Goal: Information Seeking & Learning: Learn about a topic

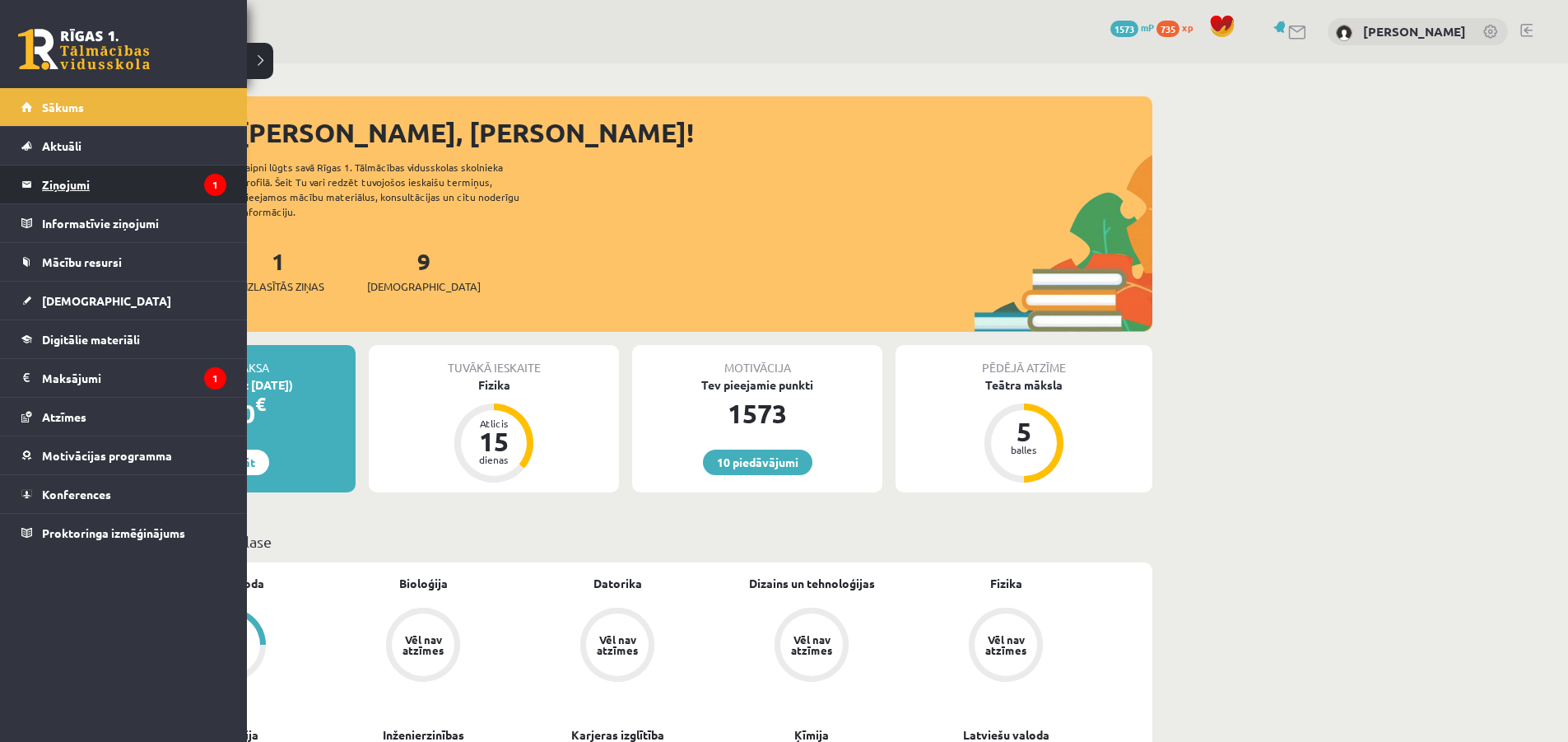
click at [121, 190] on legend "Ziņojumi 1" at bounding box center [134, 184] width 184 height 38
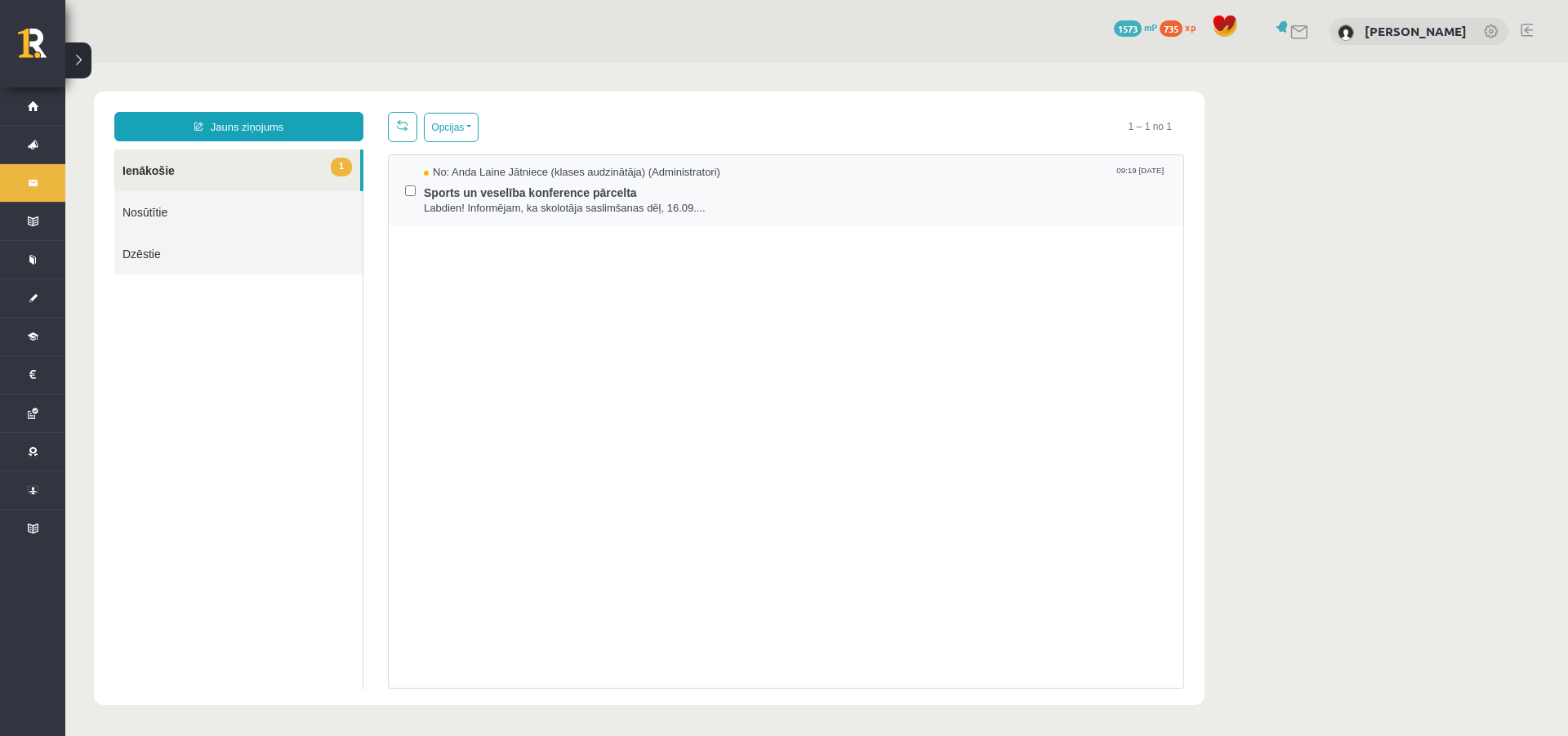
click at [423, 185] on div "No: [PERSON_NAME] Jātniece (klases audzinātāja) (Administratori) 09:19 [DATE] S…" at bounding box center [786, 190] width 762 height 51
click at [406, 183] on label at bounding box center [410, 183] width 11 height 36
click at [435, 124] on button "Opcijas" at bounding box center [452, 128] width 55 height 29
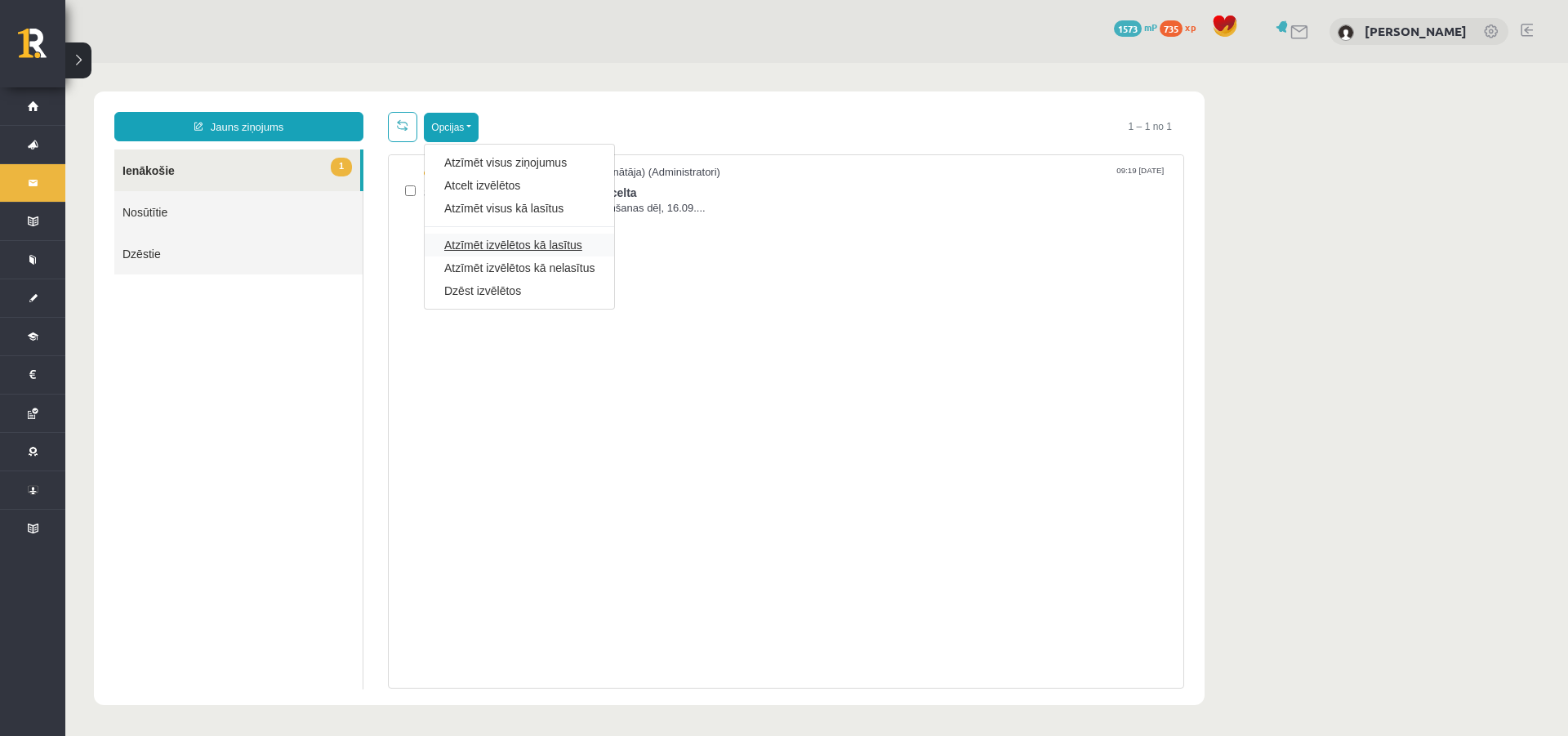
click at [492, 243] on link "Atzīmēt izvēlētos kā lasītus" at bounding box center [519, 244] width 150 height 17
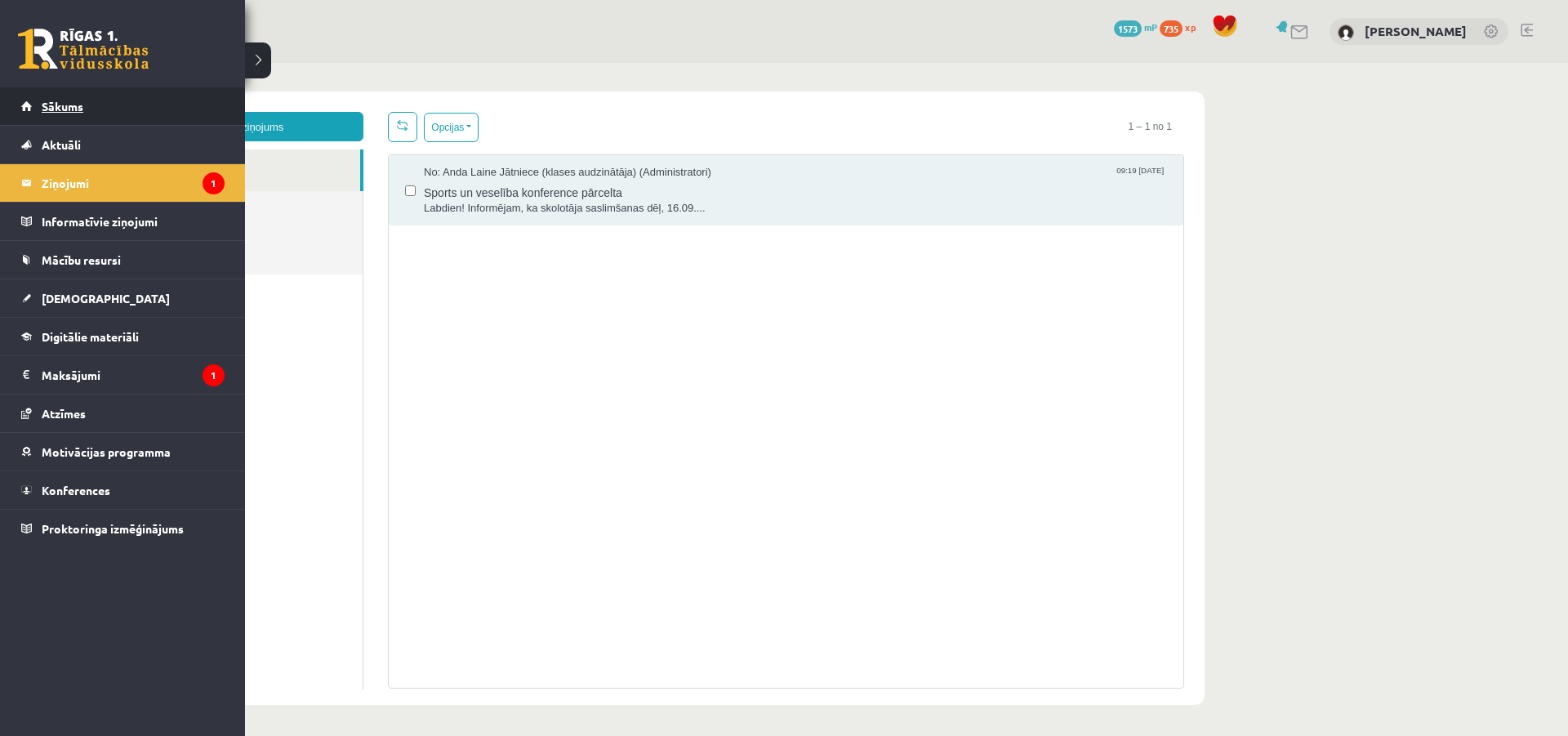
click at [102, 119] on link "Sākums" at bounding box center [123, 106] width 203 height 37
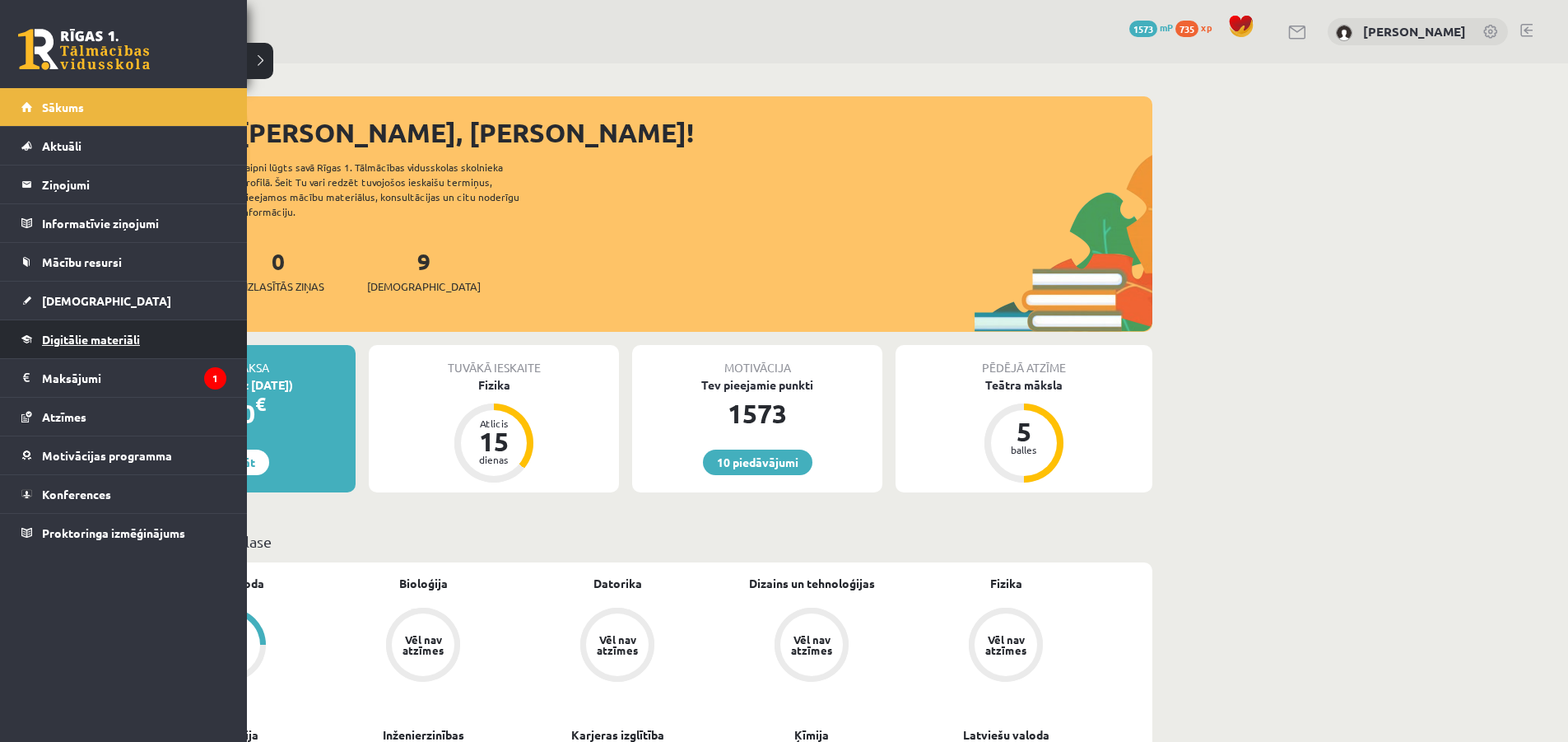
click at [84, 330] on link "Digitālie materiāli" at bounding box center [124, 339] width 205 height 38
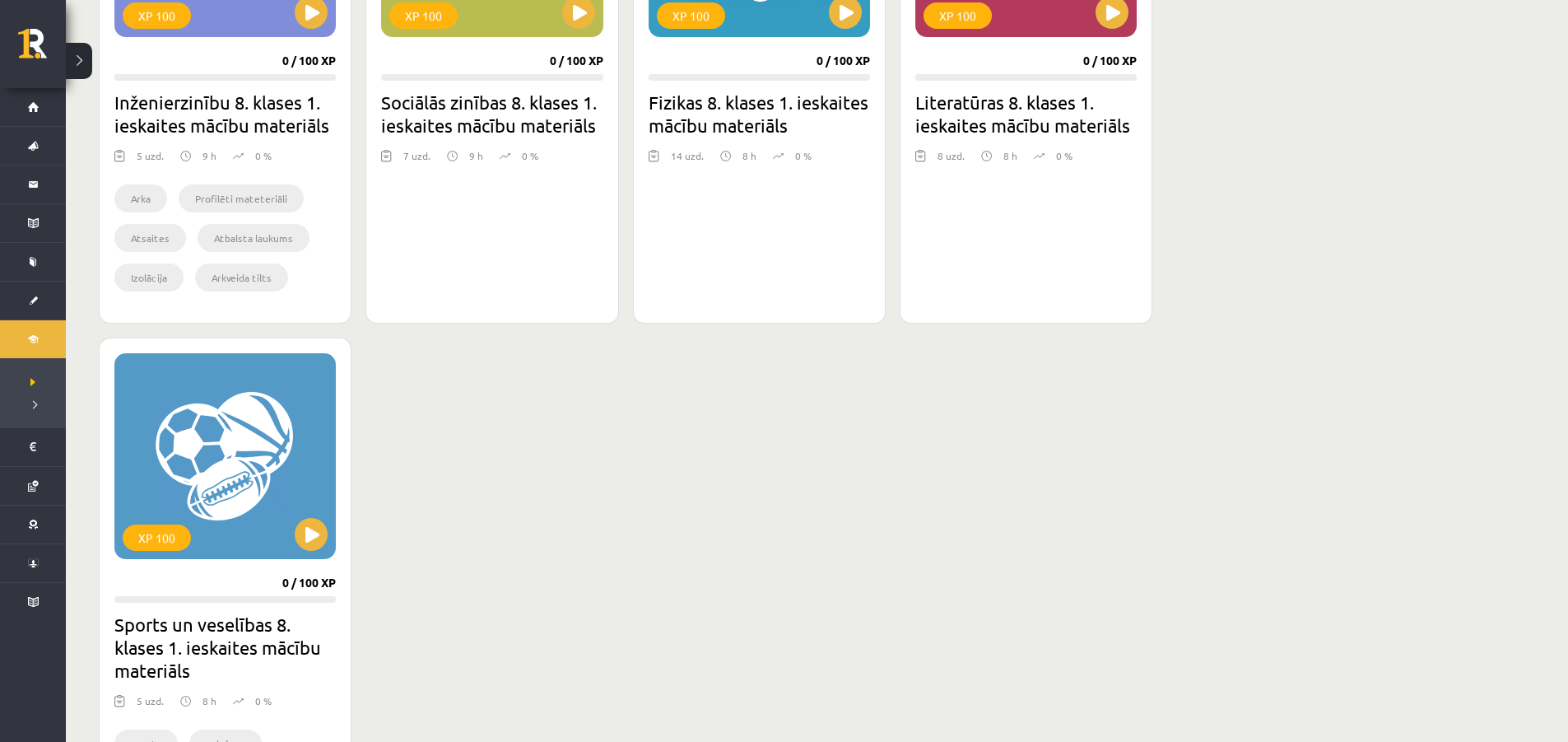
scroll to position [659, 0]
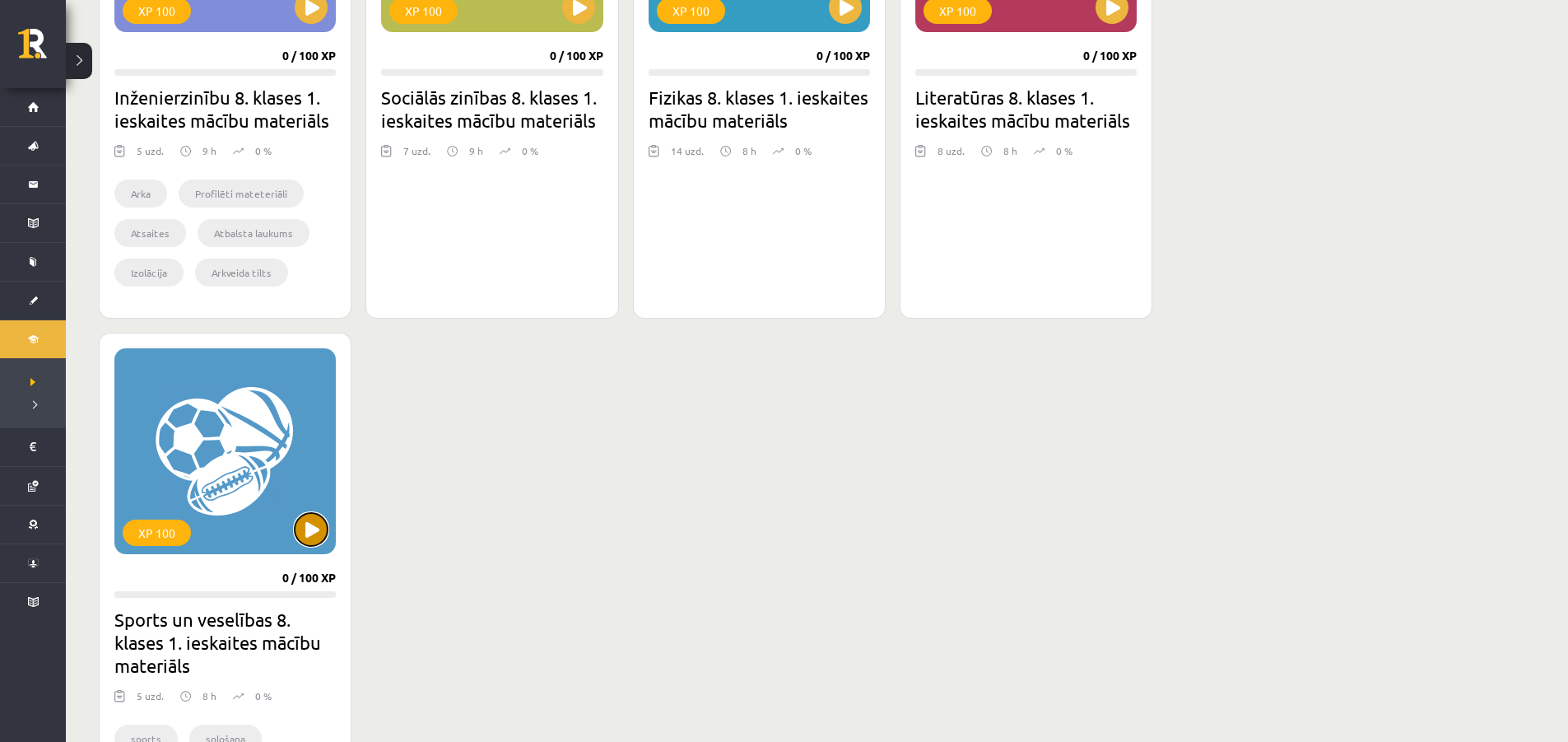
click at [311, 531] on button at bounding box center [311, 528] width 33 height 33
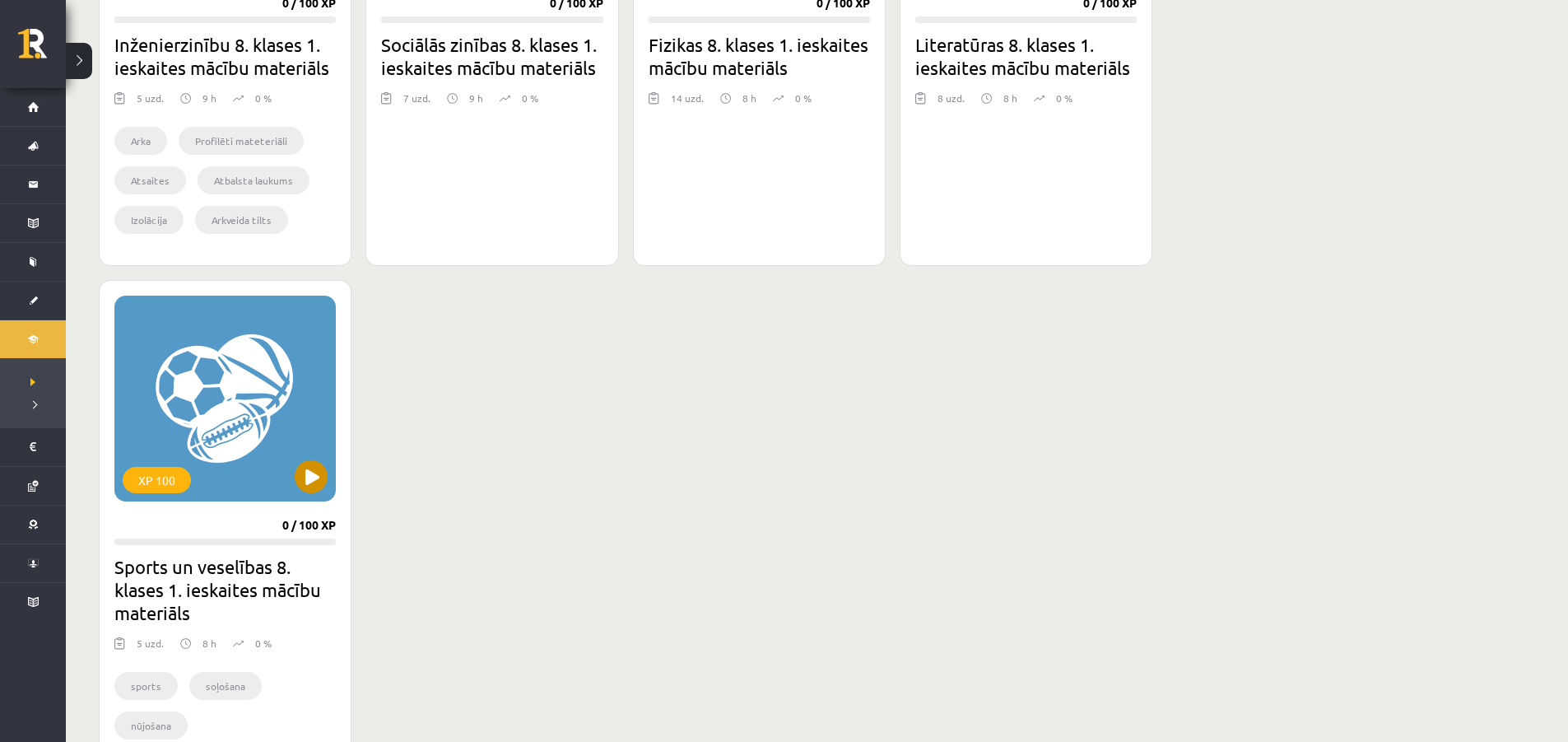
scroll to position [741, 0]
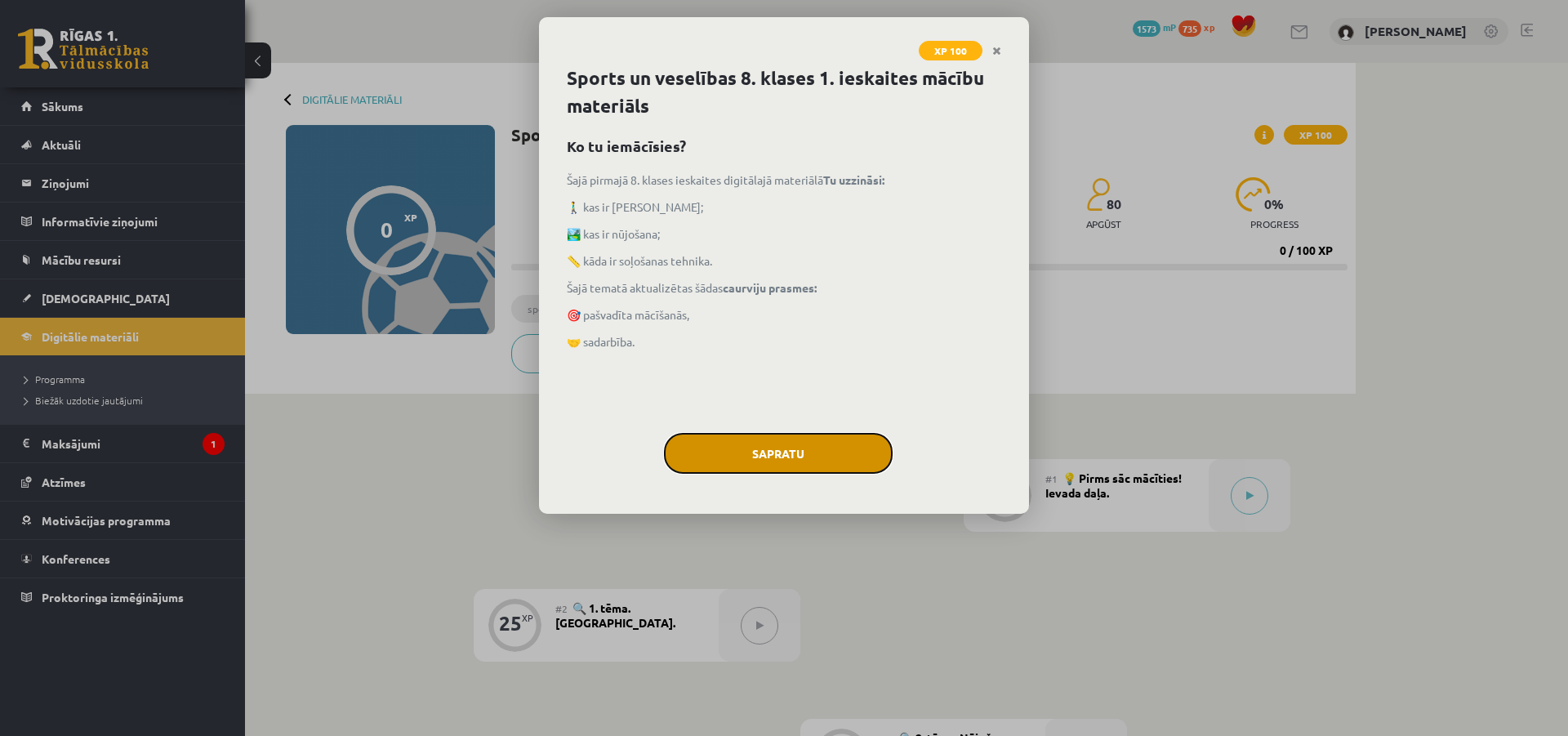
click at [760, 469] on button "Sapratu" at bounding box center [778, 453] width 229 height 41
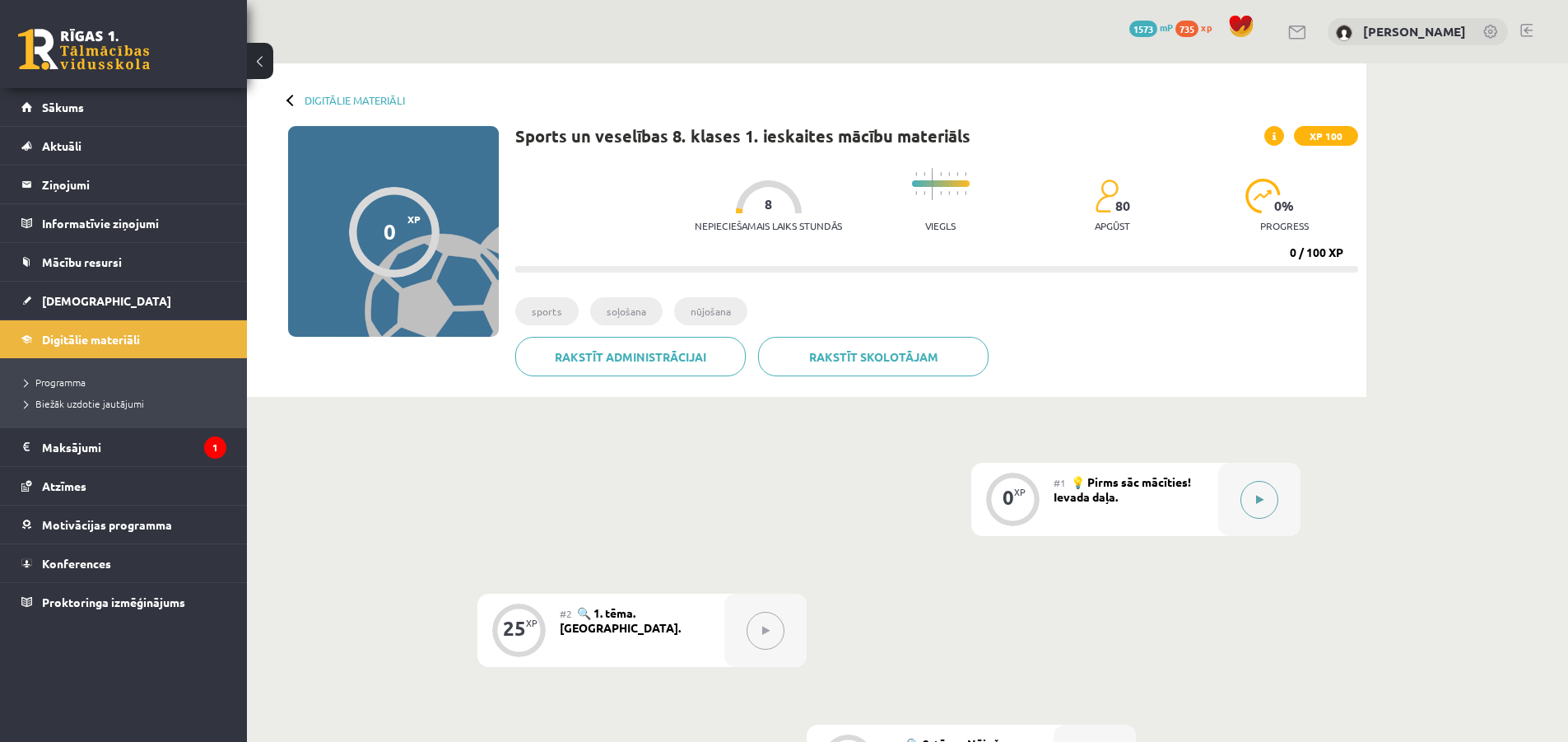
click at [1261, 496] on icon at bounding box center [1259, 500] width 7 height 10
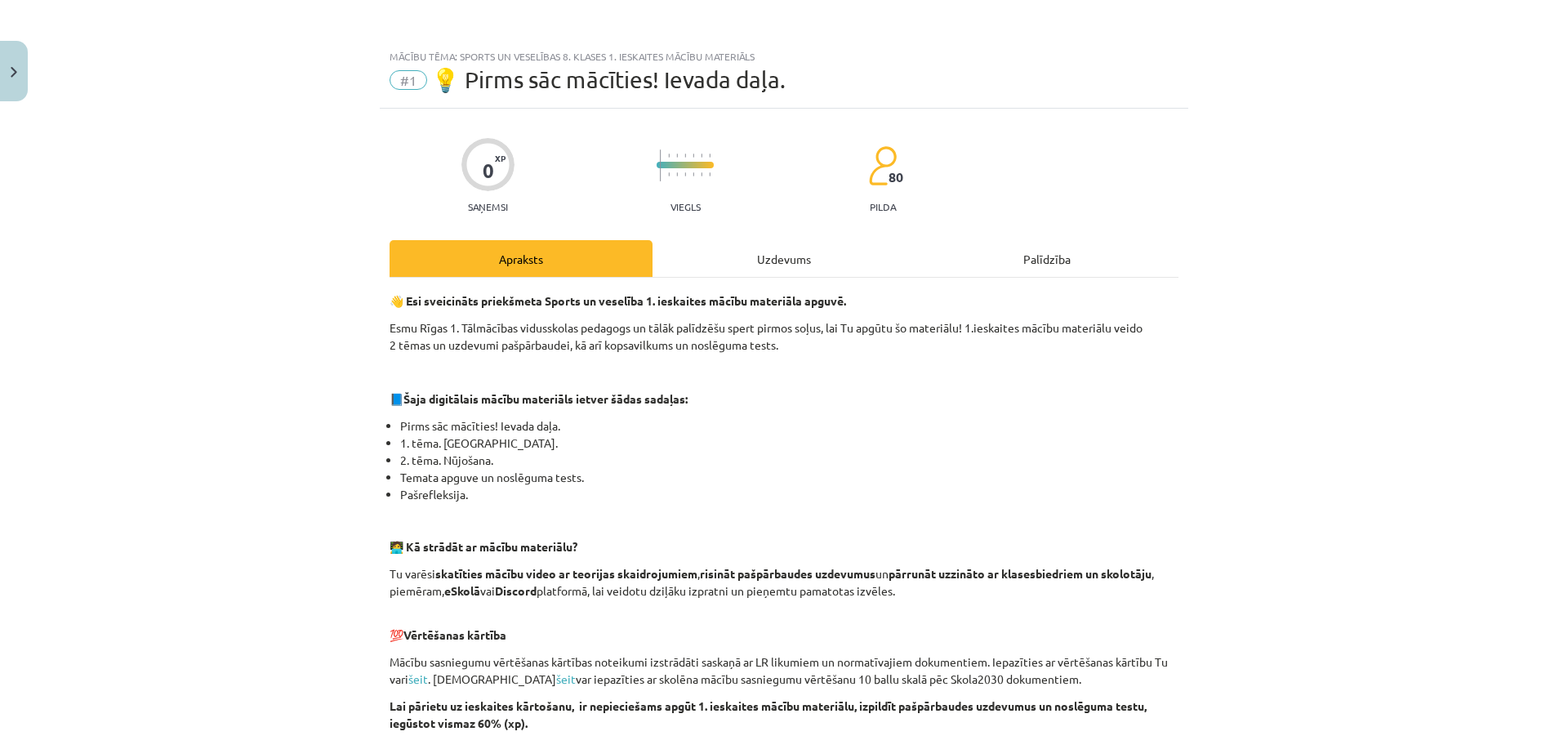
click at [699, 255] on div "Uzdevums" at bounding box center [784, 258] width 263 height 36
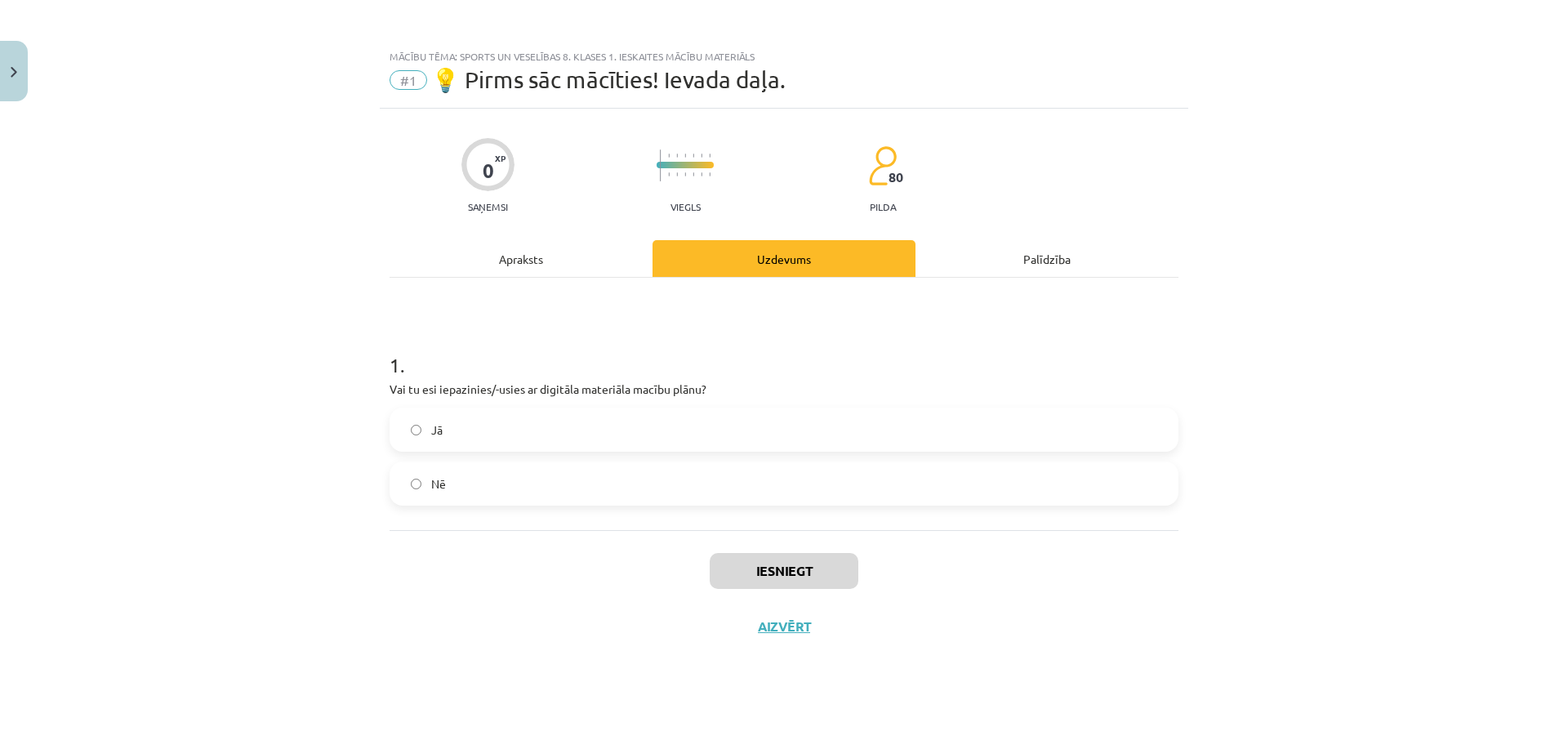
click at [546, 267] on div "Apraksts" at bounding box center [521, 258] width 263 height 36
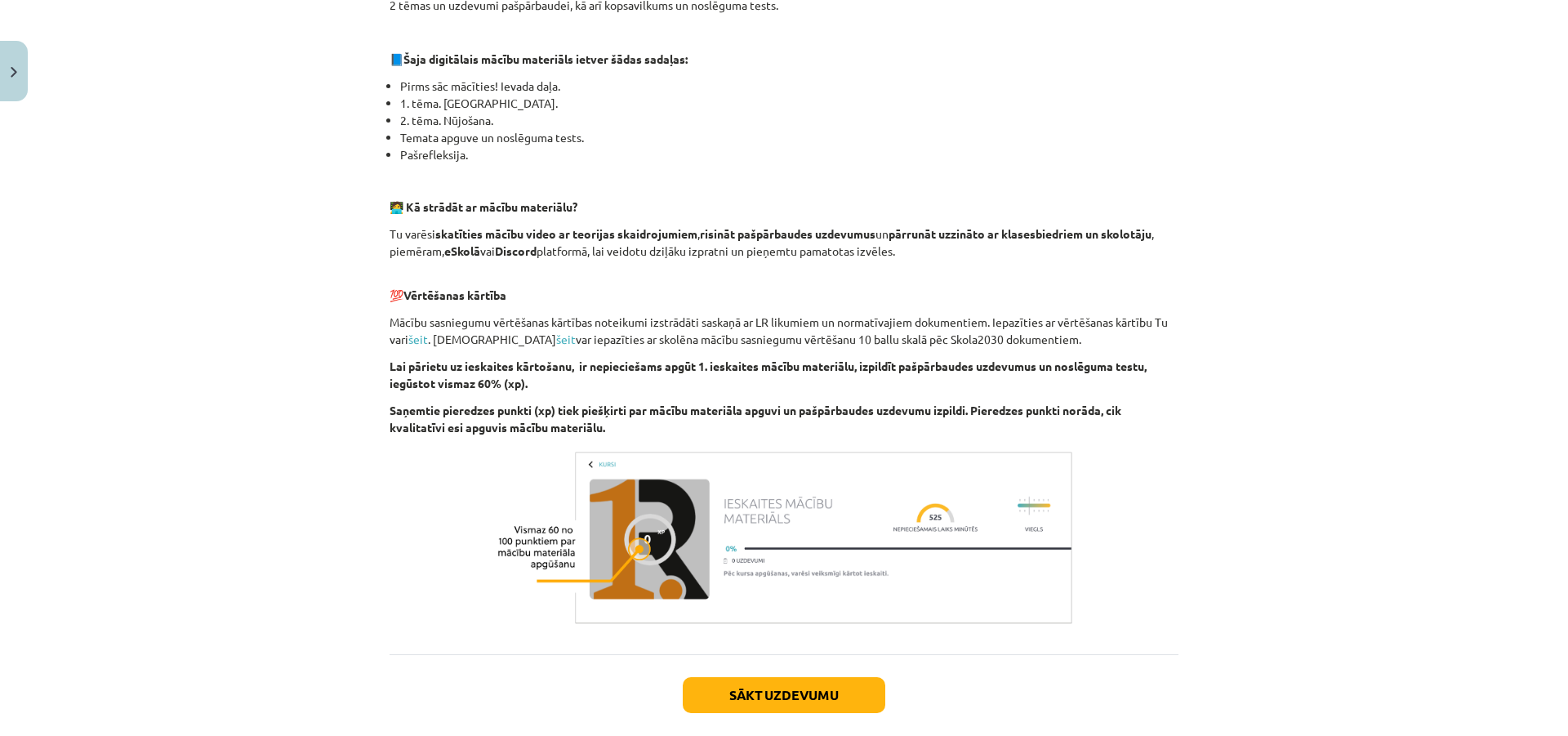
scroll to position [423, 0]
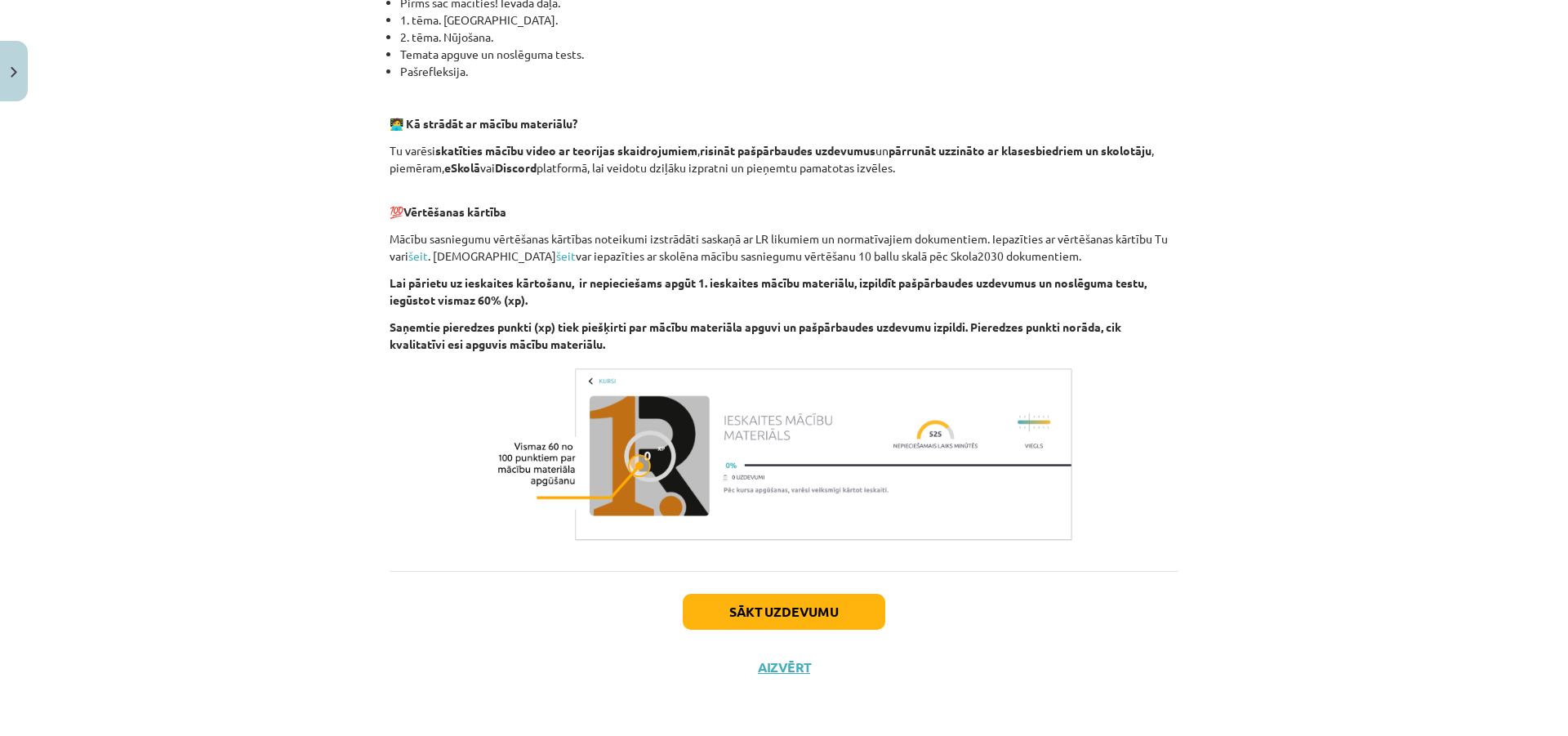
click at [731, 635] on div "Sākt uzdevumu Aizvērt" at bounding box center [784, 628] width 789 height 114
click at [736, 630] on div "Sākt uzdevumu Aizvērt" at bounding box center [784, 628] width 789 height 114
click at [726, 619] on button "Sākt uzdevumu" at bounding box center [784, 611] width 202 height 36
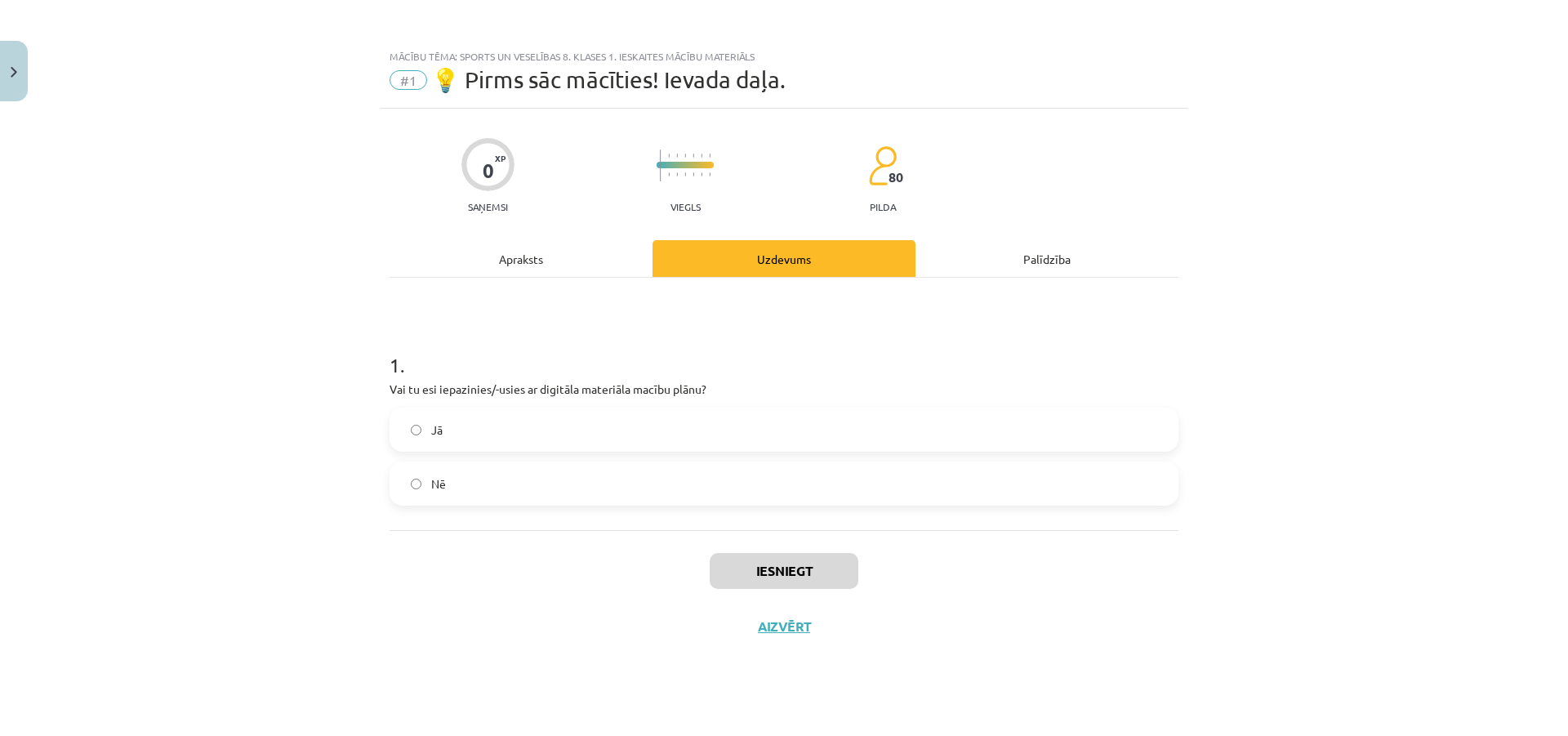
click at [557, 417] on label "Jā" at bounding box center [784, 430] width 785 height 41
click at [712, 557] on div "Iesniegt Aizvērt" at bounding box center [784, 587] width 789 height 114
click at [736, 560] on button "Iesniegt" at bounding box center [784, 570] width 148 height 36
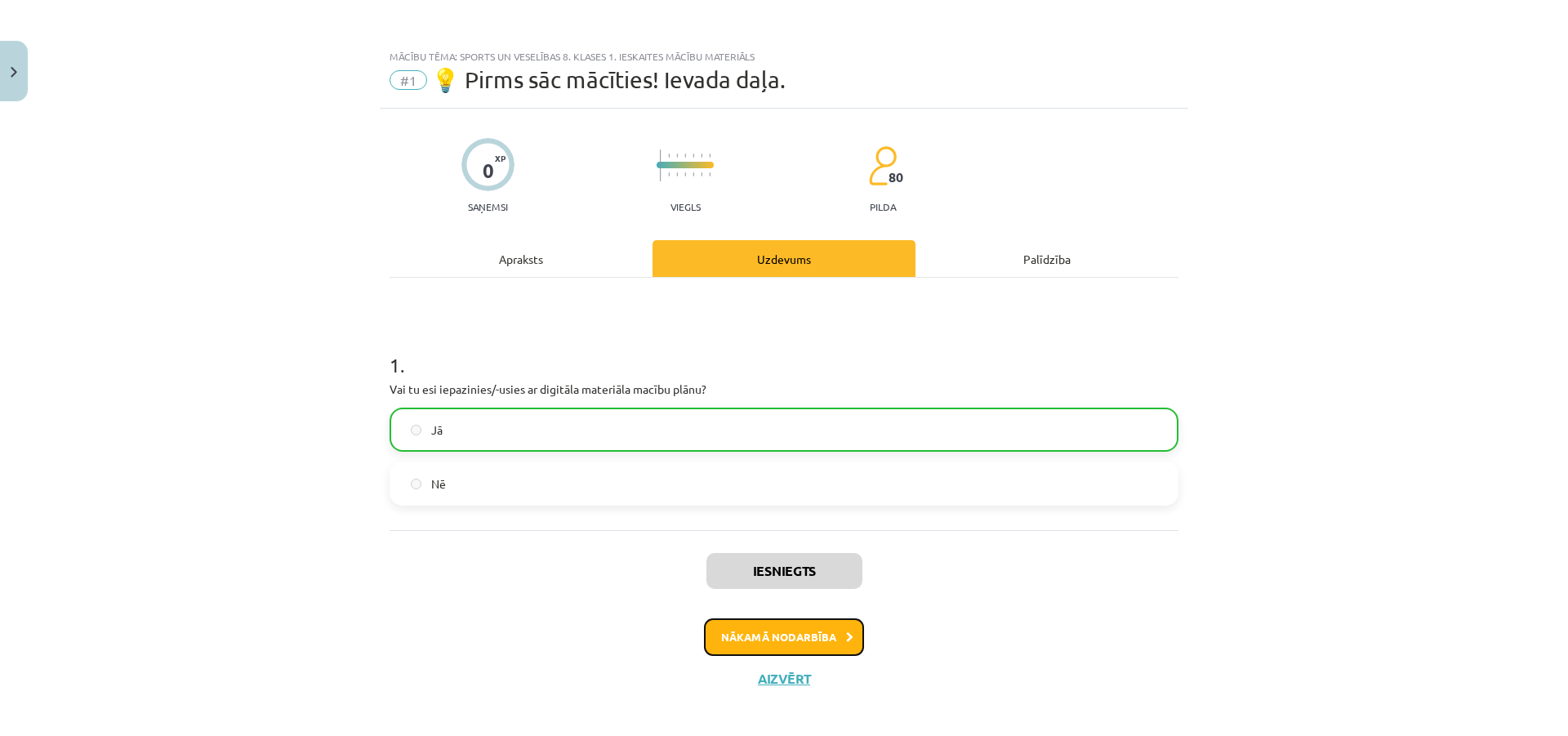
click at [795, 633] on button "Nākamā nodarbība" at bounding box center [784, 637] width 160 height 37
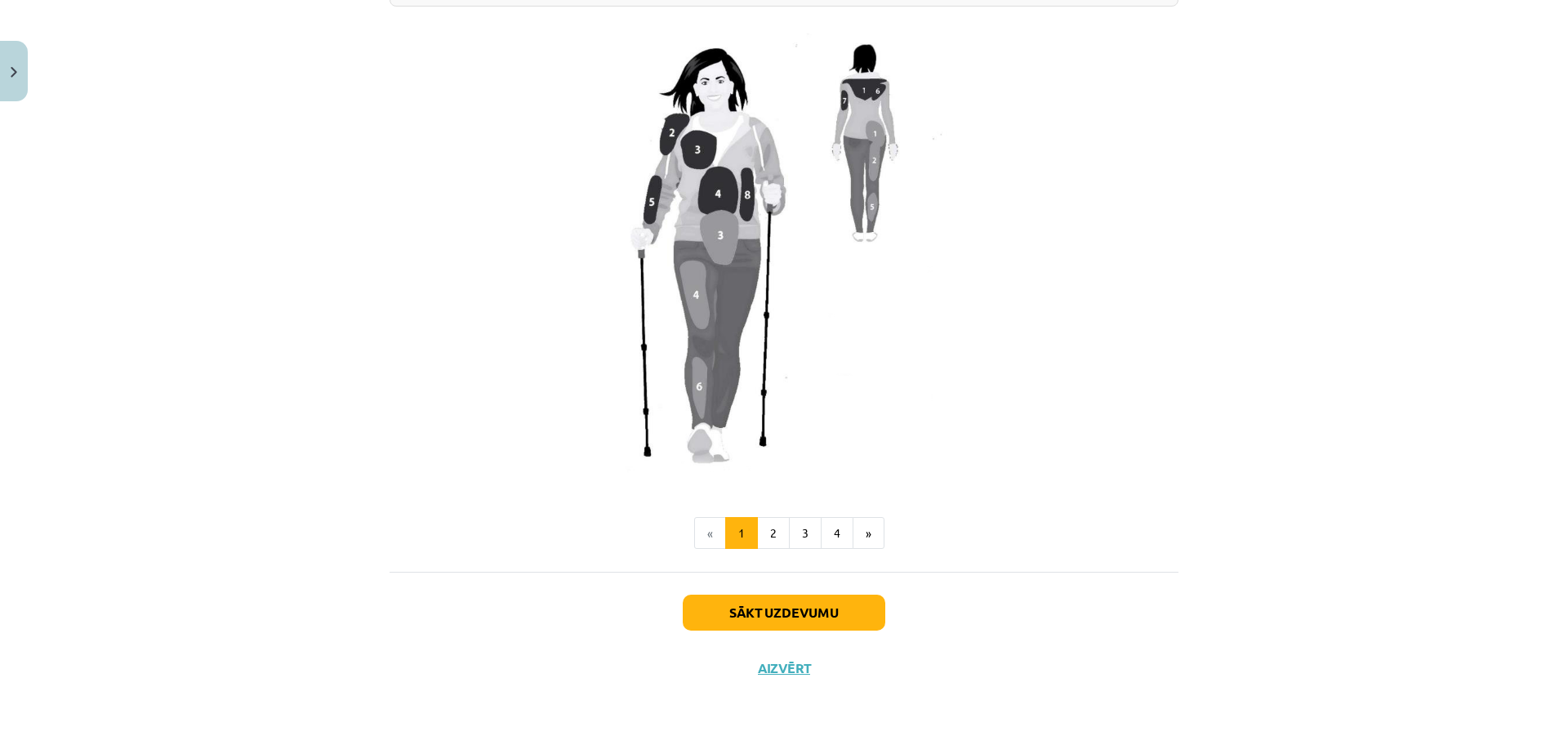
scroll to position [1329, 0]
click at [801, 620] on button "Sākt uzdevumu" at bounding box center [784, 611] width 202 height 36
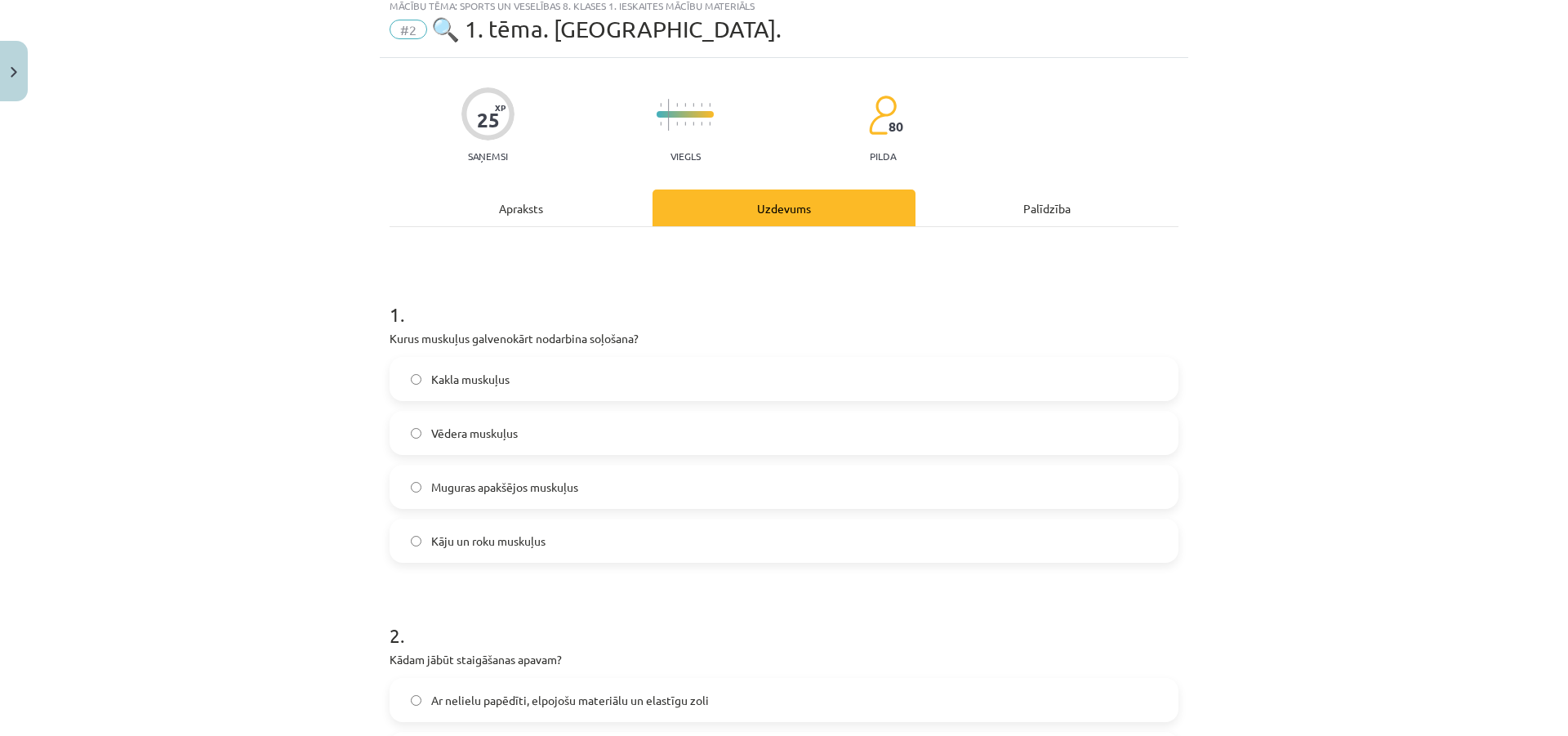
scroll to position [41, 0]
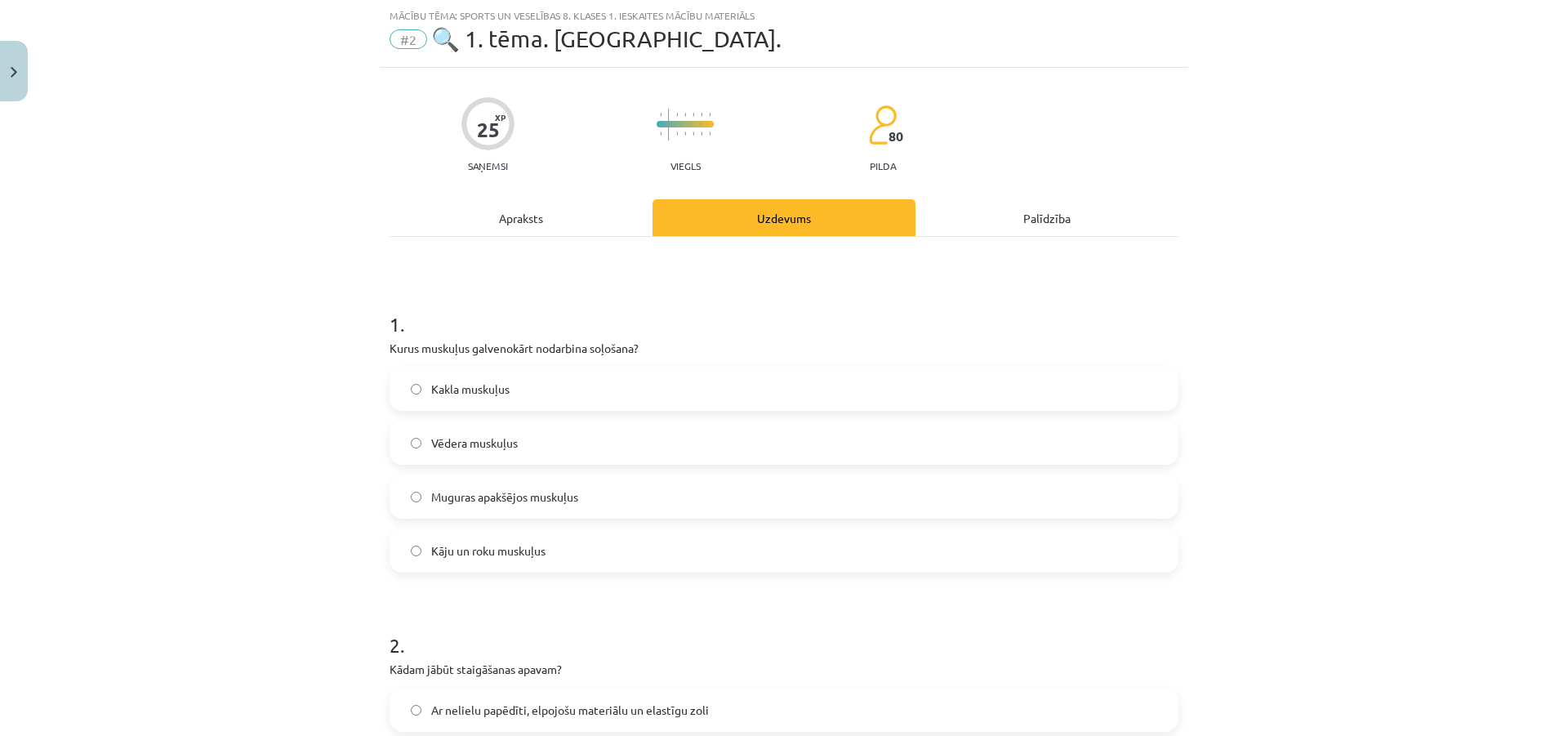
click at [539, 544] on span "Kāju un roku muskuļus" at bounding box center [488, 550] width 114 height 17
click at [464, 236] on div "Apraksts" at bounding box center [521, 217] width 263 height 36
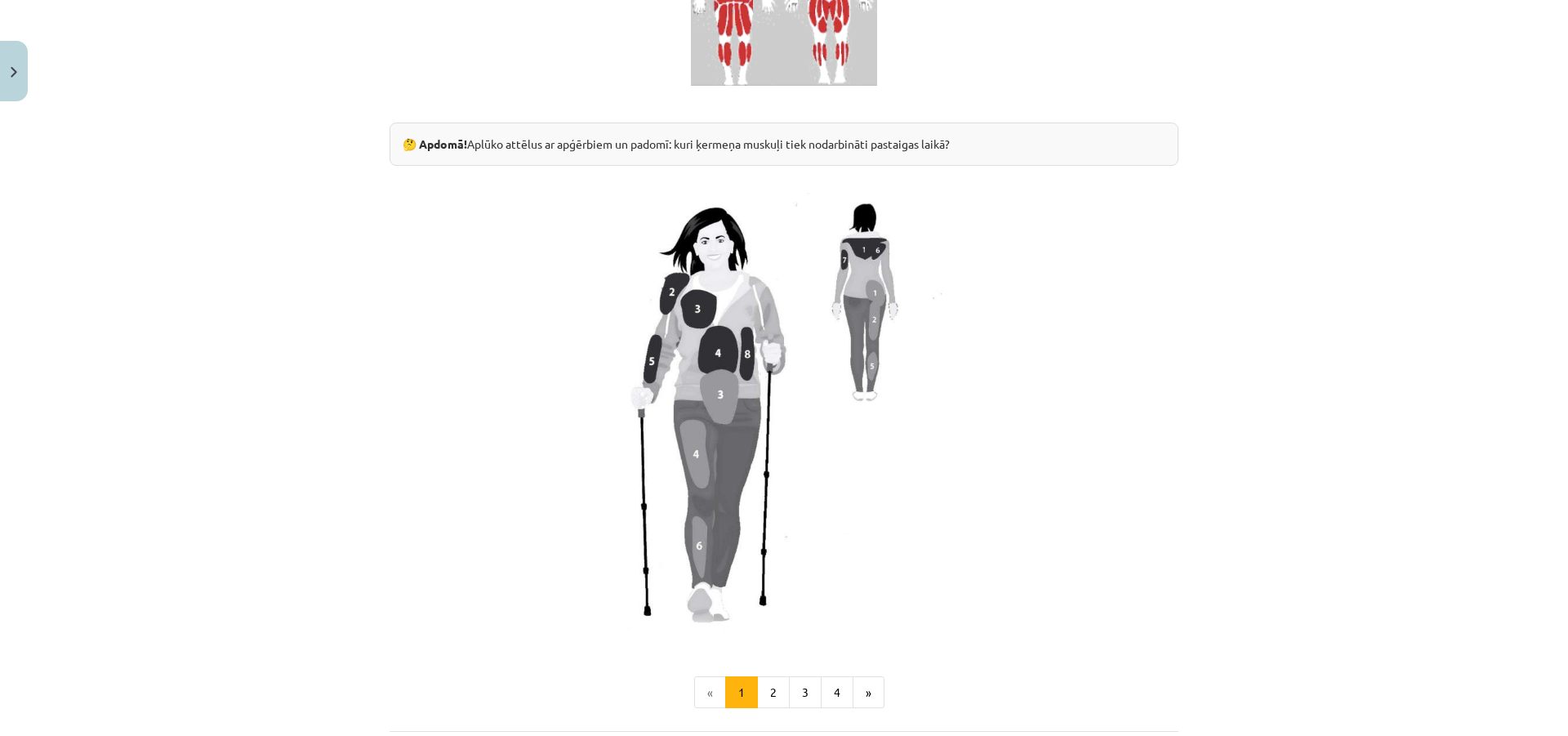
scroll to position [1183, 0]
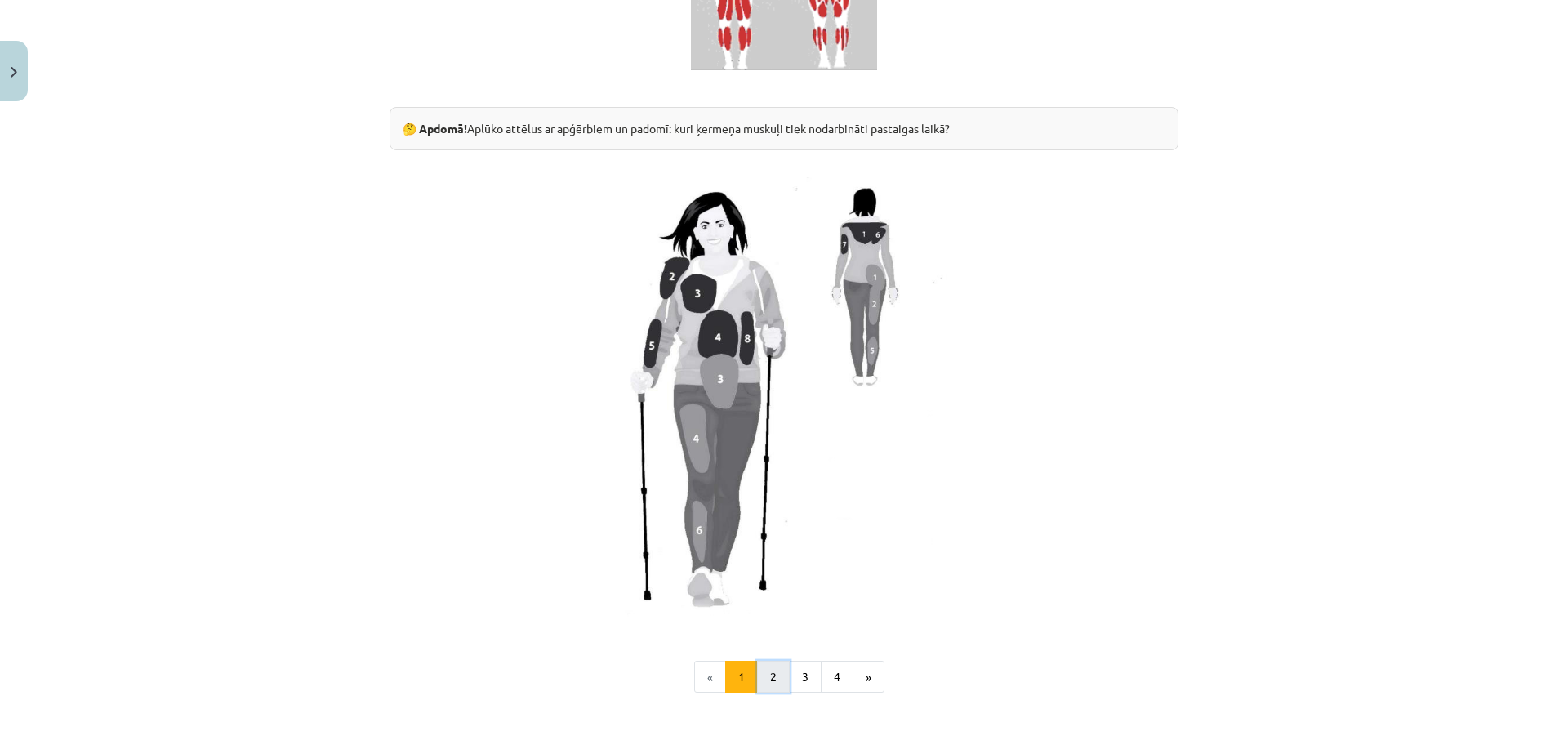
click at [770, 678] on button "2" at bounding box center [773, 676] width 32 height 32
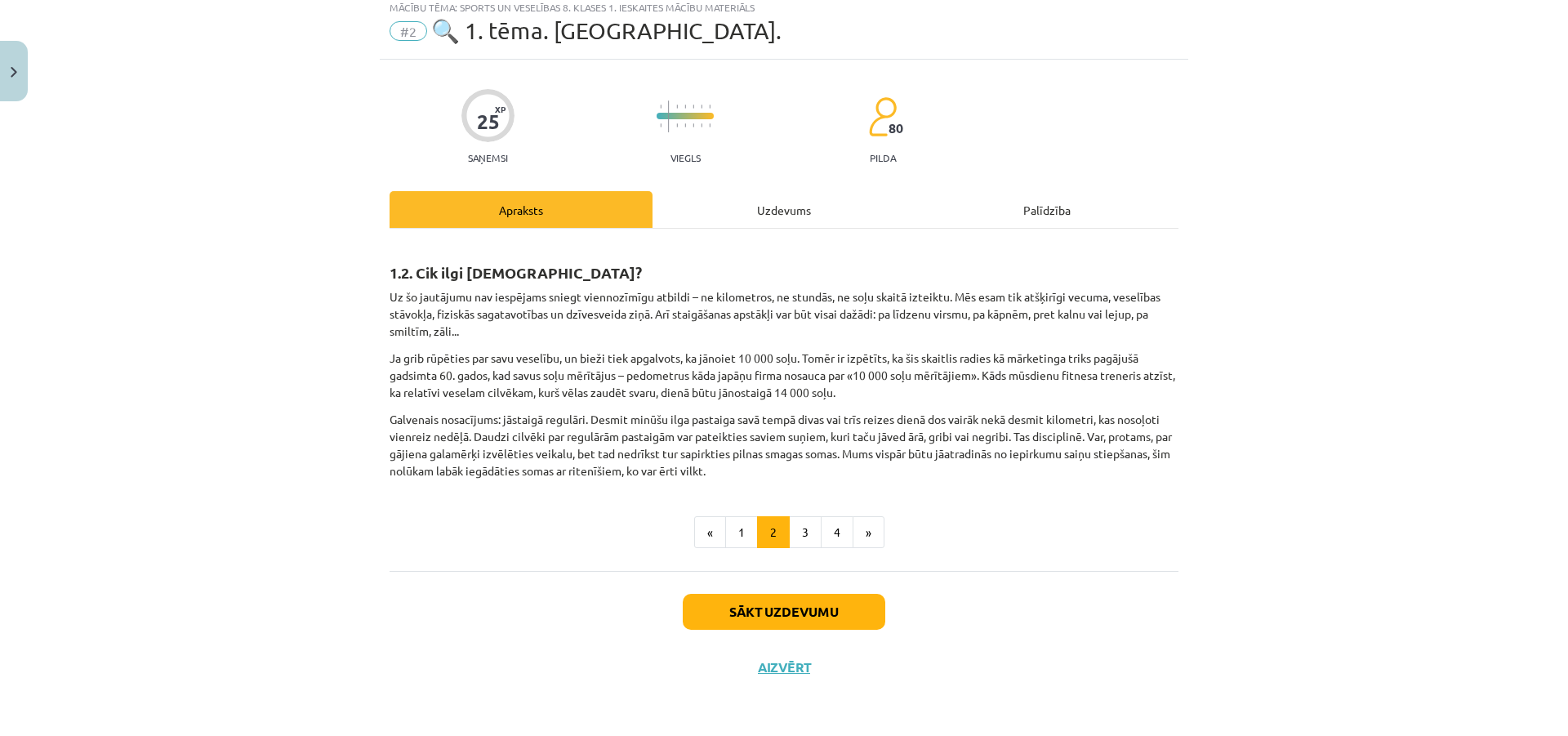
click at [745, 207] on div "Uzdevums" at bounding box center [784, 209] width 263 height 36
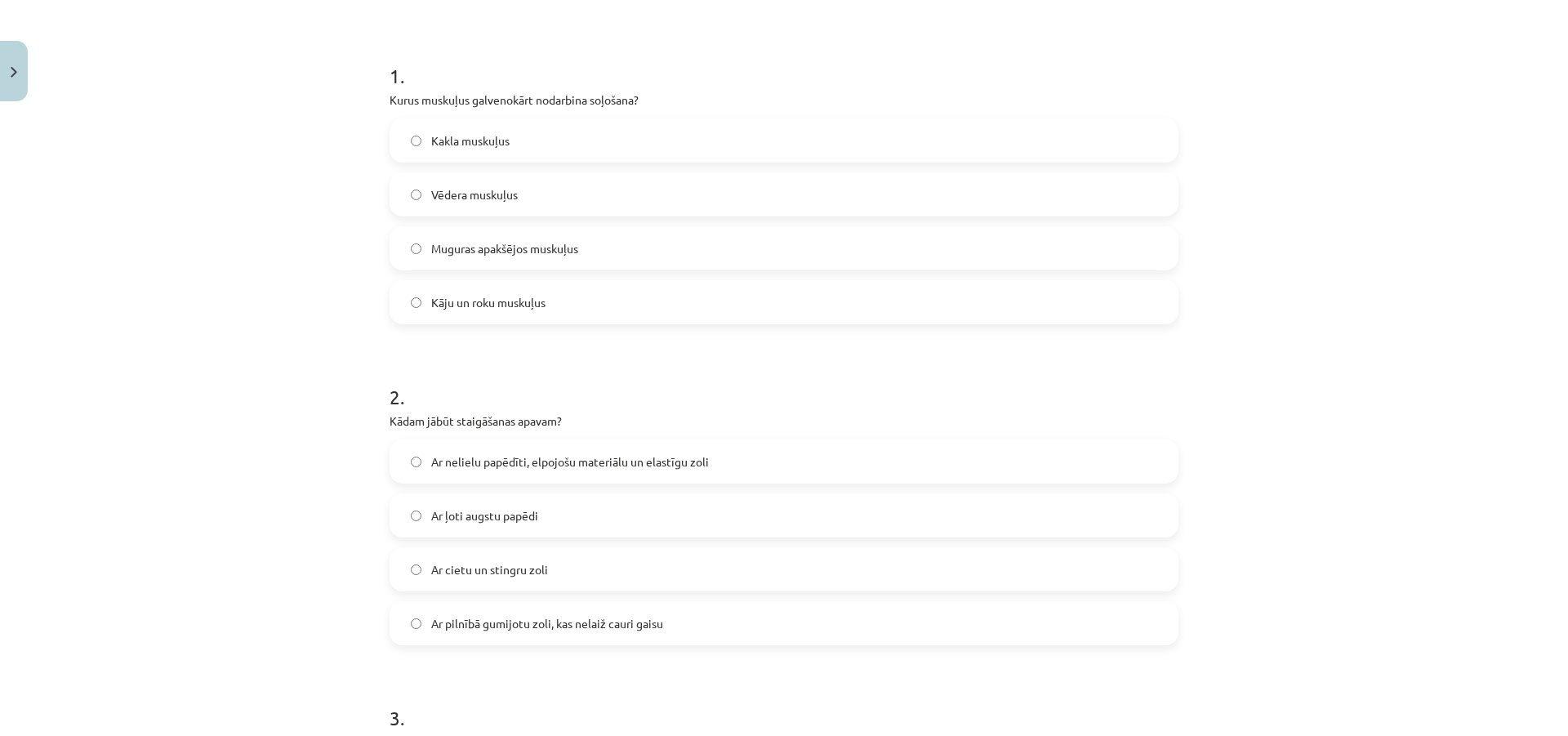
scroll to position [367, 0]
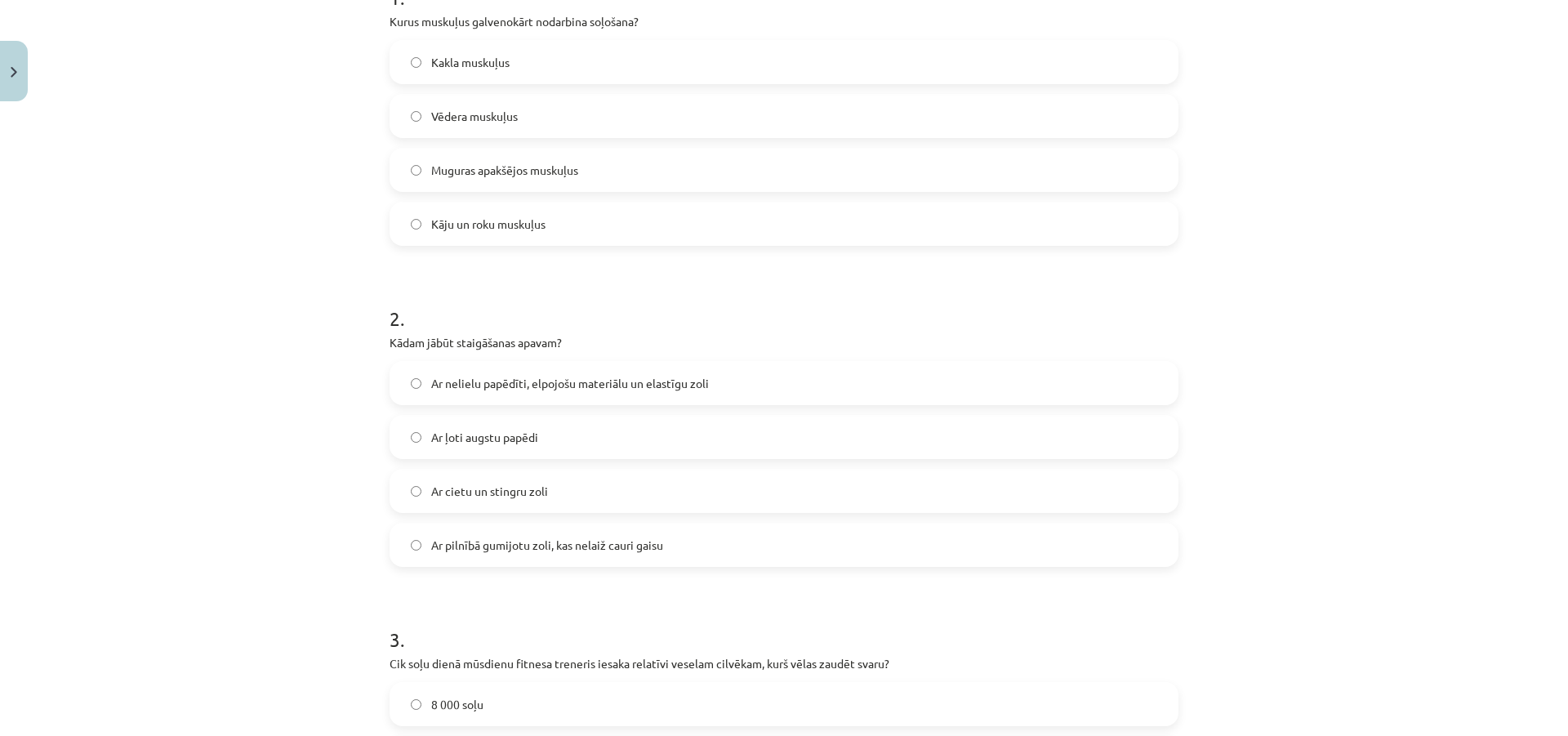
click at [481, 388] on span "Ar nelielu papēdīti, elpojošu materiālu un elastīgu zoli" at bounding box center [569, 383] width 278 height 17
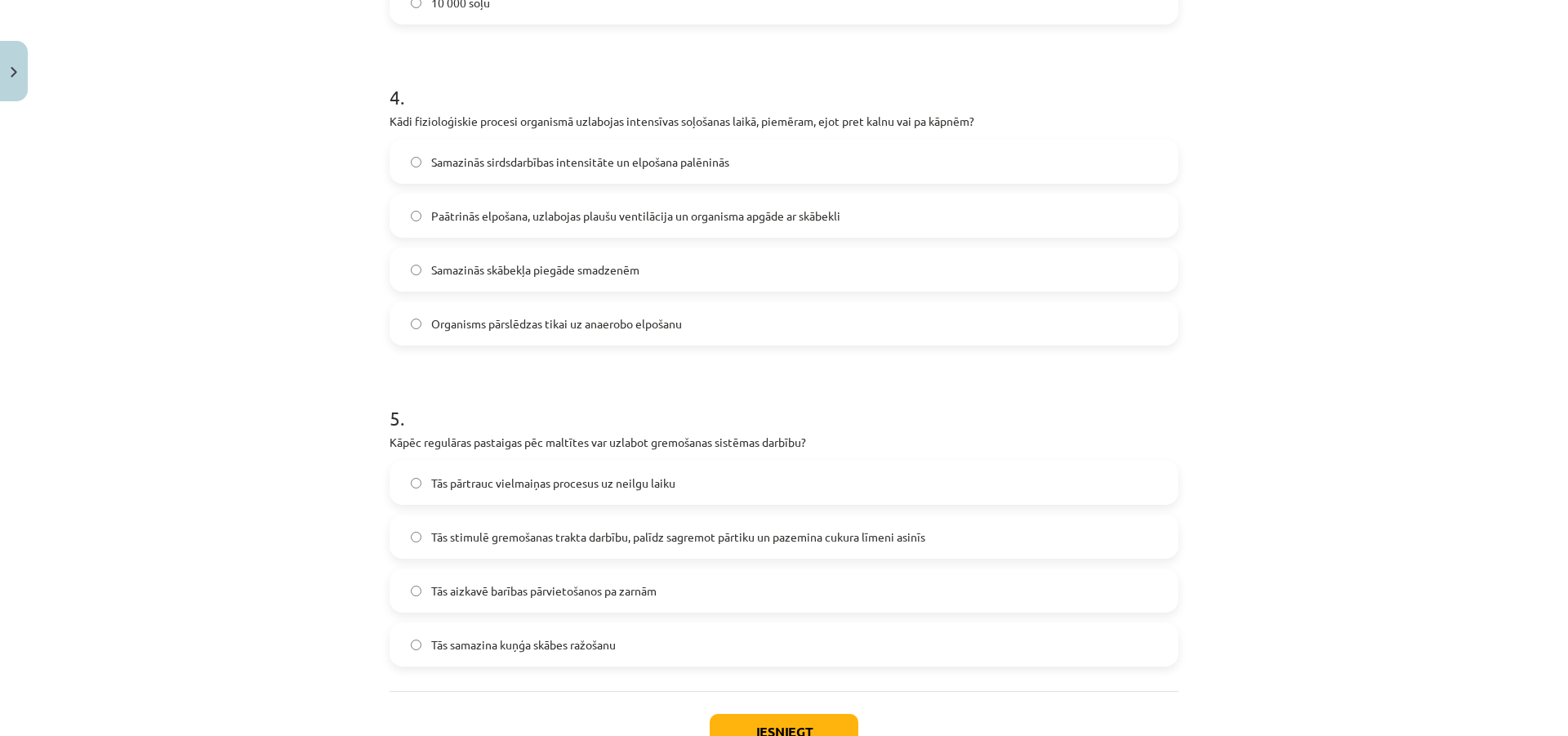
scroll to position [1350, 0]
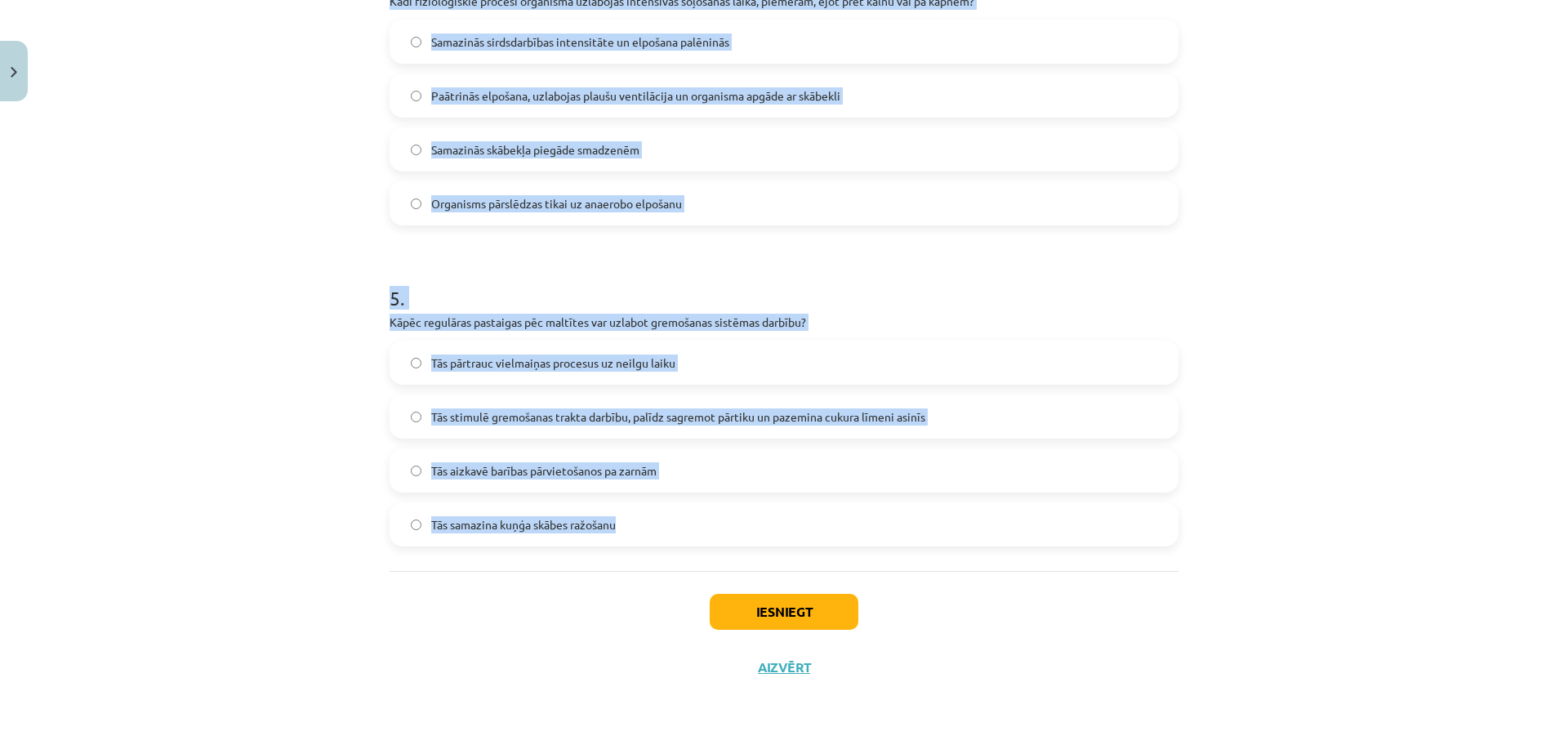
drag, startPoint x: 373, startPoint y: 388, endPoint x: 799, endPoint y: 518, distance: 445.4
copy form "3 . Cik soļu dienā mūsdienu fitnesa treneris iesaka relatīvi veselam cilvēkam, …"
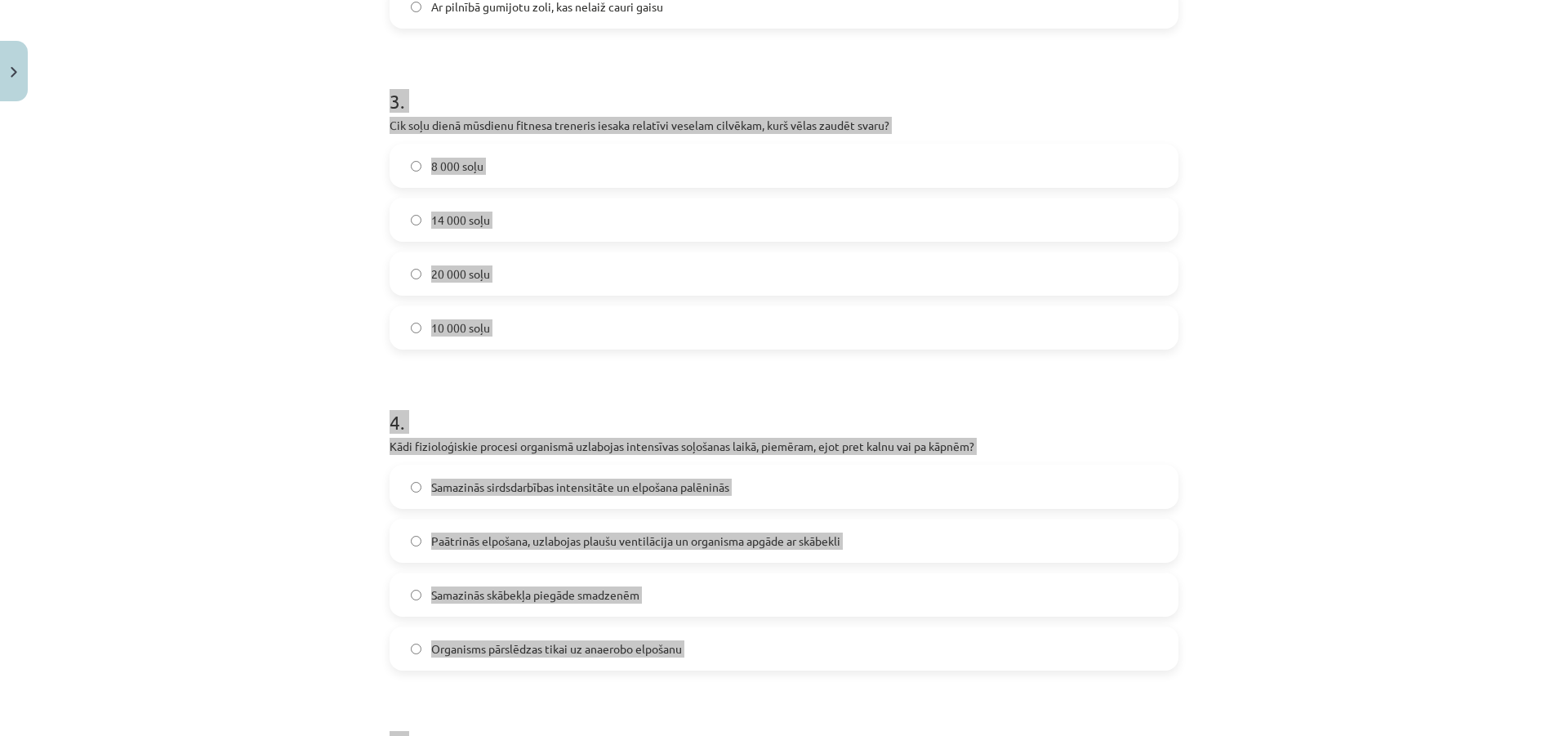
scroll to position [861, 0]
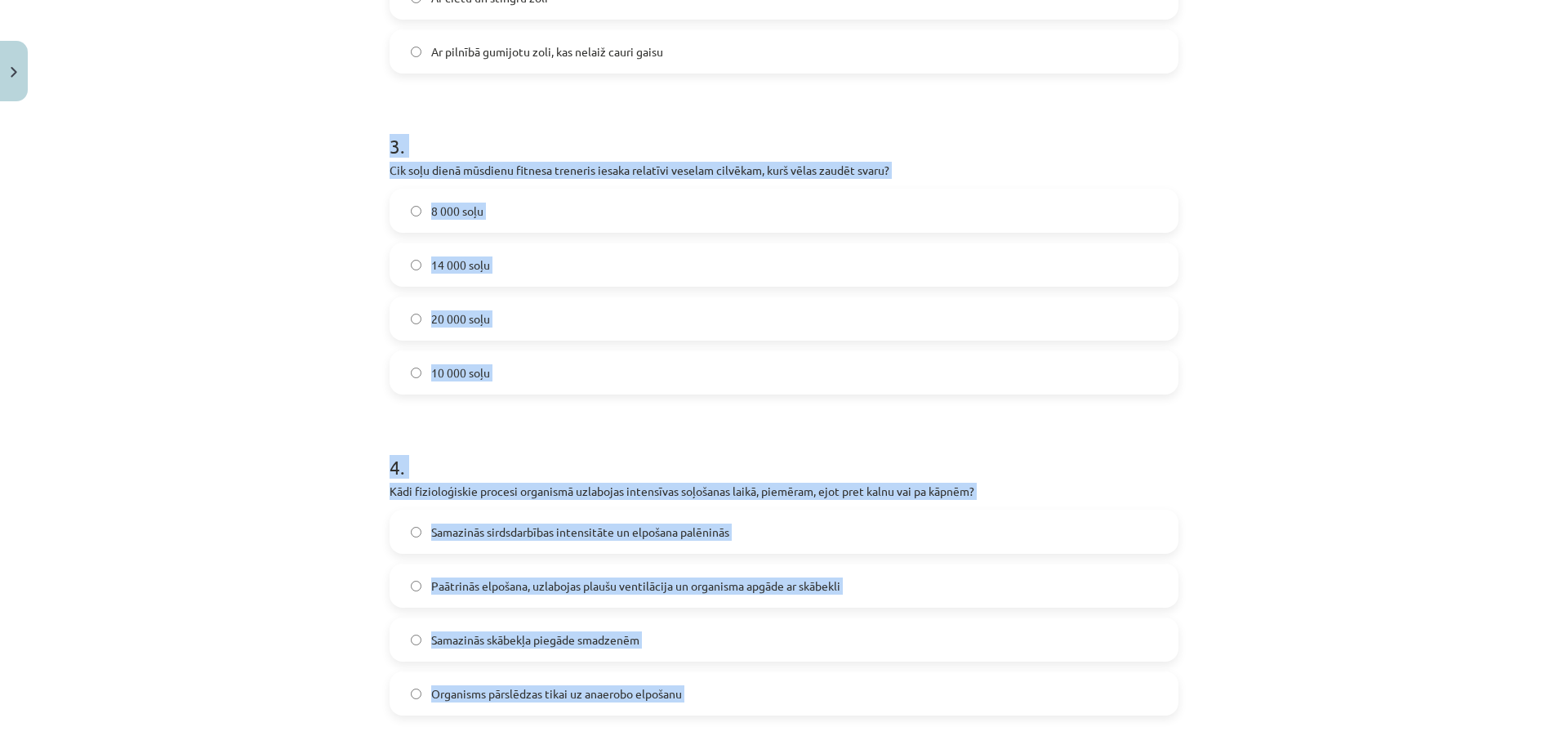
click at [545, 272] on label "14 000 soļu" at bounding box center [784, 265] width 785 height 41
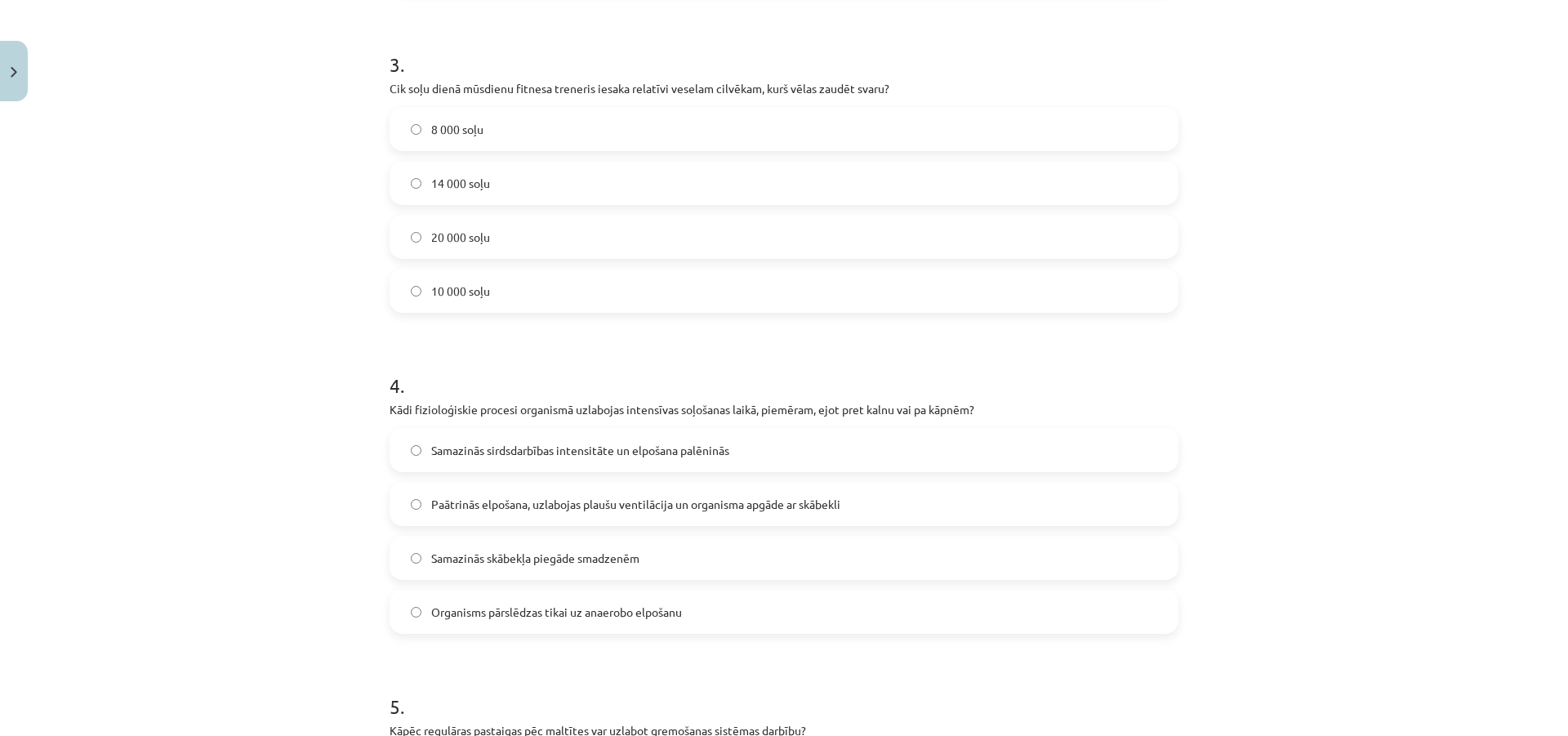
scroll to position [1024, 0]
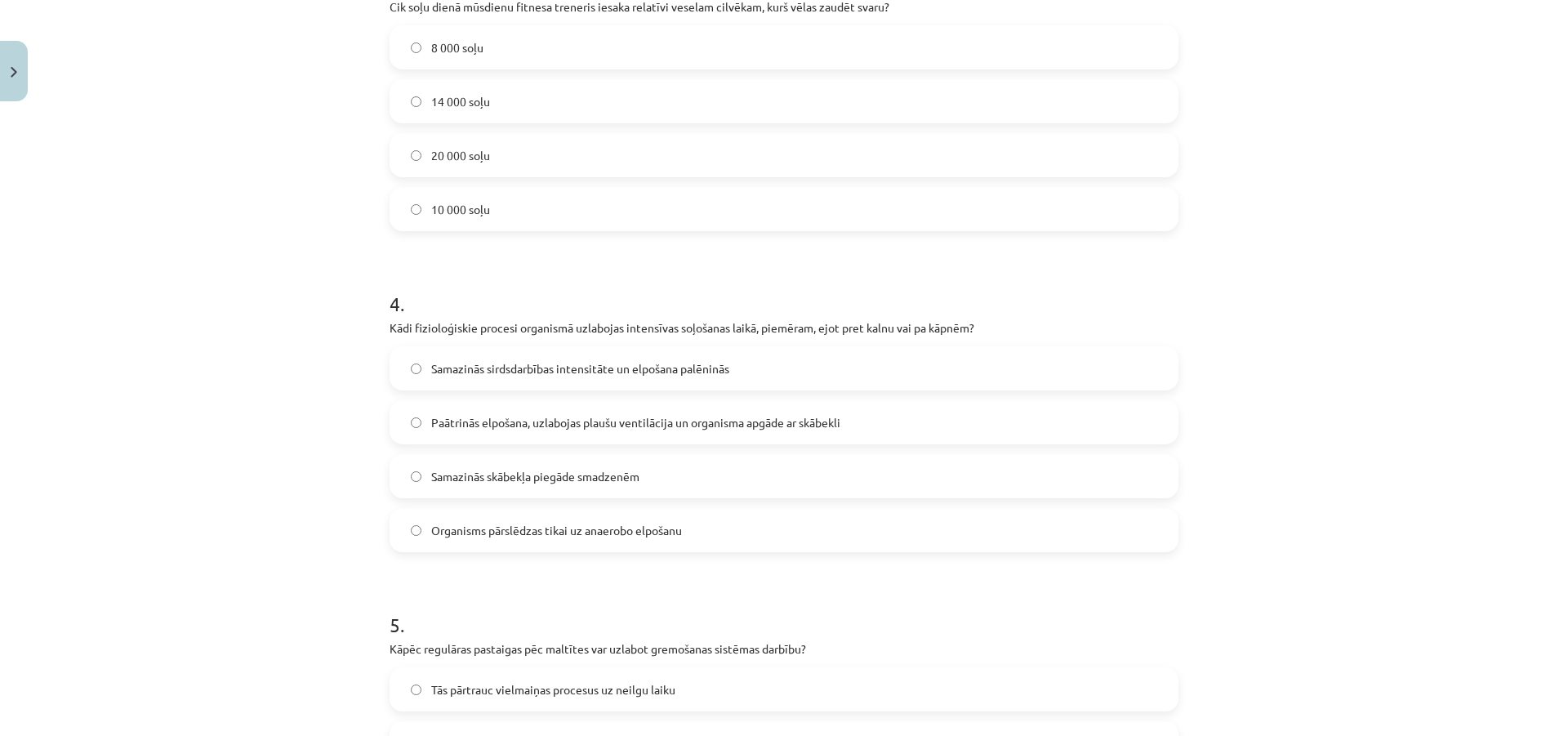
click at [460, 206] on span "10 000 soļu" at bounding box center [460, 209] width 59 height 17
click at [479, 430] on span "Paātrinās elpošana, uzlabojas plaušu ventilācija un organisma apgāde ar skābekli" at bounding box center [635, 422] width 409 height 17
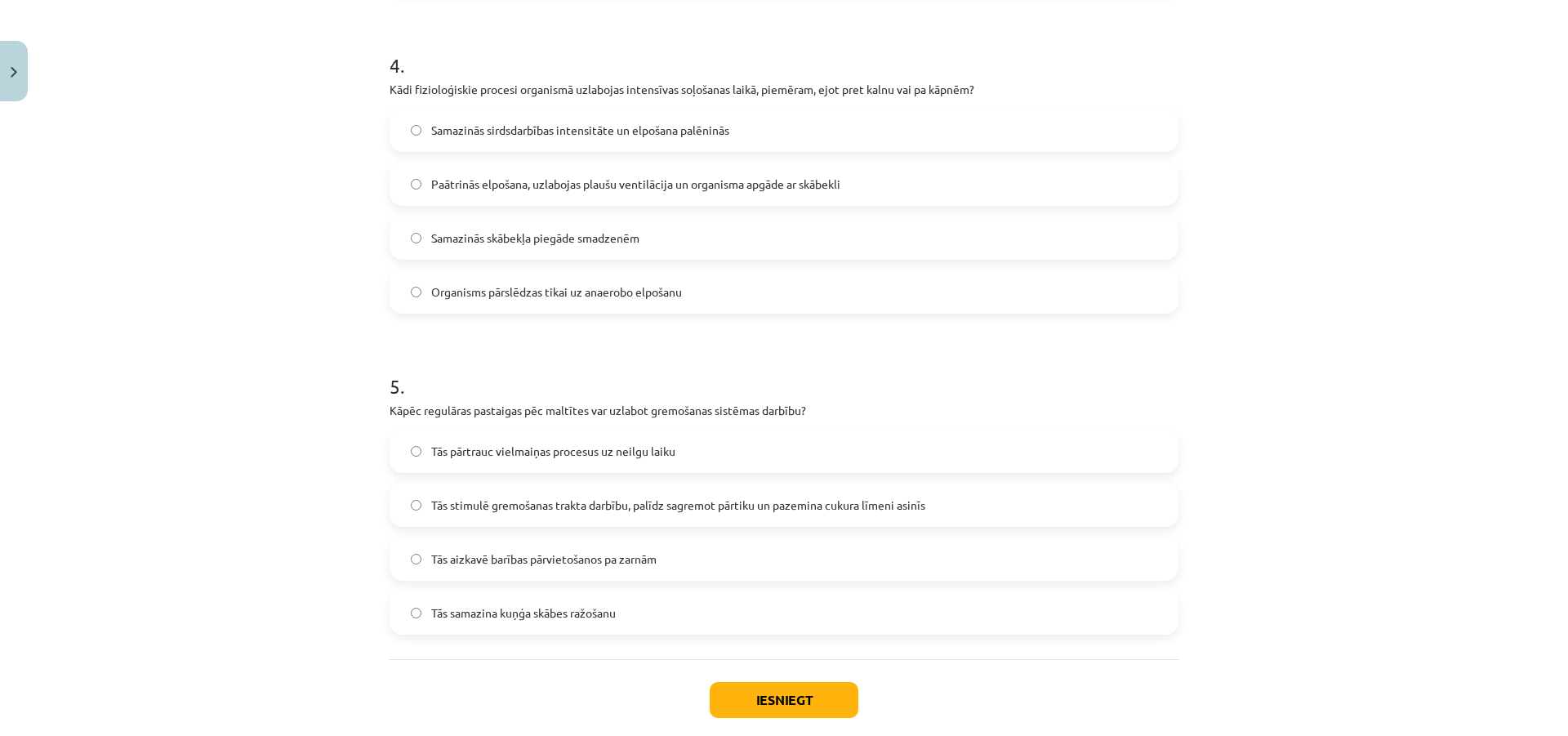
scroll to position [1269, 0]
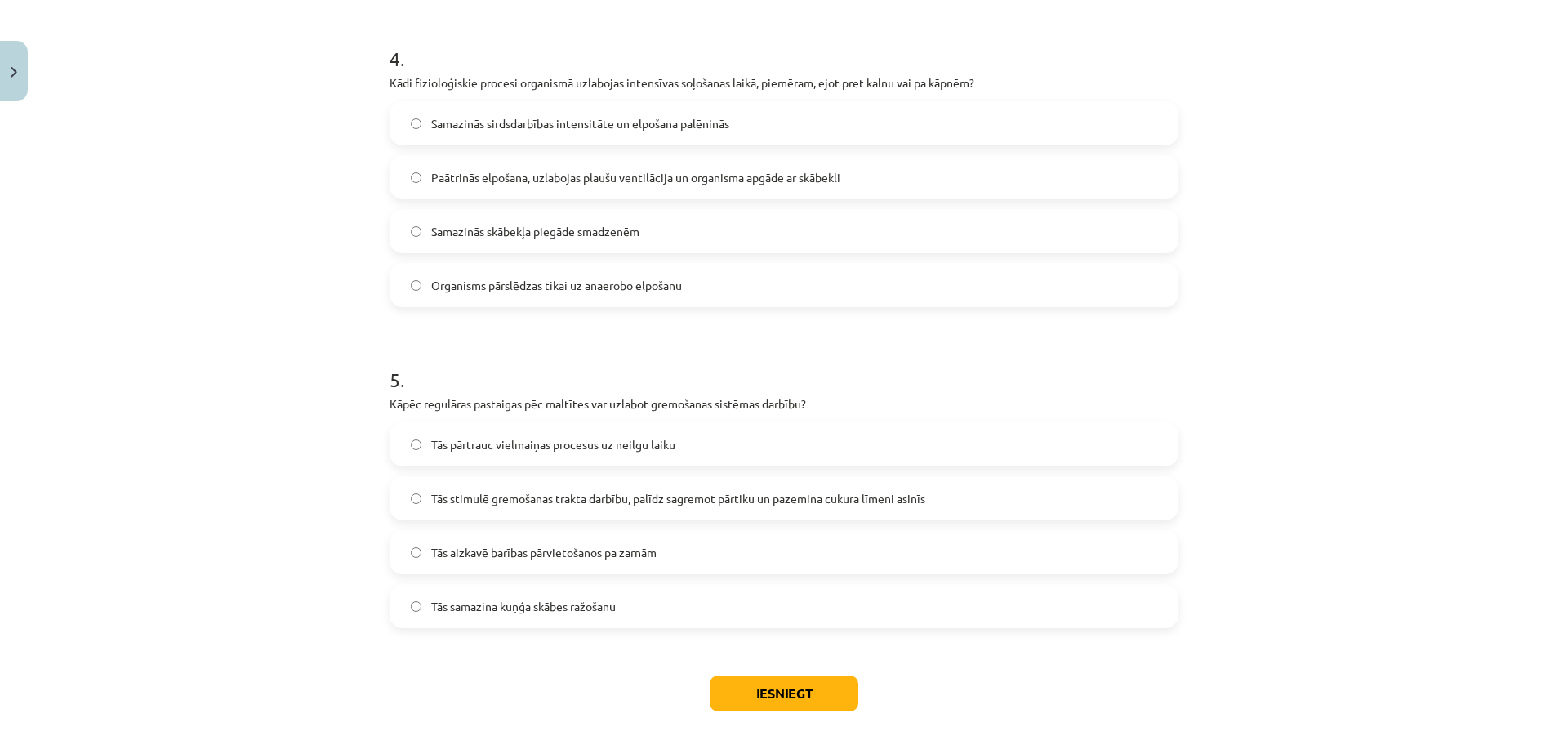
click at [585, 513] on label "Tās stimulē gremošanas trakta darbību, palīdz sagremot pārtiku un pazemina cuku…" at bounding box center [784, 499] width 785 height 41
click at [802, 682] on button "Iesniegt" at bounding box center [784, 693] width 148 height 36
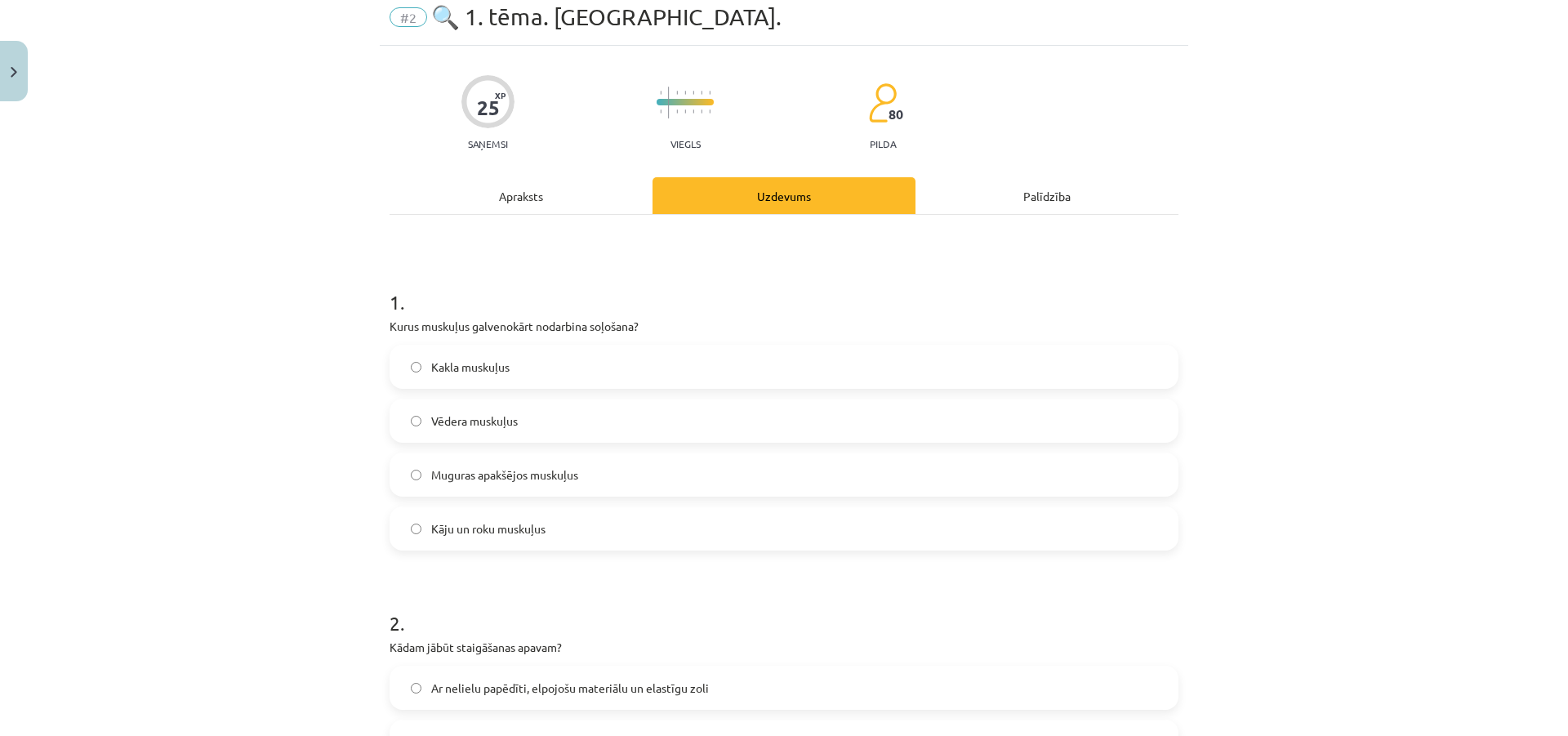
scroll to position [0, 0]
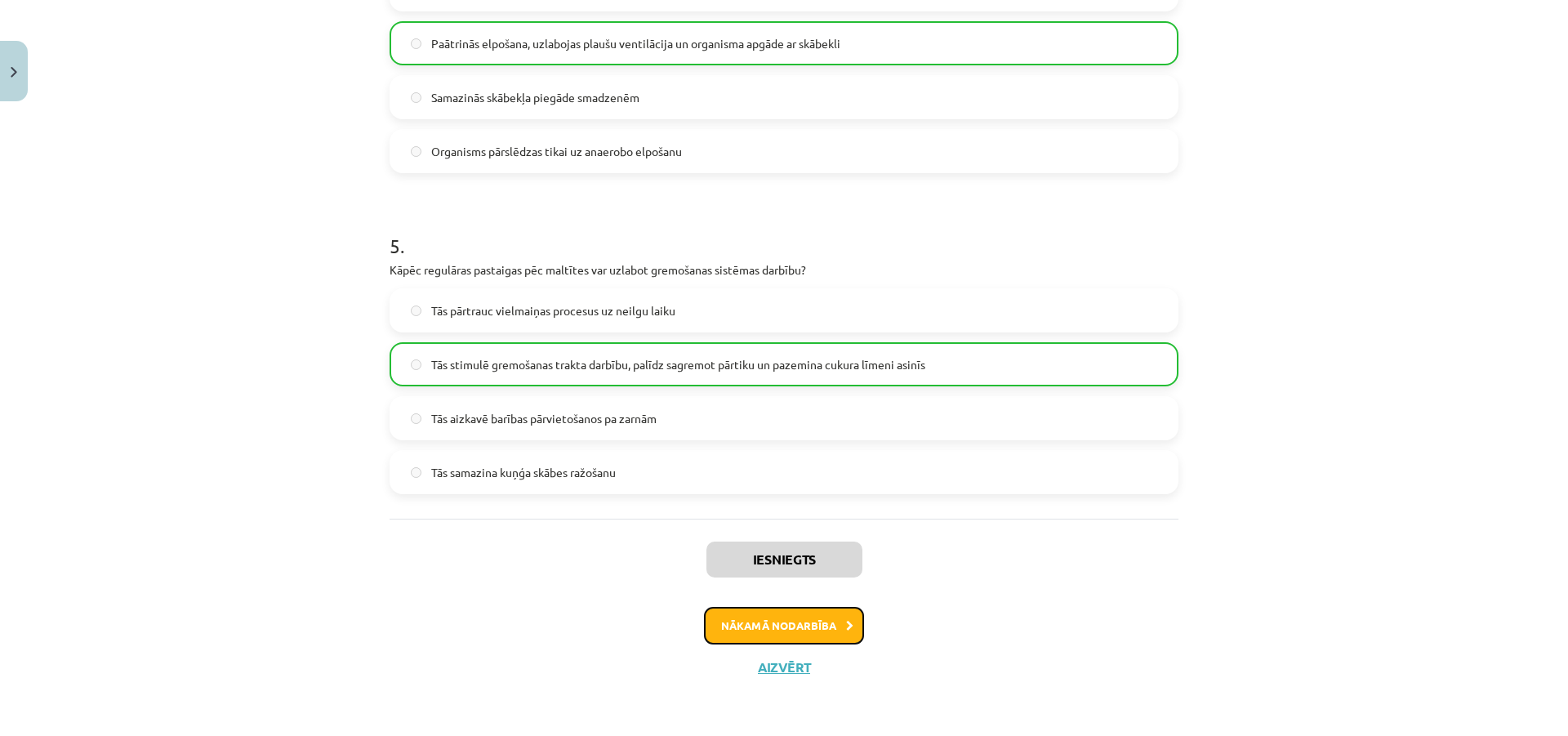
click at [712, 634] on button "Nākamā nodarbība" at bounding box center [784, 625] width 160 height 37
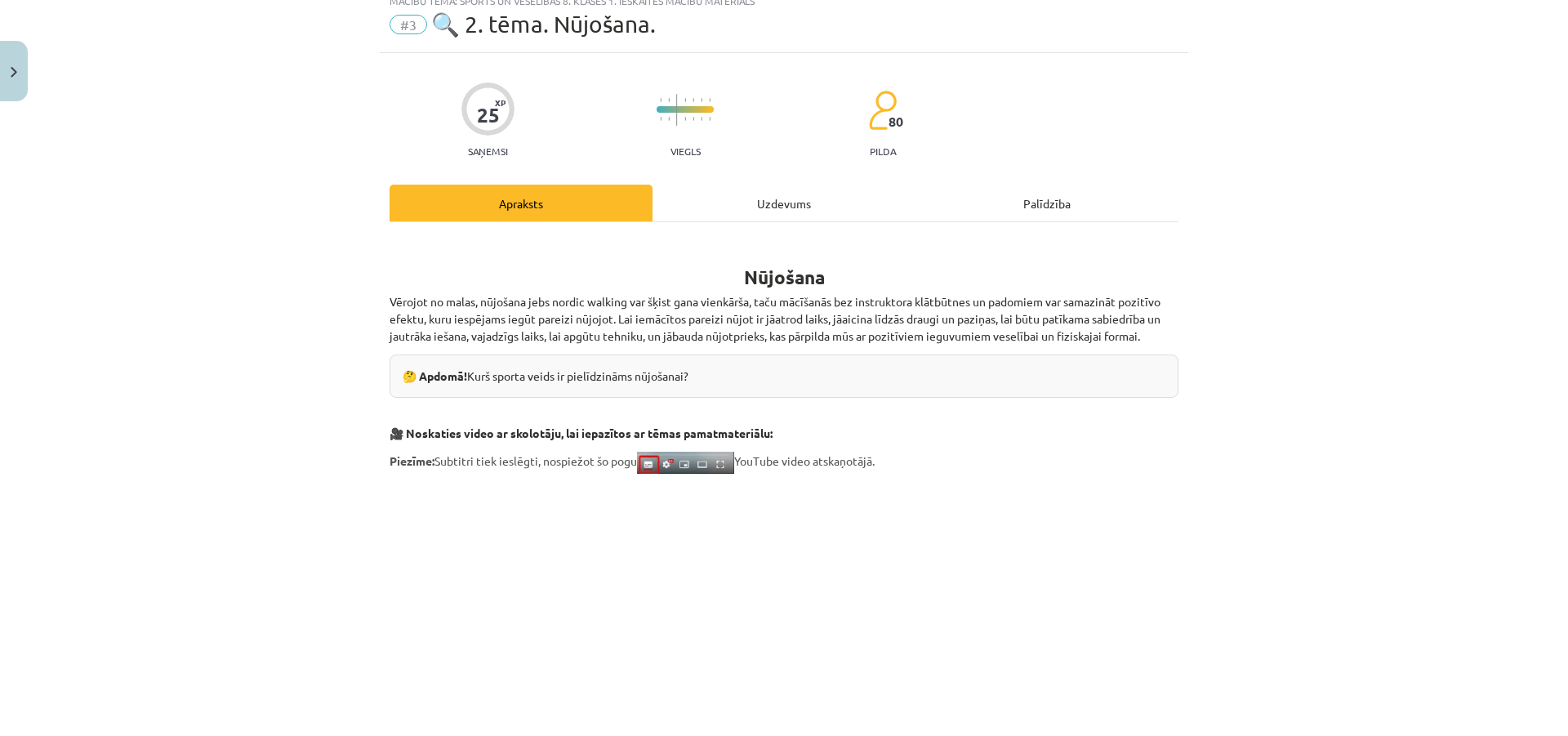
scroll to position [41, 0]
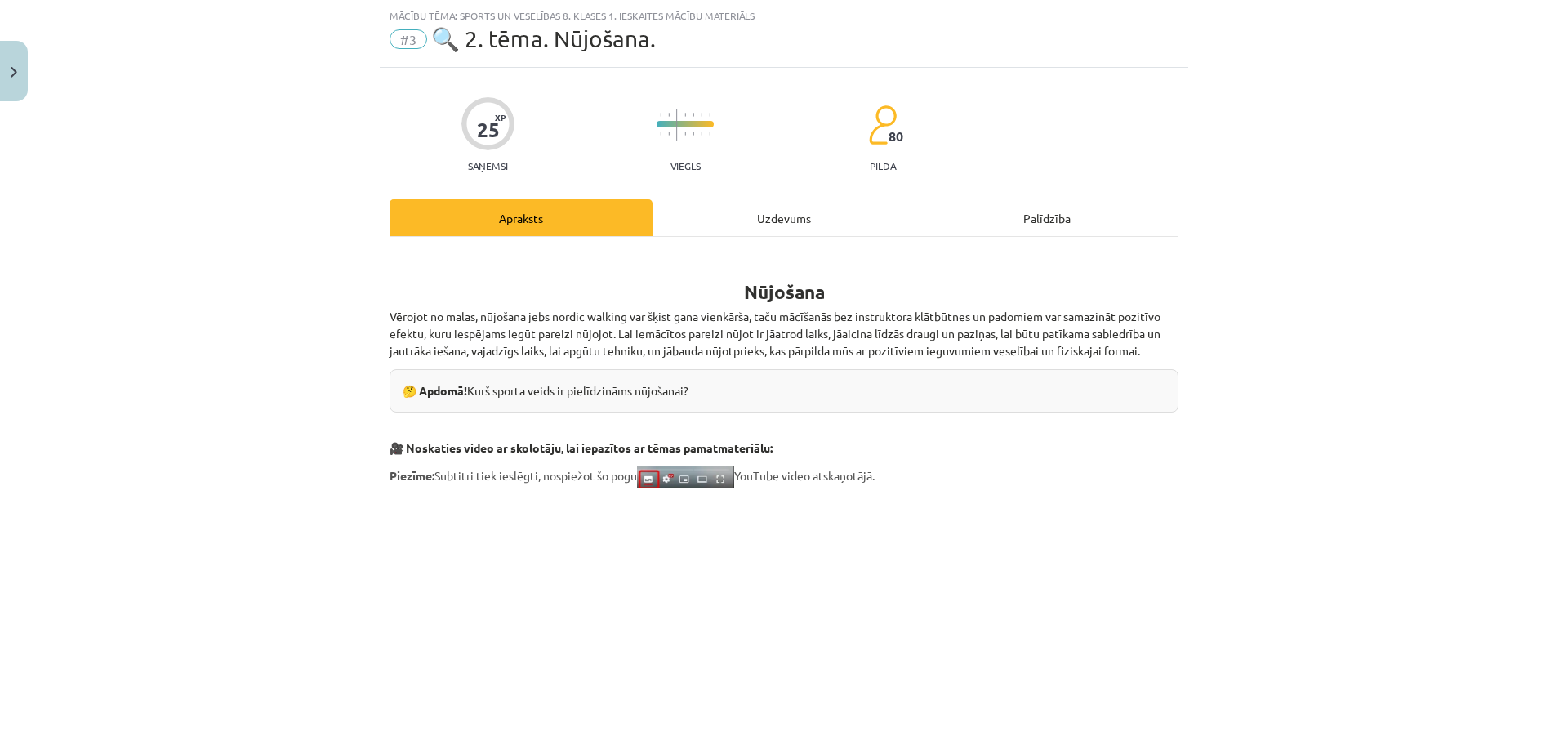
click at [769, 223] on div "Uzdevums" at bounding box center [784, 217] width 263 height 36
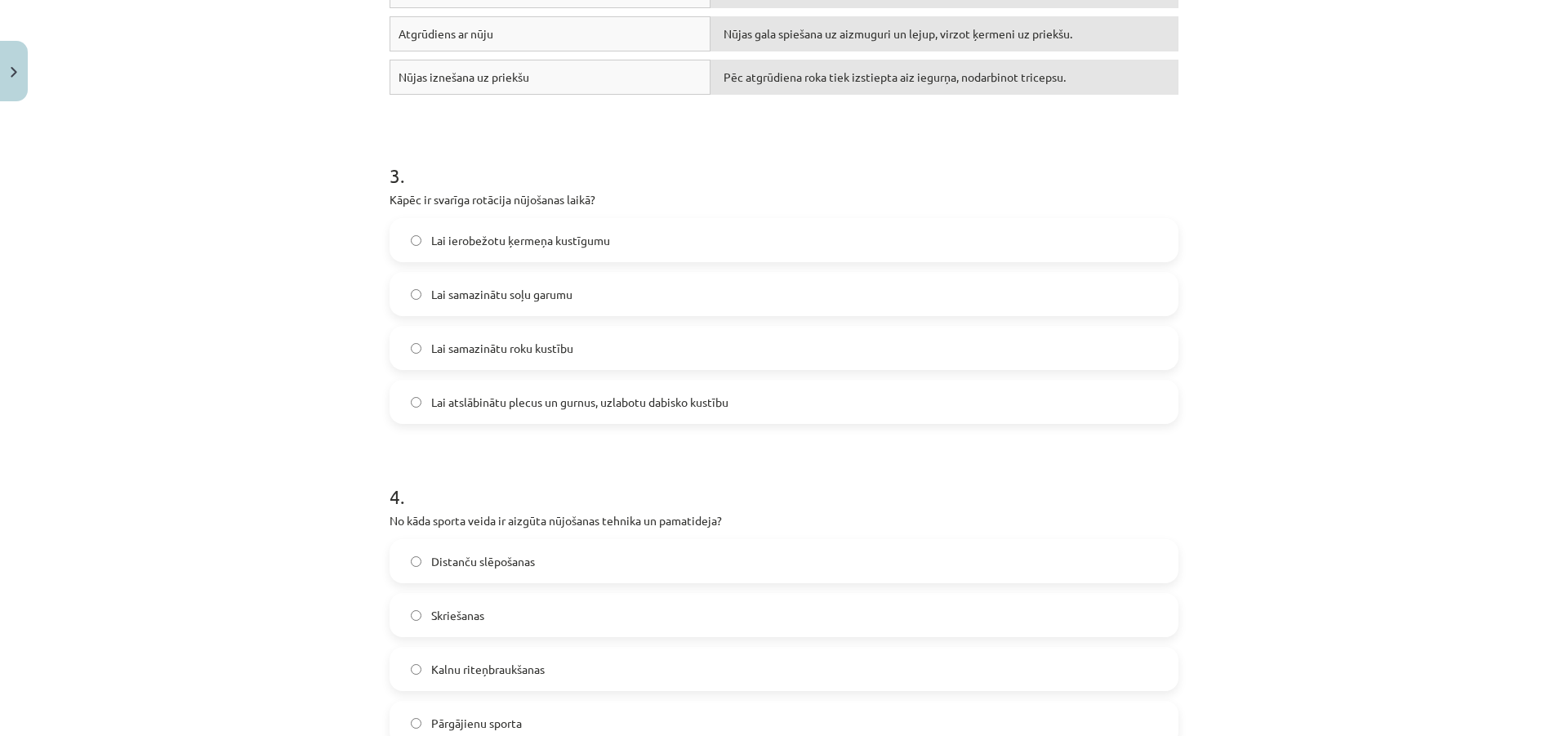
scroll to position [1078, 0]
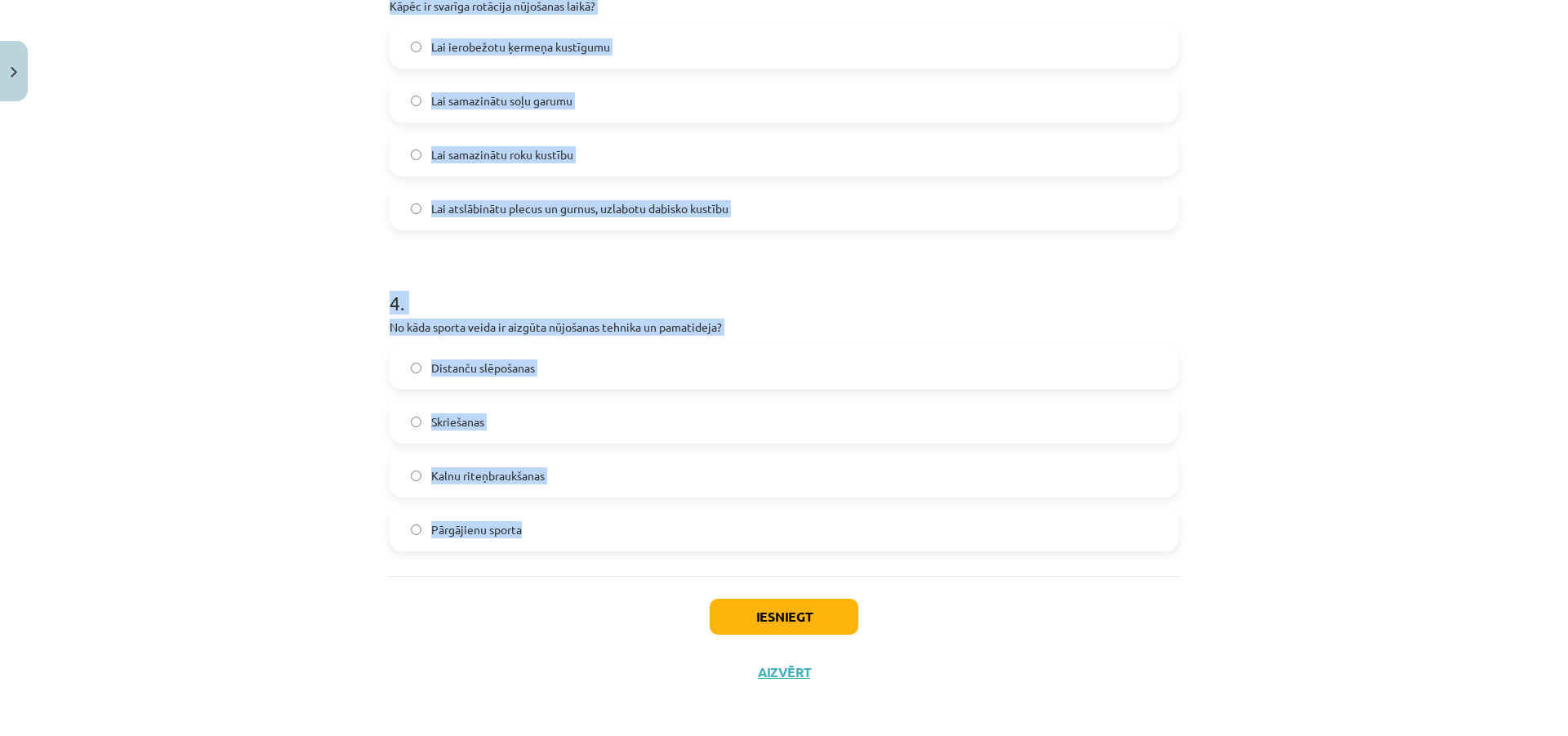
drag, startPoint x: 366, startPoint y: 323, endPoint x: 847, endPoint y: 522, distance: 520.5
click at [847, 522] on div "Mācību tēma: Sports un veselības 8. klases 1. ieskaites mācību materiāls #3 🔍 2…" at bounding box center [784, 368] width 1568 height 736
copy form "1 . Cik procentus vairāk kaloriju nūjošana sadedzina salīdzinājumā ar parastu p…"
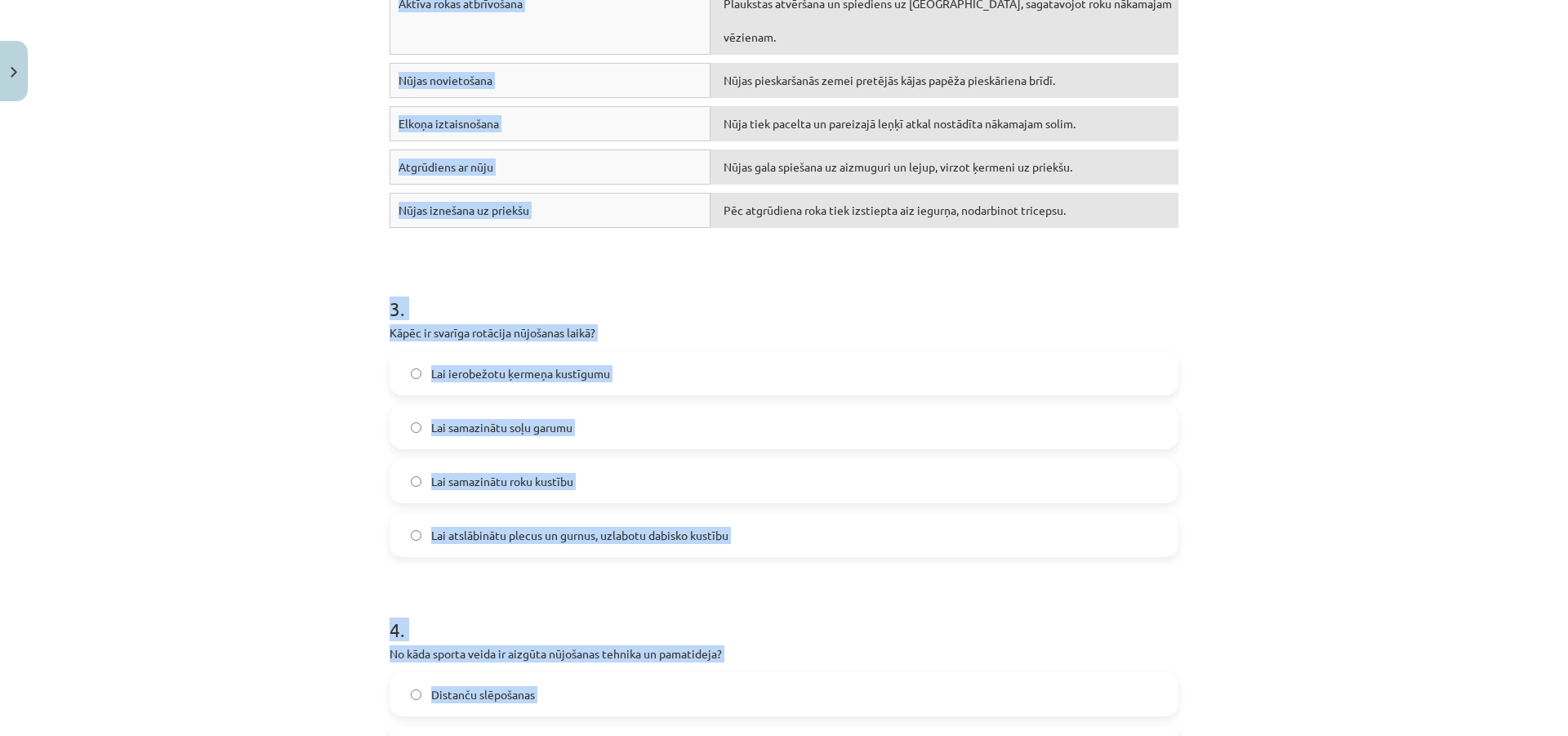
scroll to position [181, 0]
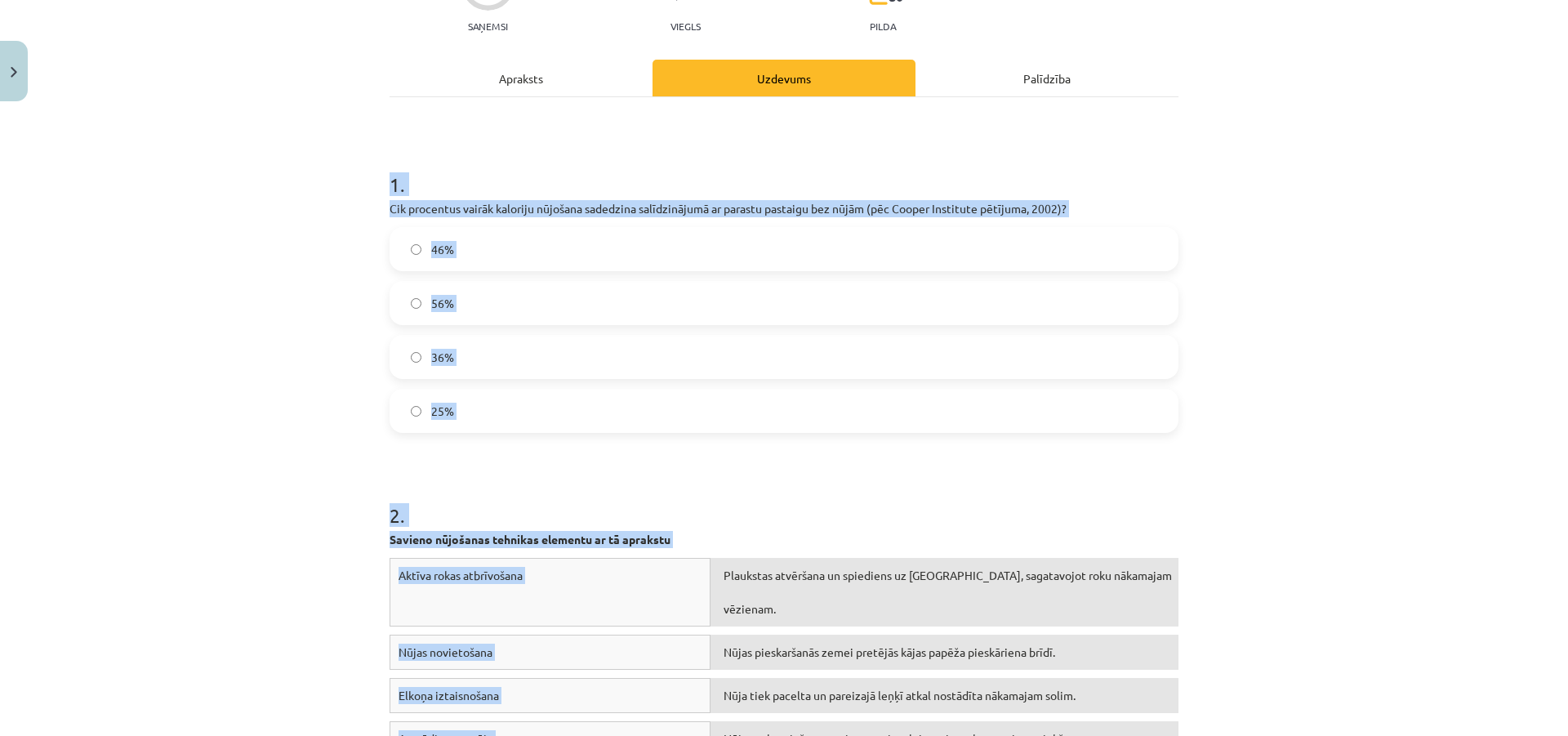
click at [649, 240] on label "46%" at bounding box center [784, 249] width 785 height 41
click at [362, 510] on div "Mācību tēma: Sports un veselības 8. klases 1. ieskaites mācību materiāls #3 🔍 2…" at bounding box center [784, 368] width 1568 height 736
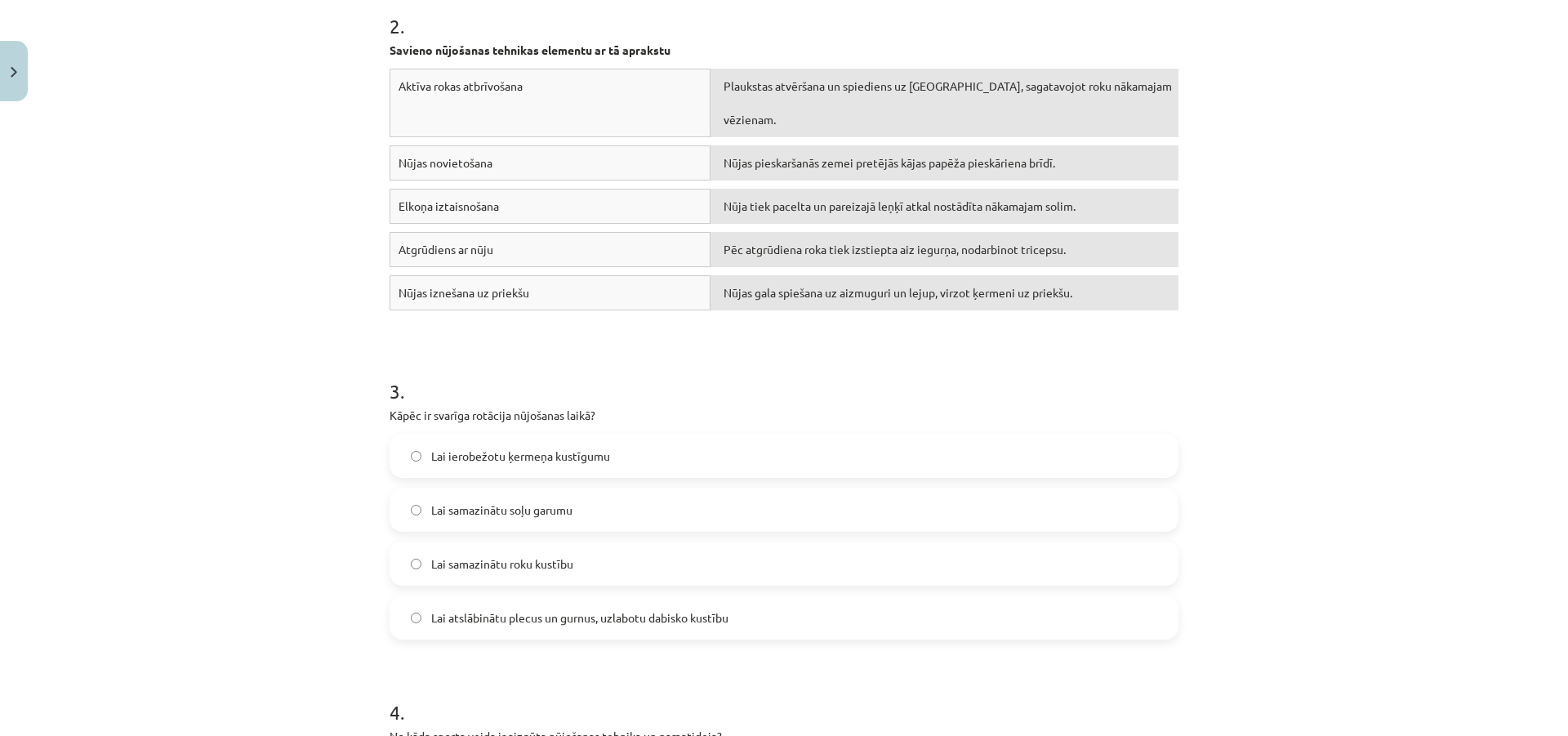
scroll to position [670, 0]
click at [717, 613] on span "Lai atslābinātu plecus un gurnus, uzlabotu dabisko kustību" at bounding box center [579, 616] width 297 height 17
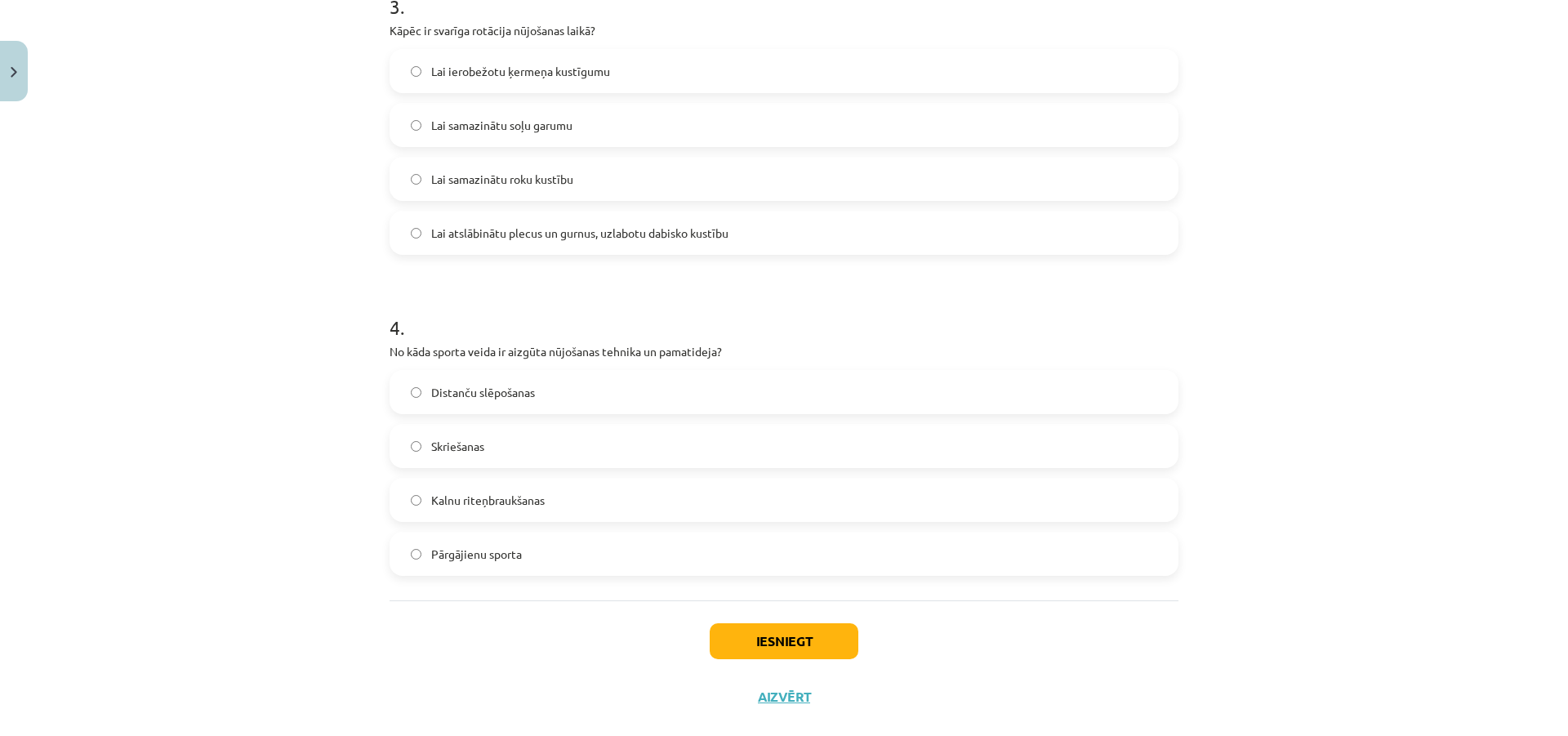
scroll to position [1078, 0]
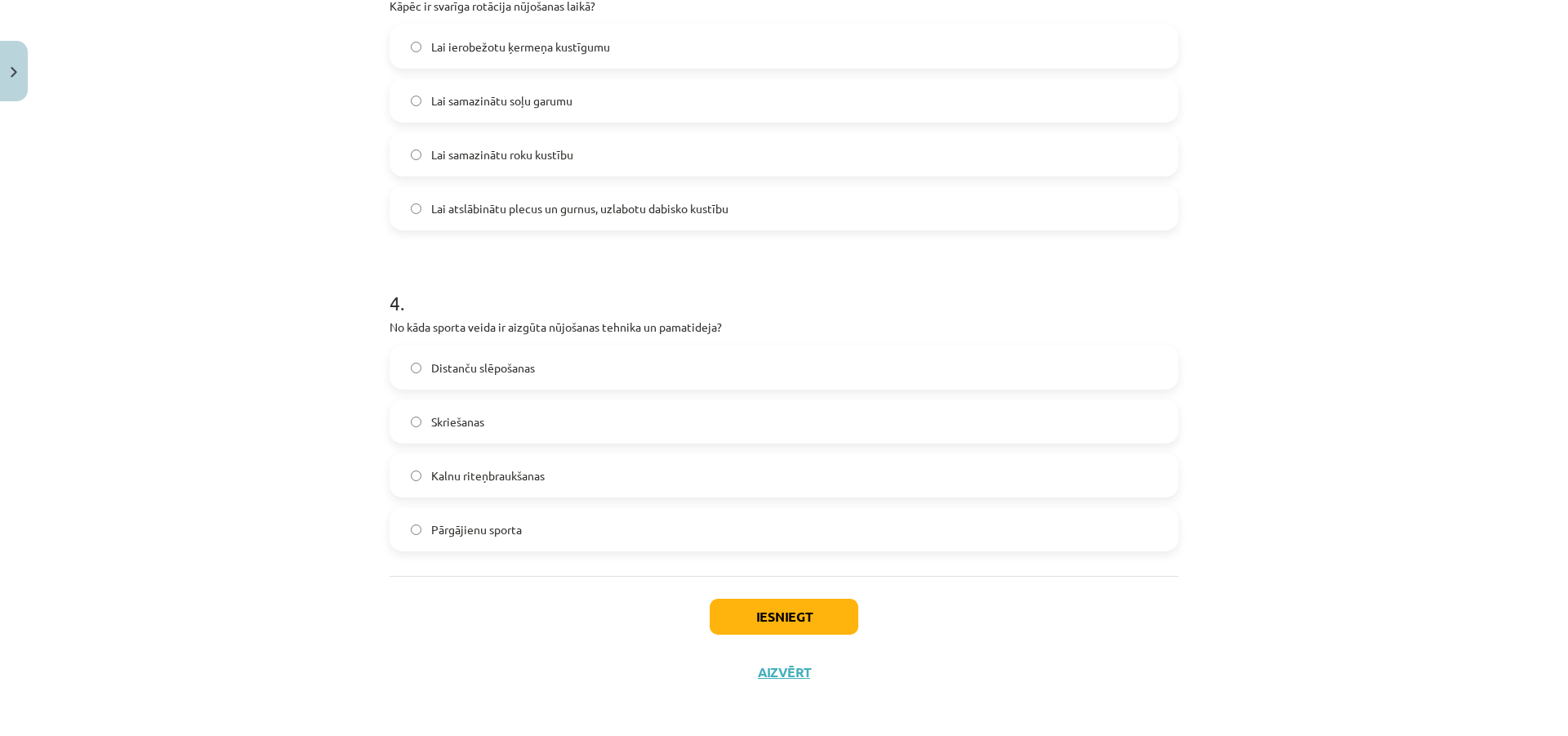
click at [585, 377] on label "Distanču slēpošanas" at bounding box center [784, 368] width 785 height 41
click at [720, 593] on div "Iesniegt Aizvērt" at bounding box center [784, 633] width 789 height 114
click at [720, 599] on button "Iesniegt" at bounding box center [784, 616] width 148 height 36
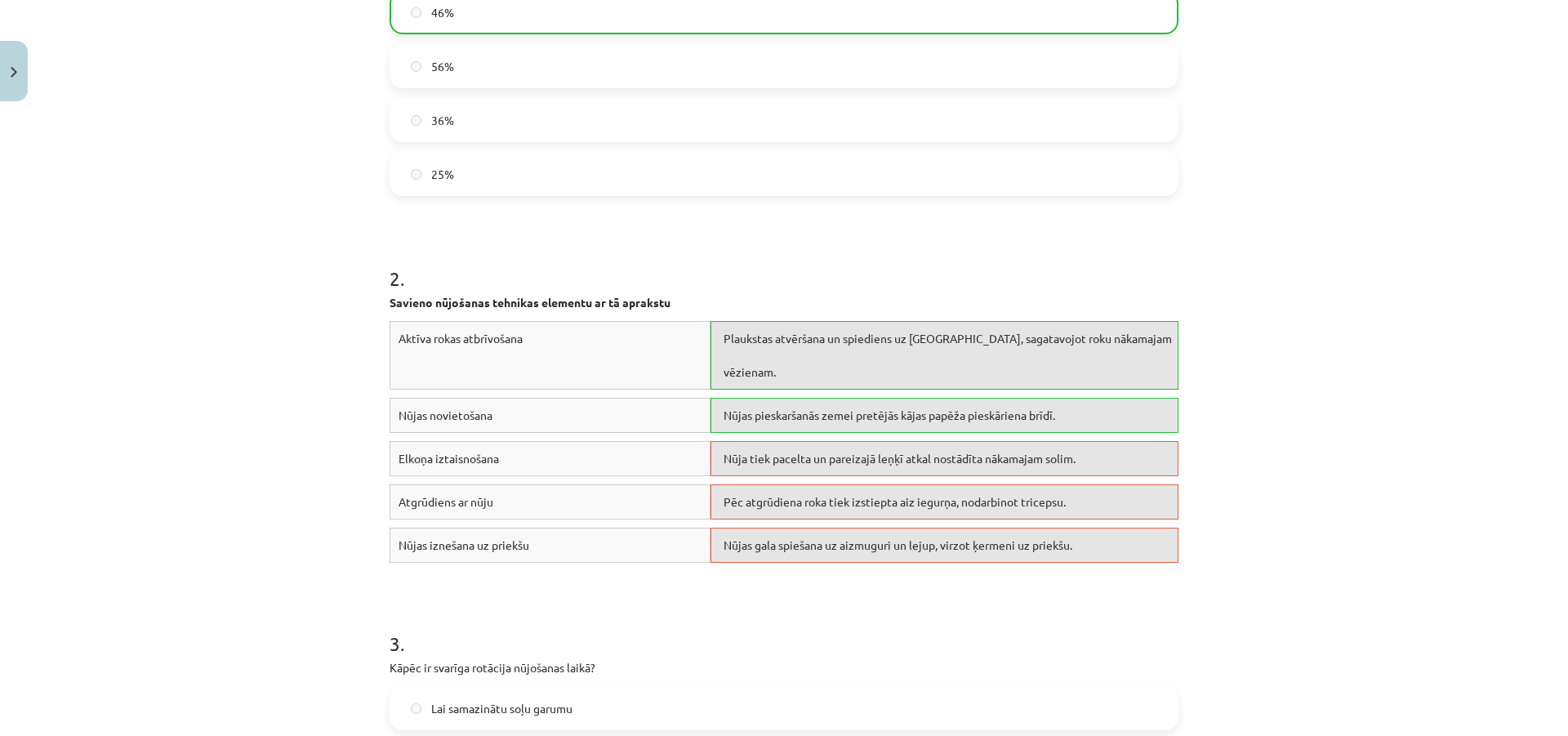
scroll to position [589, 0]
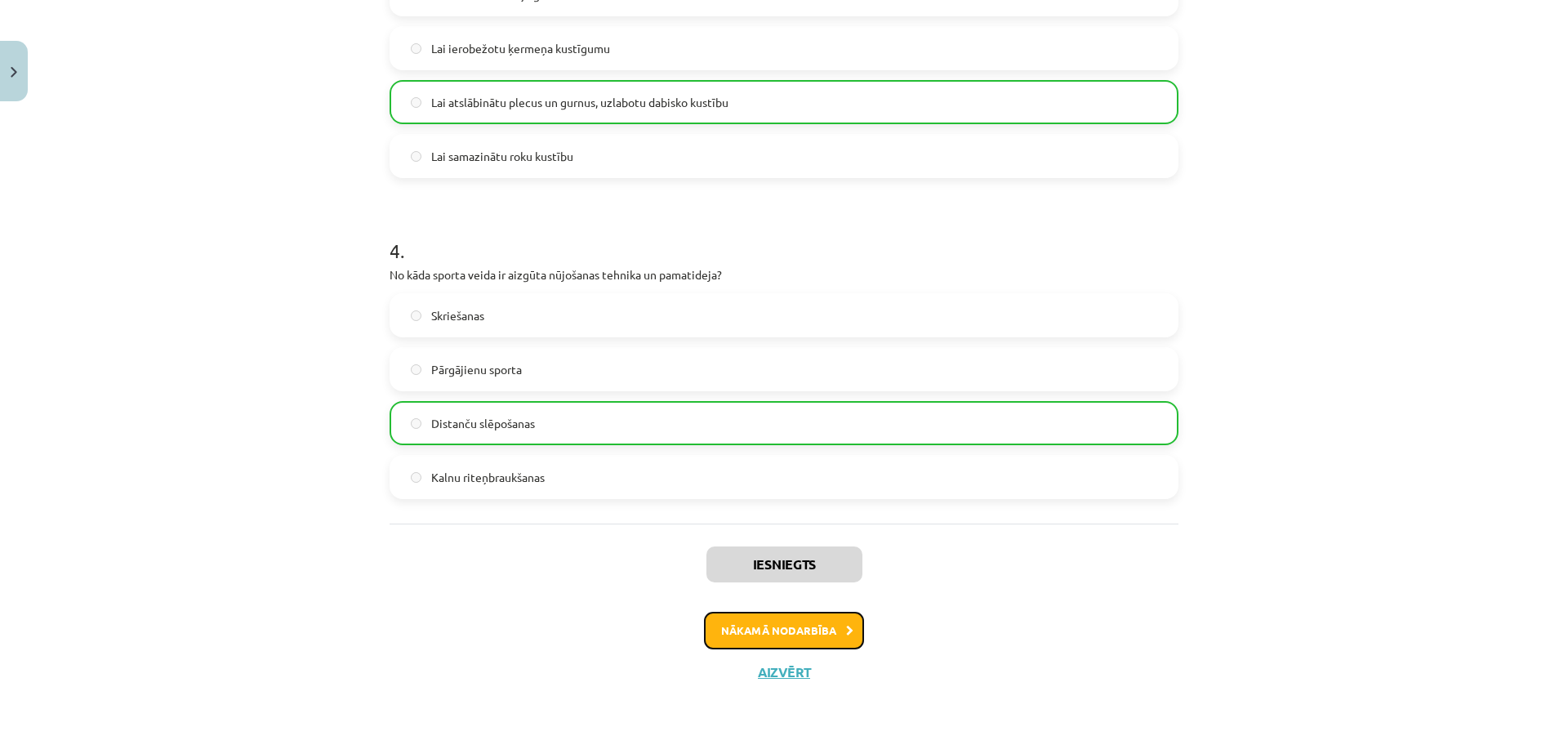
click at [729, 634] on button "Nākamā nodarbība" at bounding box center [784, 630] width 160 height 37
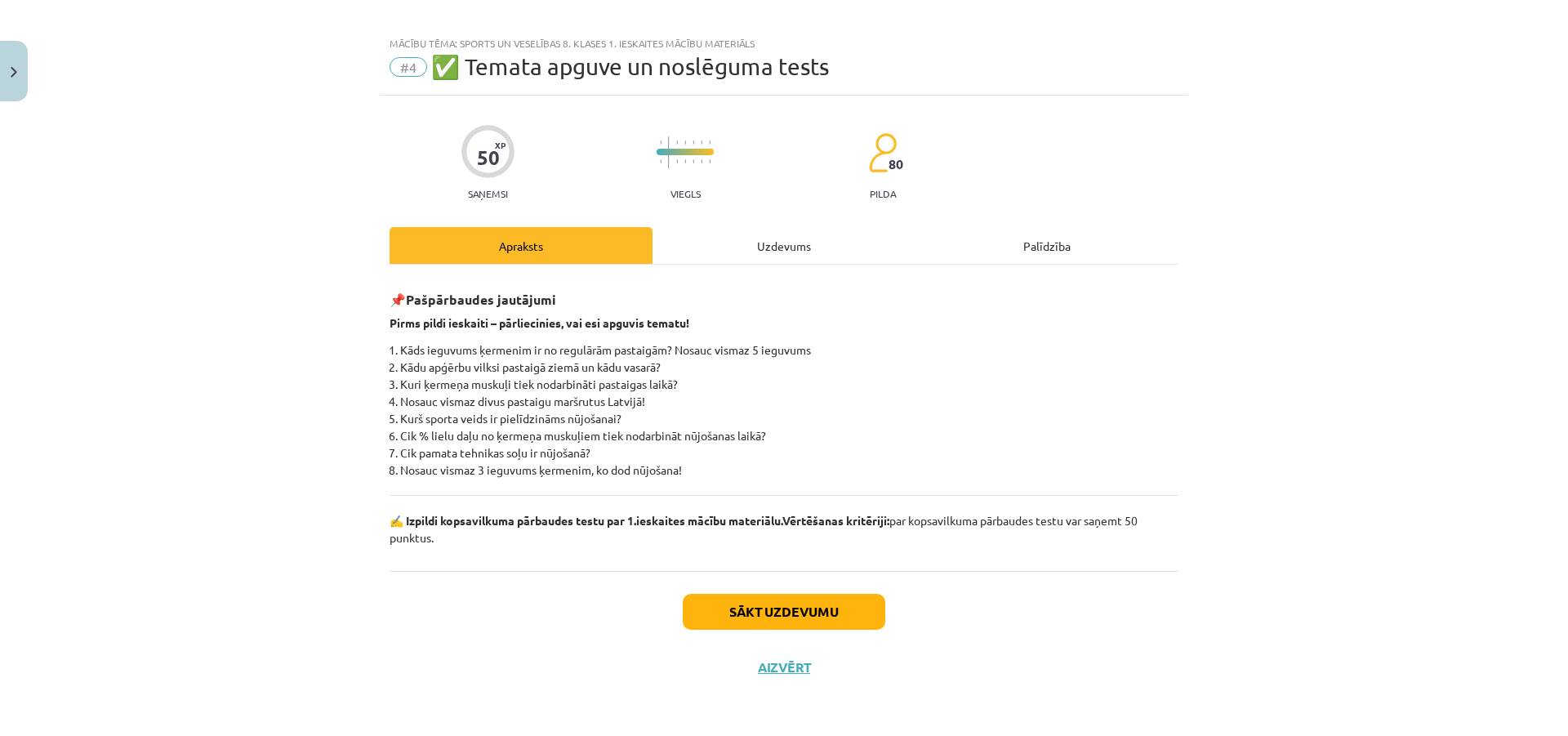
scroll to position [12, 0]
click at [816, 619] on button "Sākt uzdevumu" at bounding box center [784, 612] width 202 height 36
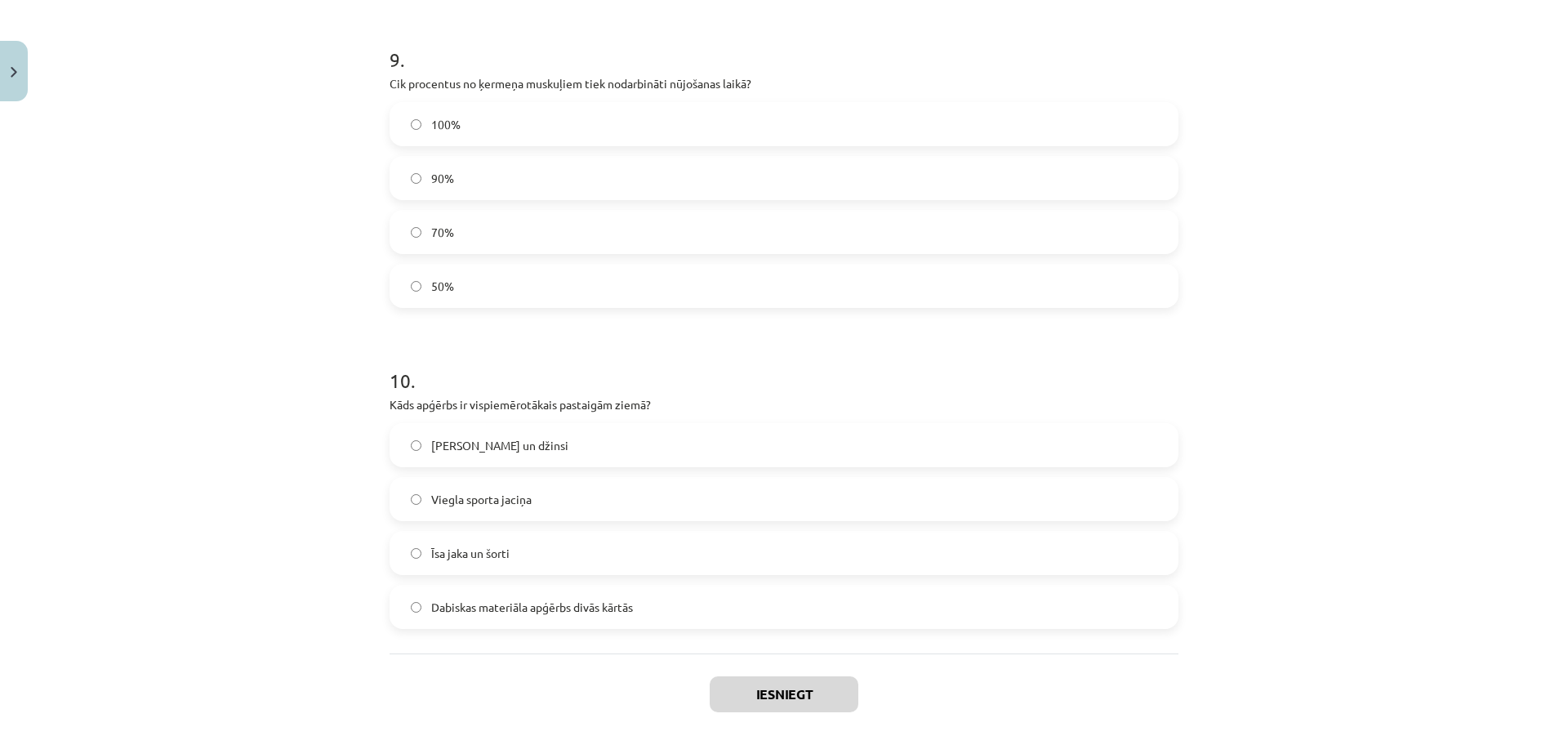
scroll to position [2955, 0]
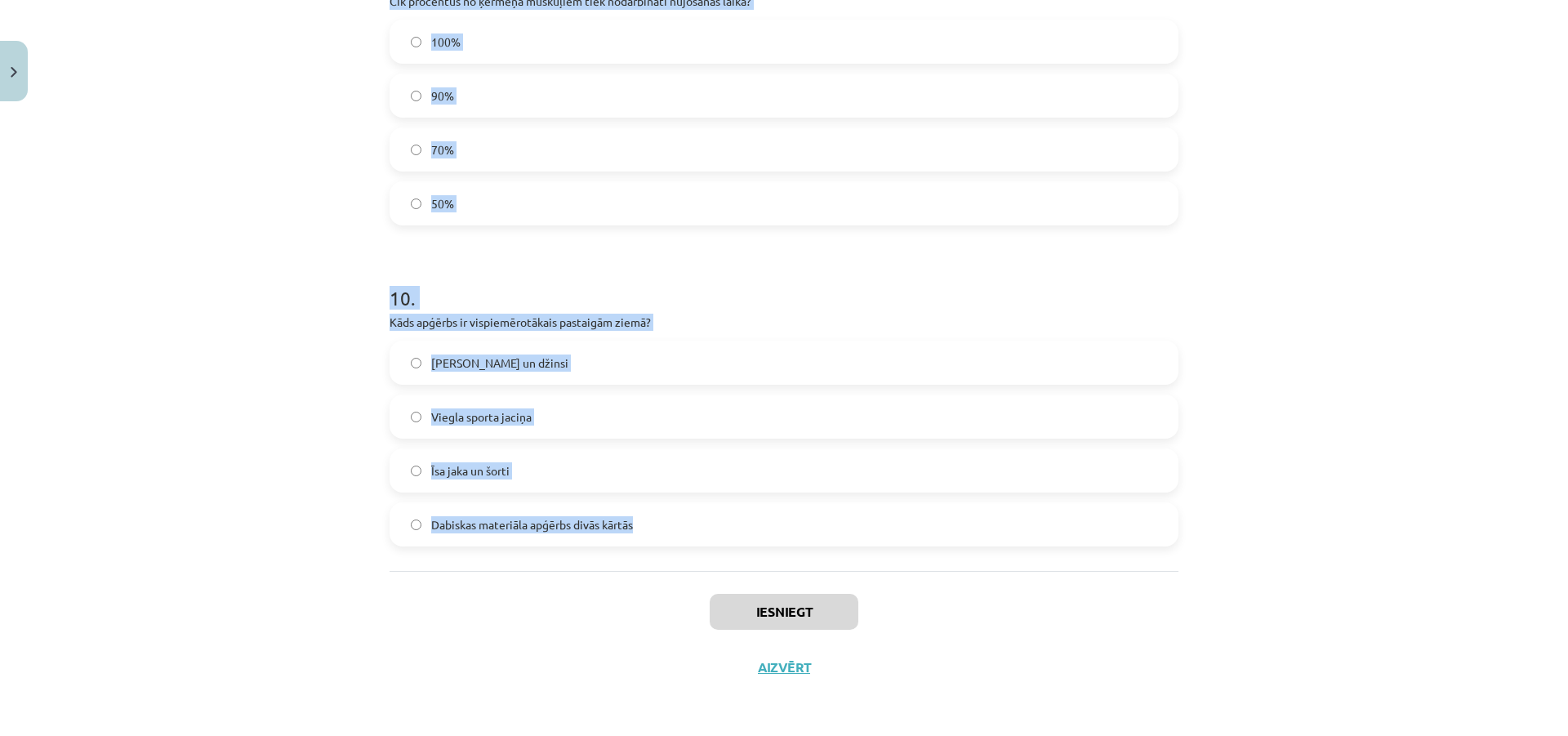
drag, startPoint x: 363, startPoint y: 331, endPoint x: 941, endPoint y: 526, distance: 610.0
click at [941, 526] on div "Mācību tēma: Sports un veselības 8. klases 1. ieskaites mācību materiāls #4 ✅ T…" at bounding box center [784, 368] width 1568 height 736
copy form "1 . Nūjošanas pamata tehnikas apguves soļi, kura secība ir pareiza? Nūju vilkša…"
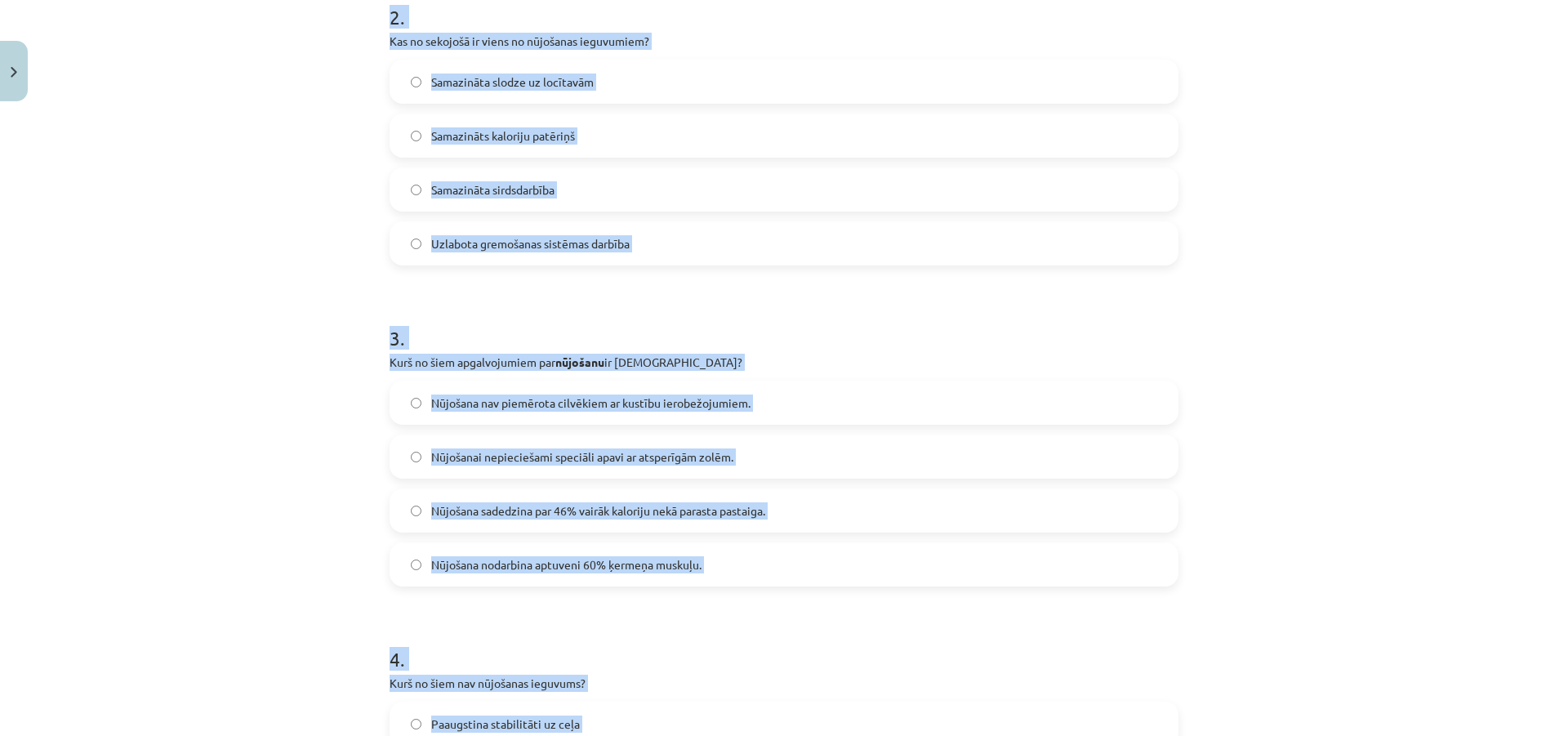
scroll to position [260, 0]
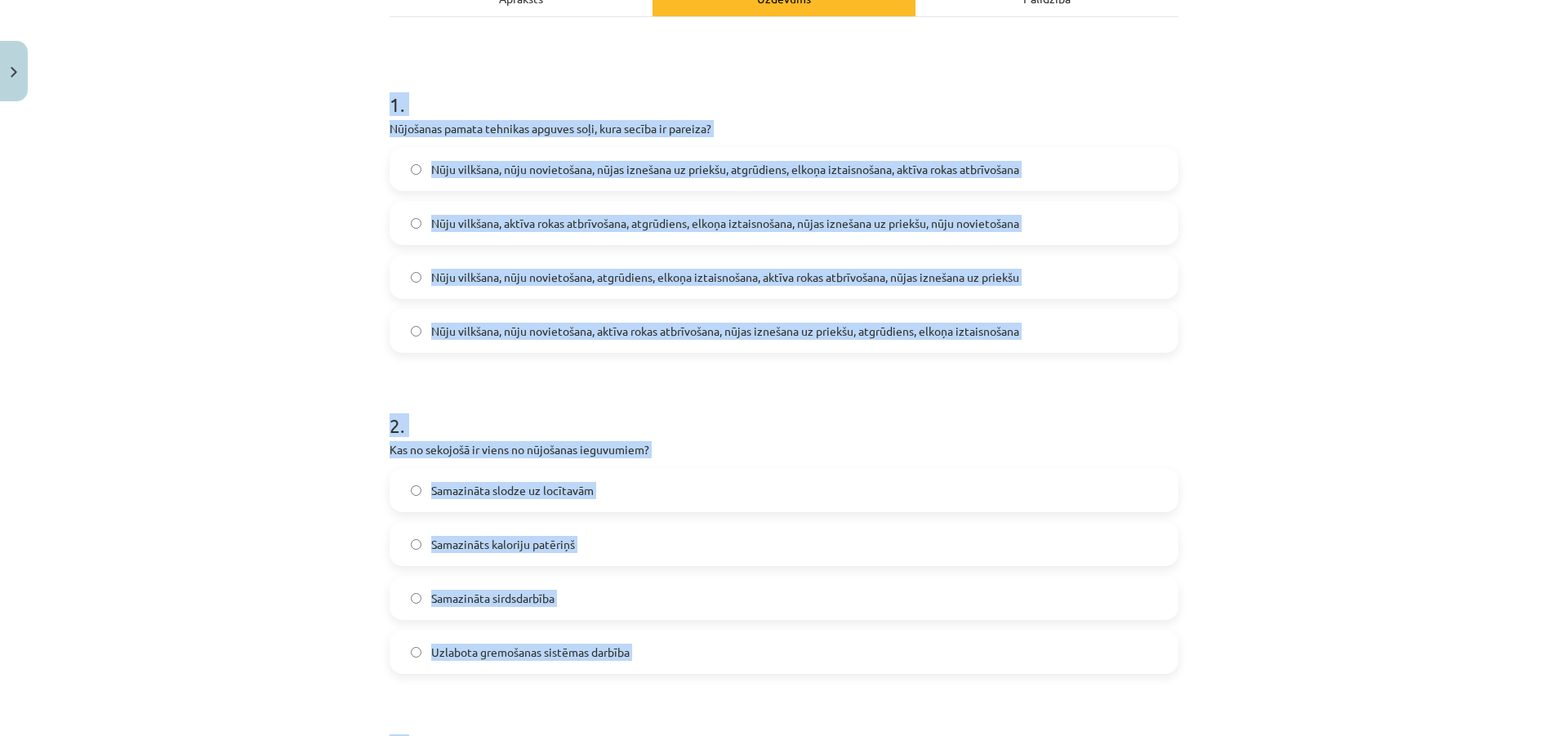
click at [216, 458] on div "Mācību tēma: Sports un veselības 8. klases 1. ieskaites mācību materiāls #4 ✅ T…" at bounding box center [784, 368] width 1568 height 736
click at [1334, 495] on div "Mācību tēma: Sports un veselības 8. klases 1. ieskaites mācību materiāls #4 ✅ T…" at bounding box center [784, 368] width 1568 height 736
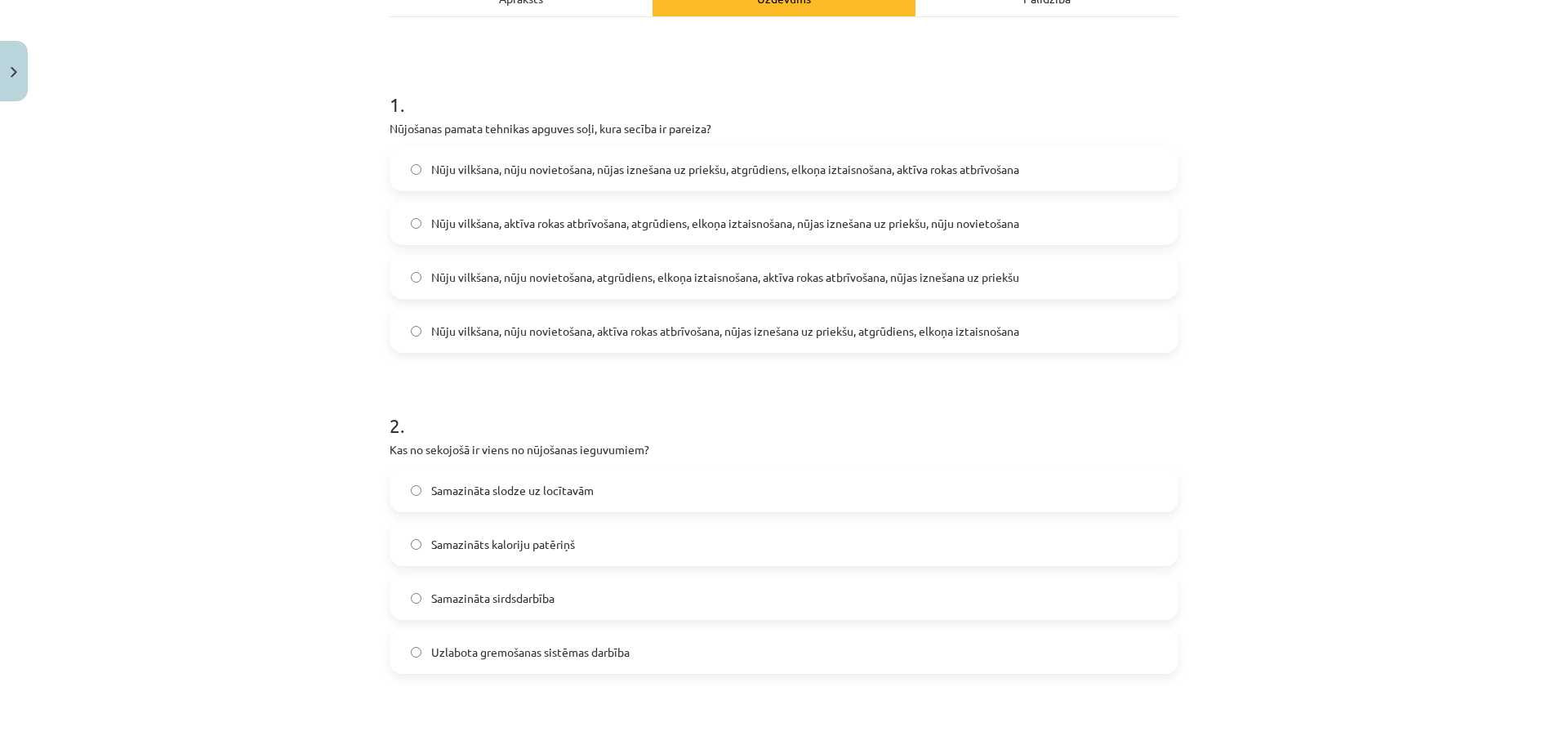
click at [659, 223] on span "Nūju vilkšana, aktīva rokas atbrīvošana, atgrūdiens, elkoņa iztaisnošana, nūjas…" at bounding box center [725, 223] width 588 height 17
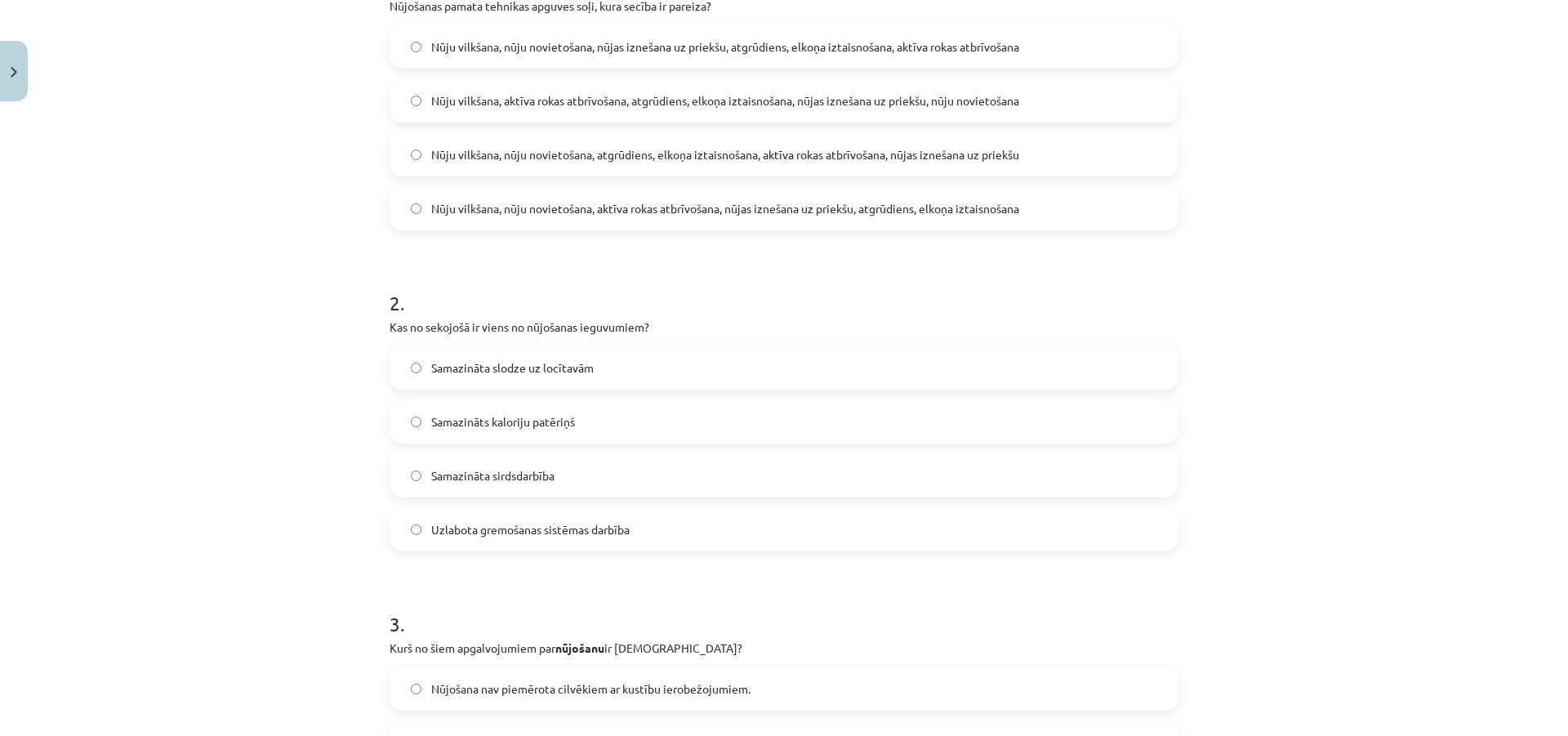
scroll to position [424, 0]
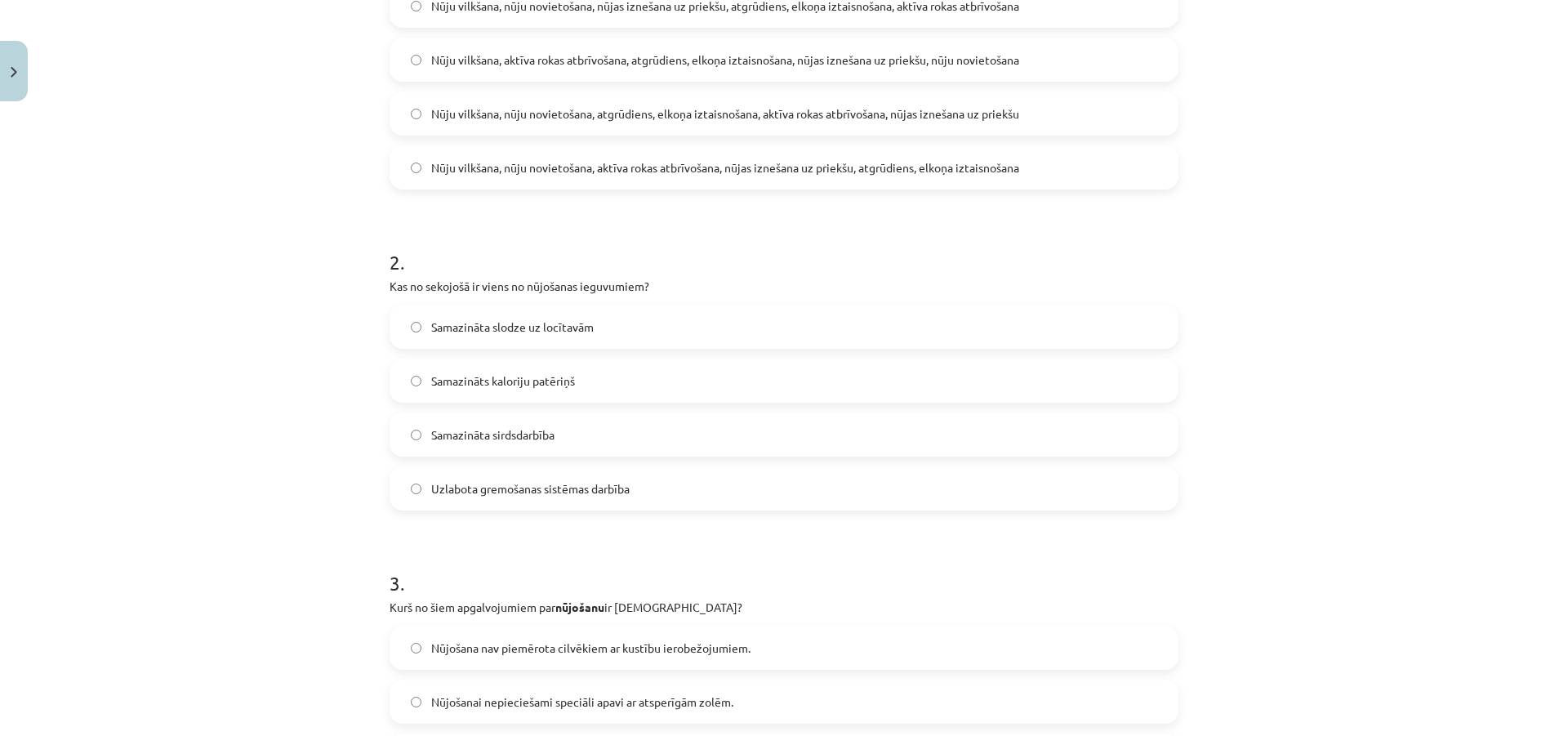
click at [421, 339] on label "Samazināta slodze uz locītavām" at bounding box center [784, 327] width 785 height 41
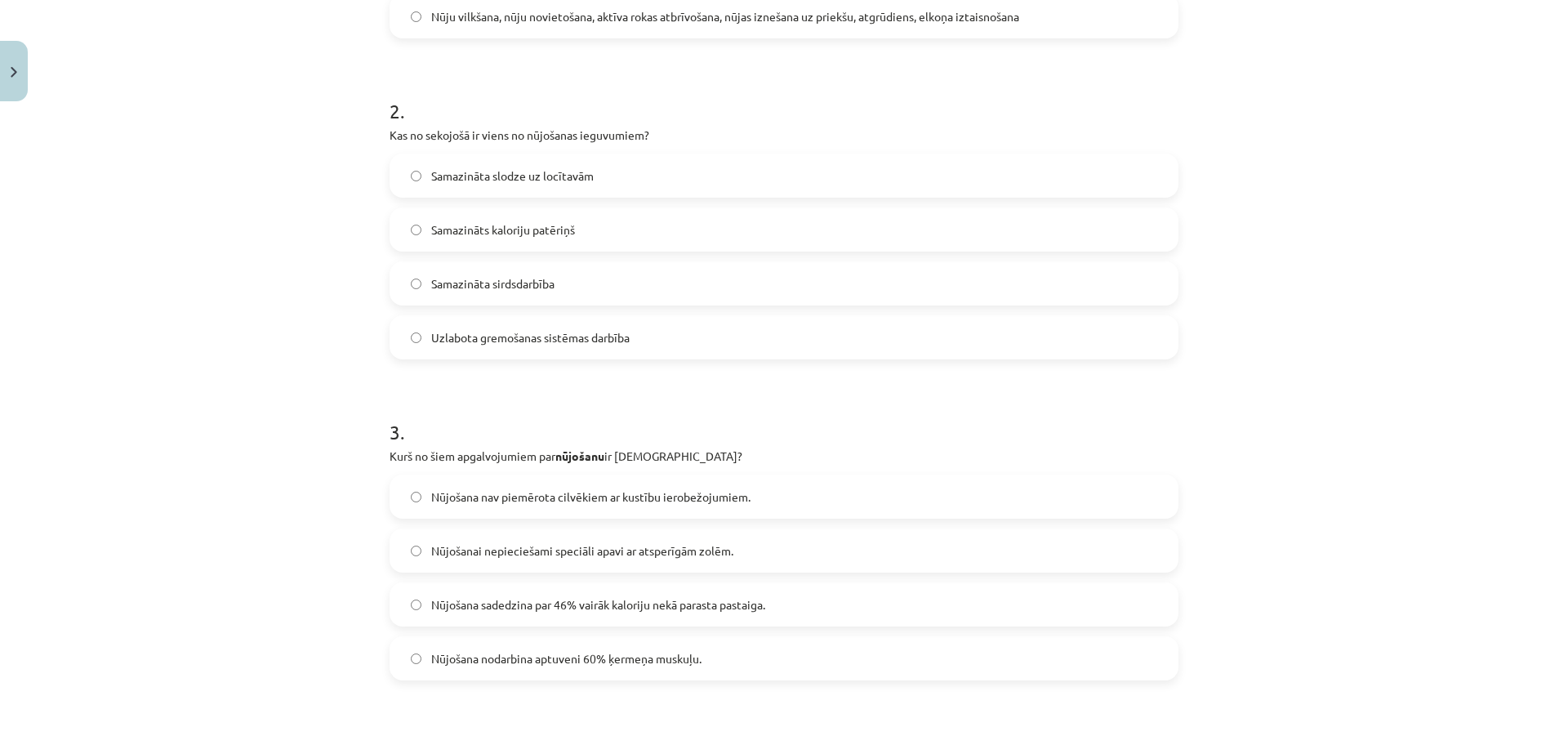
scroll to position [587, 0]
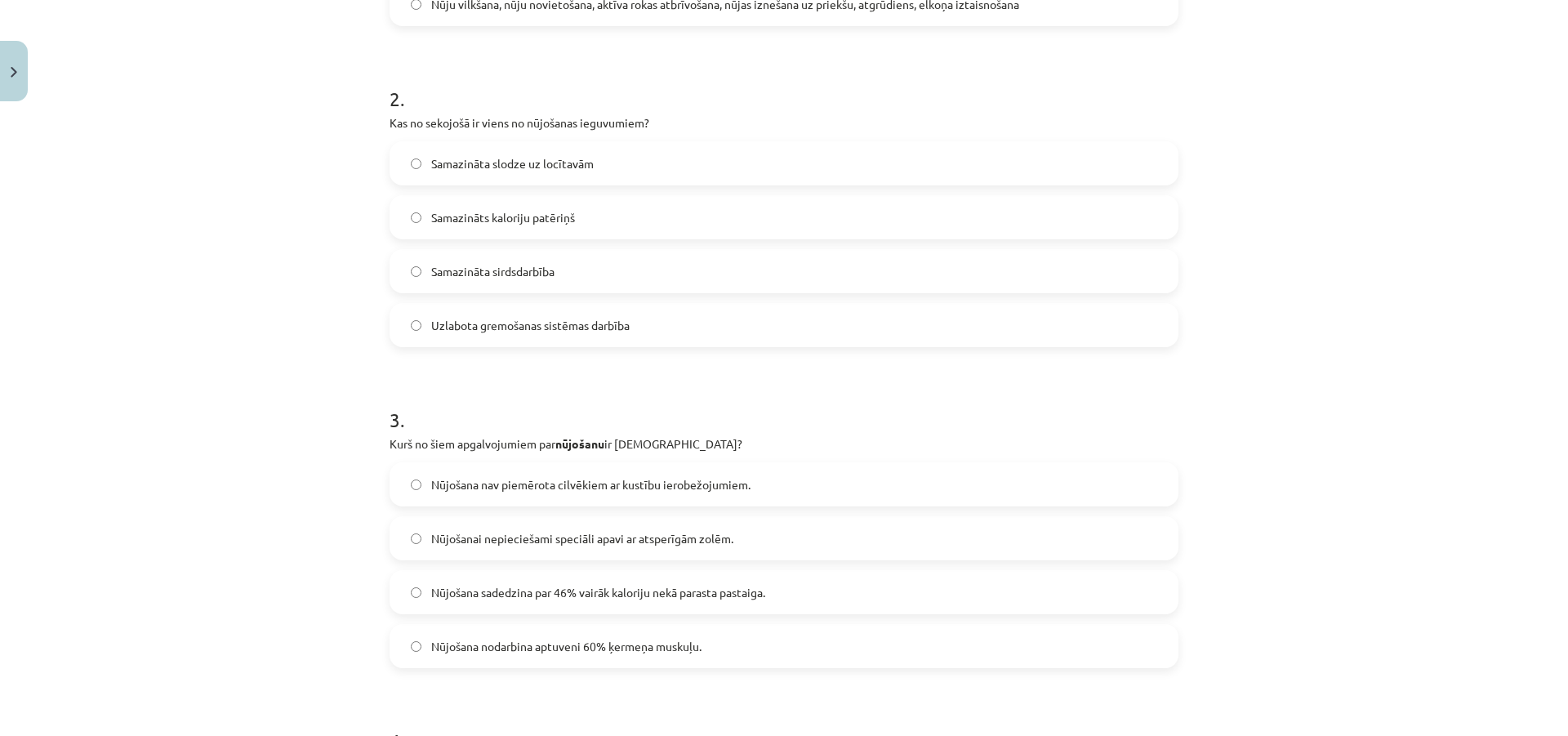
click at [580, 552] on label "Nūjošanai nepieciešami speciāli apavi ar atsperīgām zolēm." at bounding box center [784, 538] width 785 height 41
click at [415, 600] on label "Nūjošana sadedzina par 46% vairāk kaloriju nekā parasta pastaiga." at bounding box center [784, 592] width 785 height 41
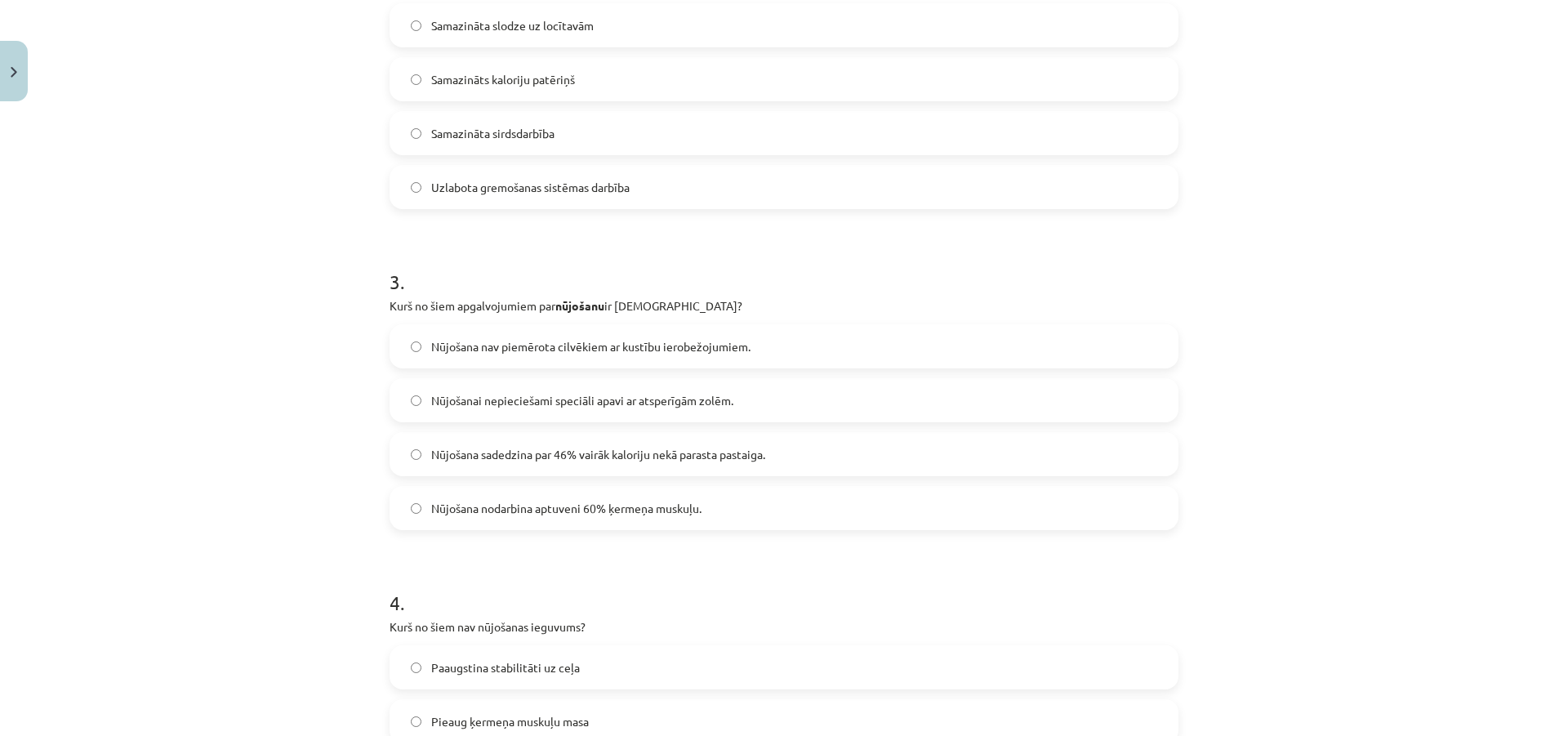
scroll to position [995, 0]
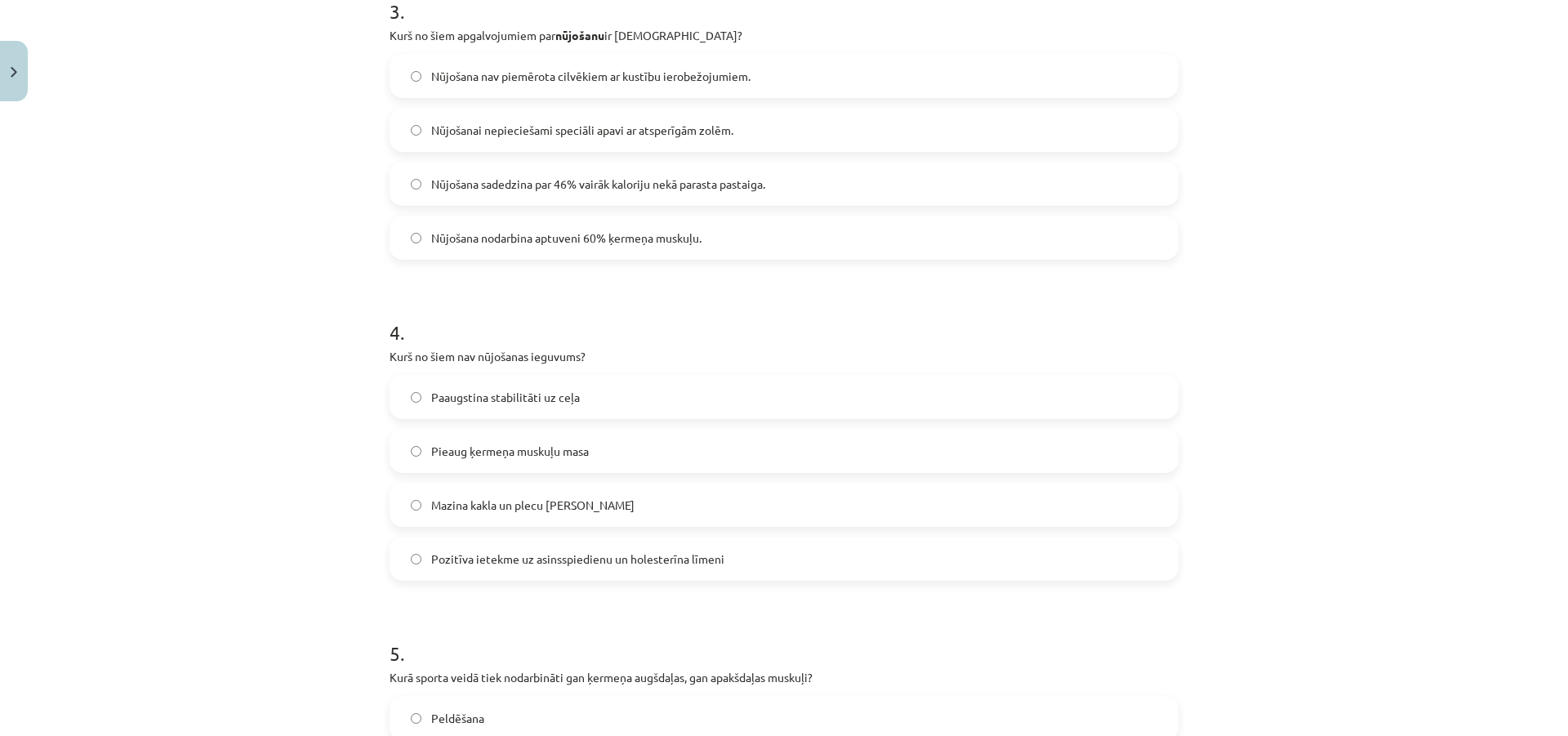
click at [510, 548] on label "Pozitīva ietekme uz asinsspiedienu un holesterīna līmeni" at bounding box center [784, 558] width 785 height 41
click at [466, 449] on span "Pieaug ķermeņa muskuļu masa" at bounding box center [510, 450] width 158 height 17
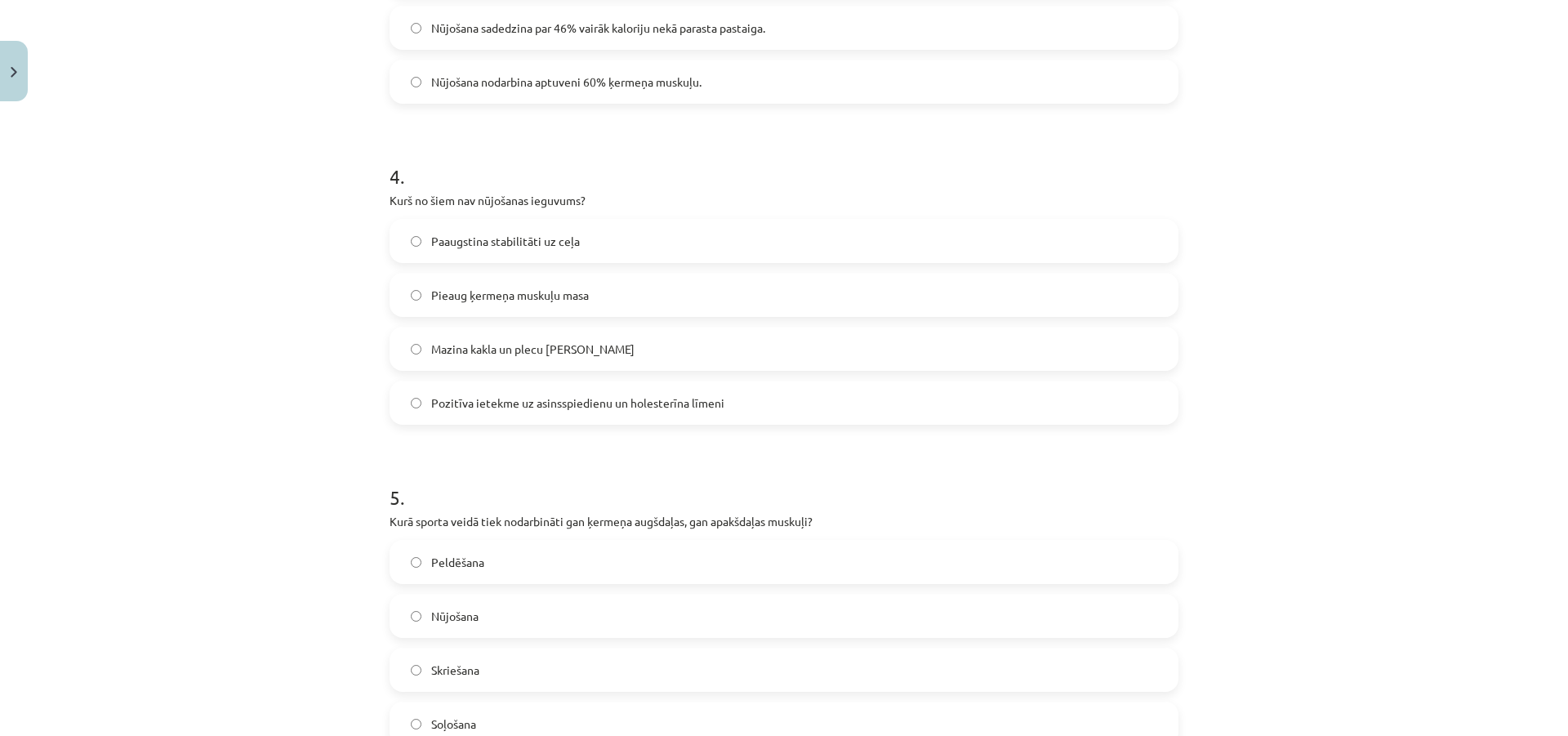
scroll to position [1159, 0]
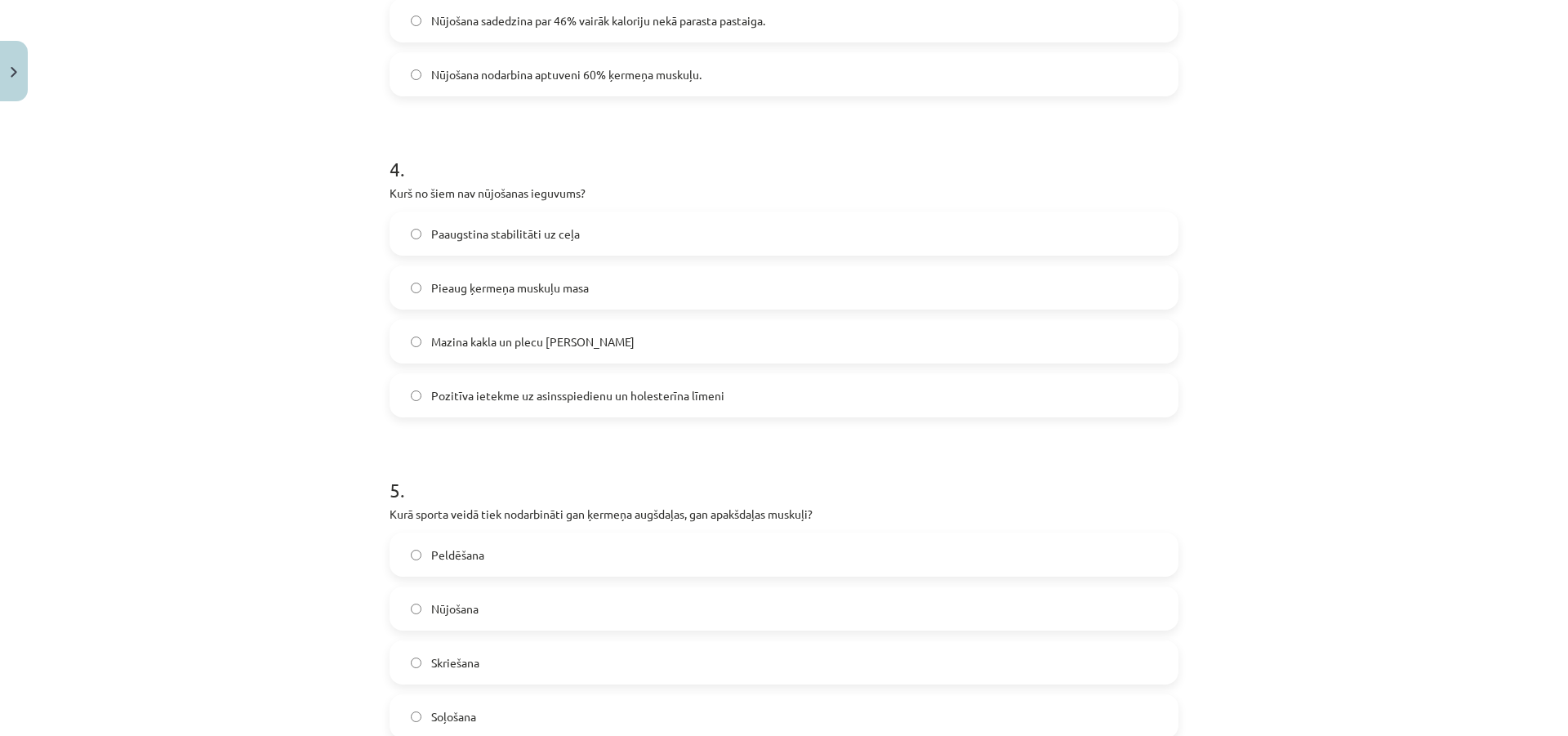
click at [501, 605] on label "Nūjošana" at bounding box center [784, 608] width 785 height 41
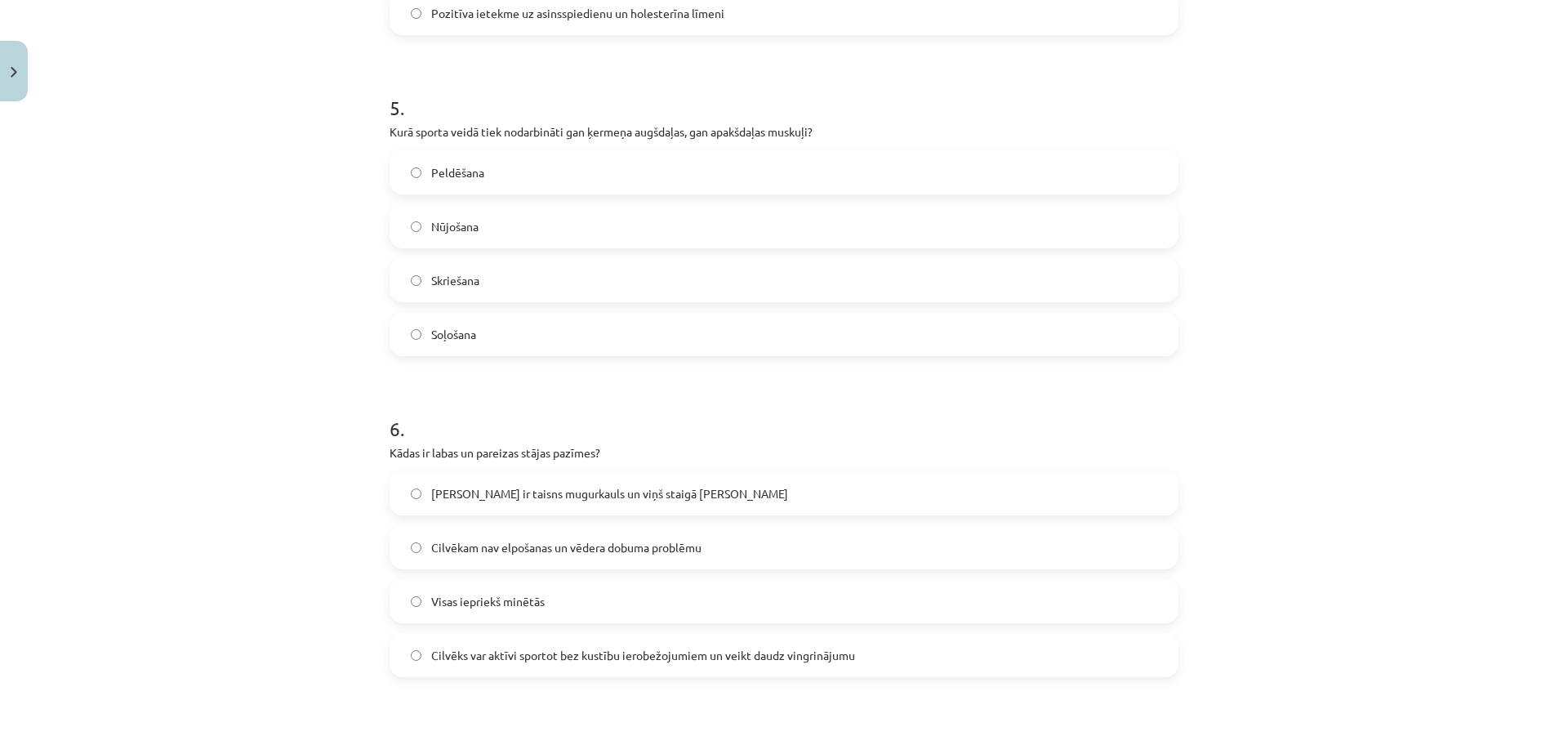
scroll to position [1566, 0]
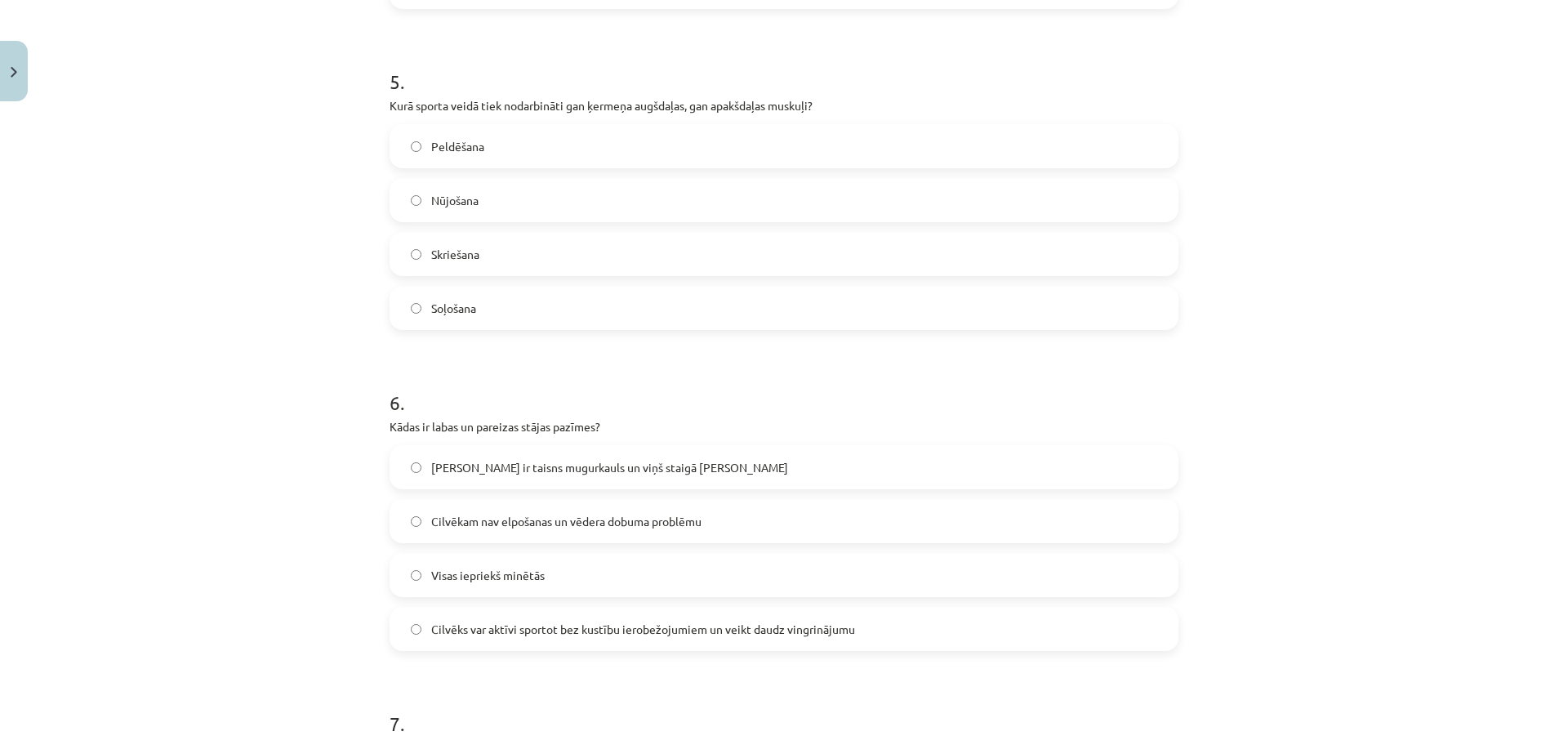
click at [472, 638] on label "Cilvēks var aktīvi sportot bez kustību ierobežojumiem un veikt daudz vingrināju…" at bounding box center [784, 629] width 785 height 41
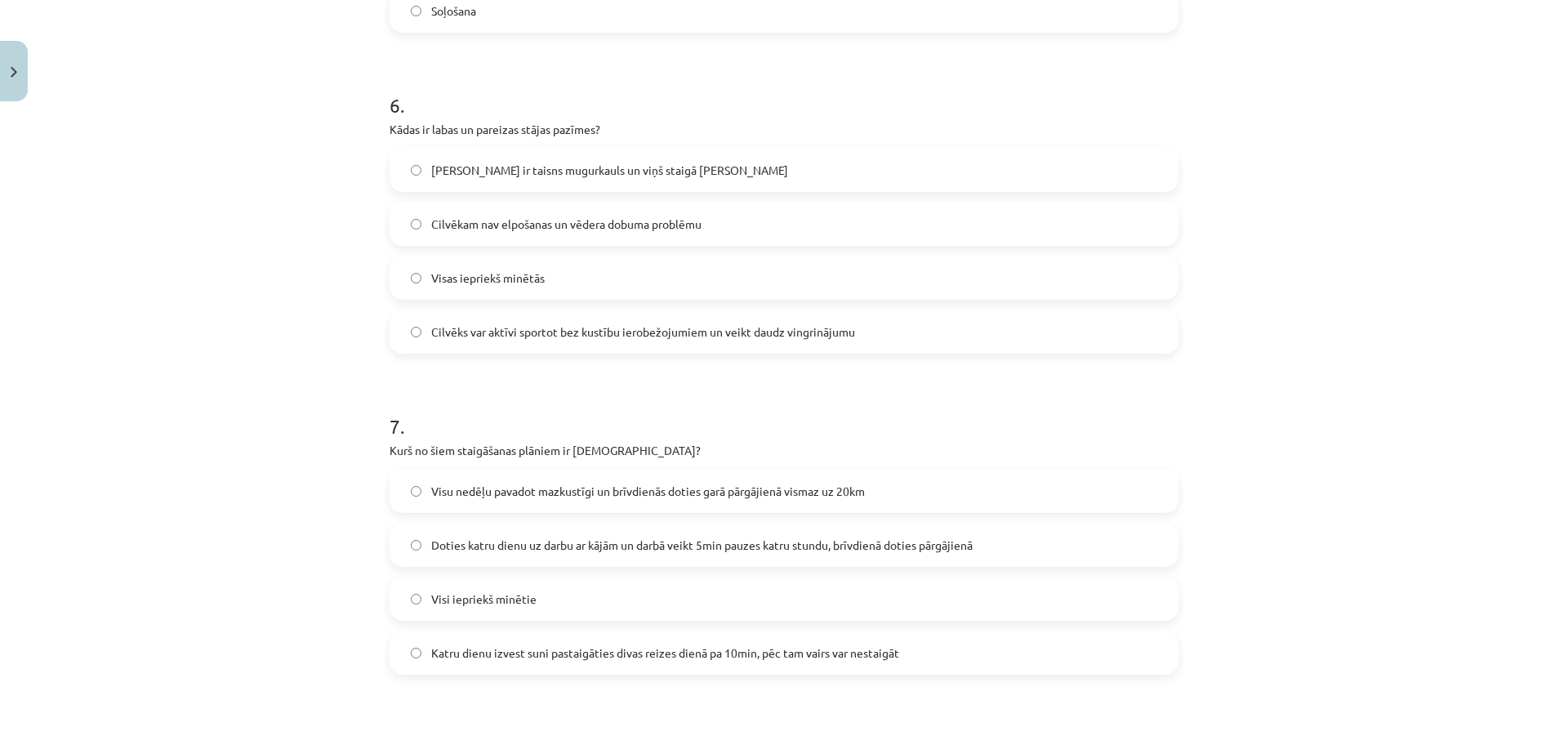
scroll to position [1893, 0]
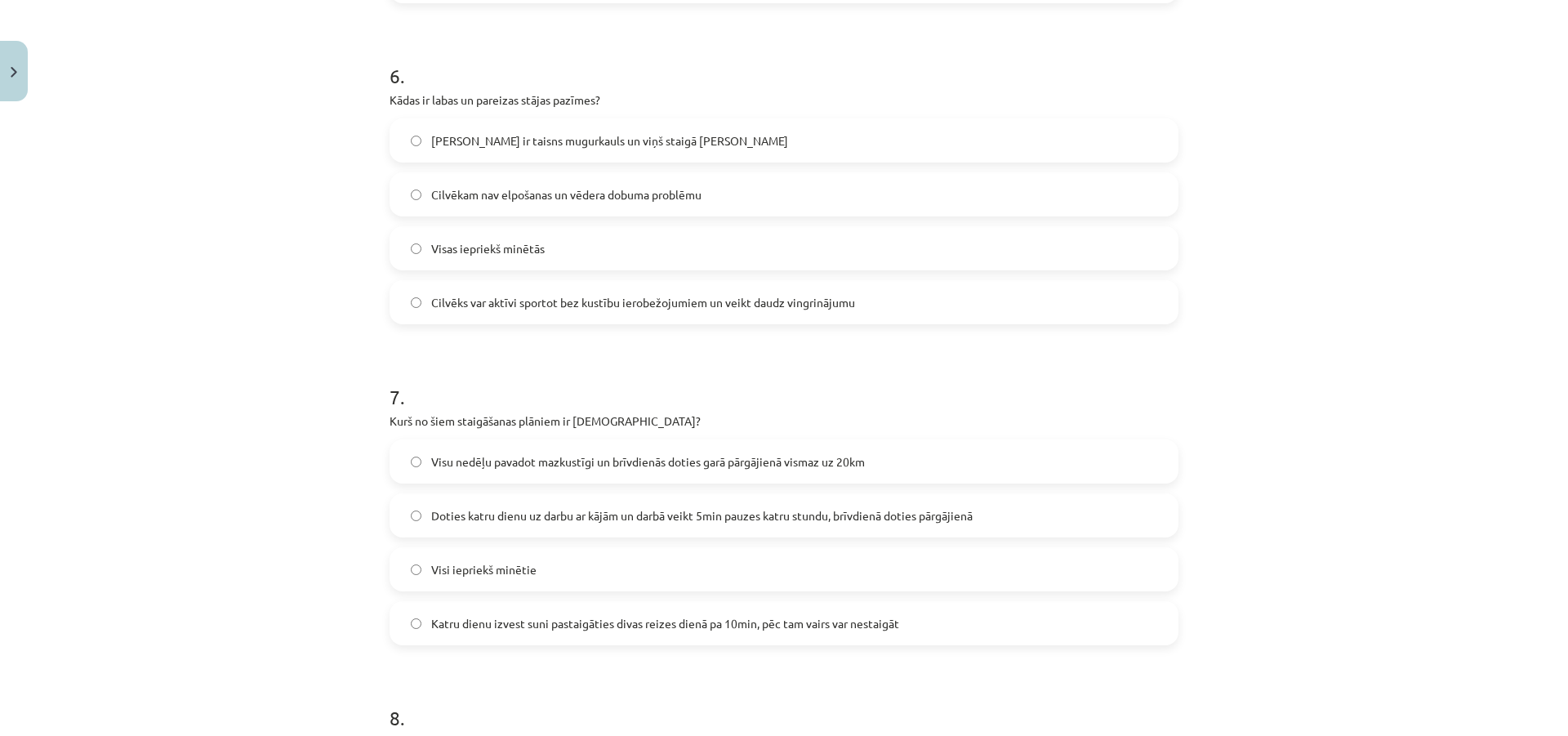
click at [516, 528] on label "Doties katru dienu uz darbu ar kājām un darbā veikt 5min pauzes katru stundu, b…" at bounding box center [784, 515] width 785 height 41
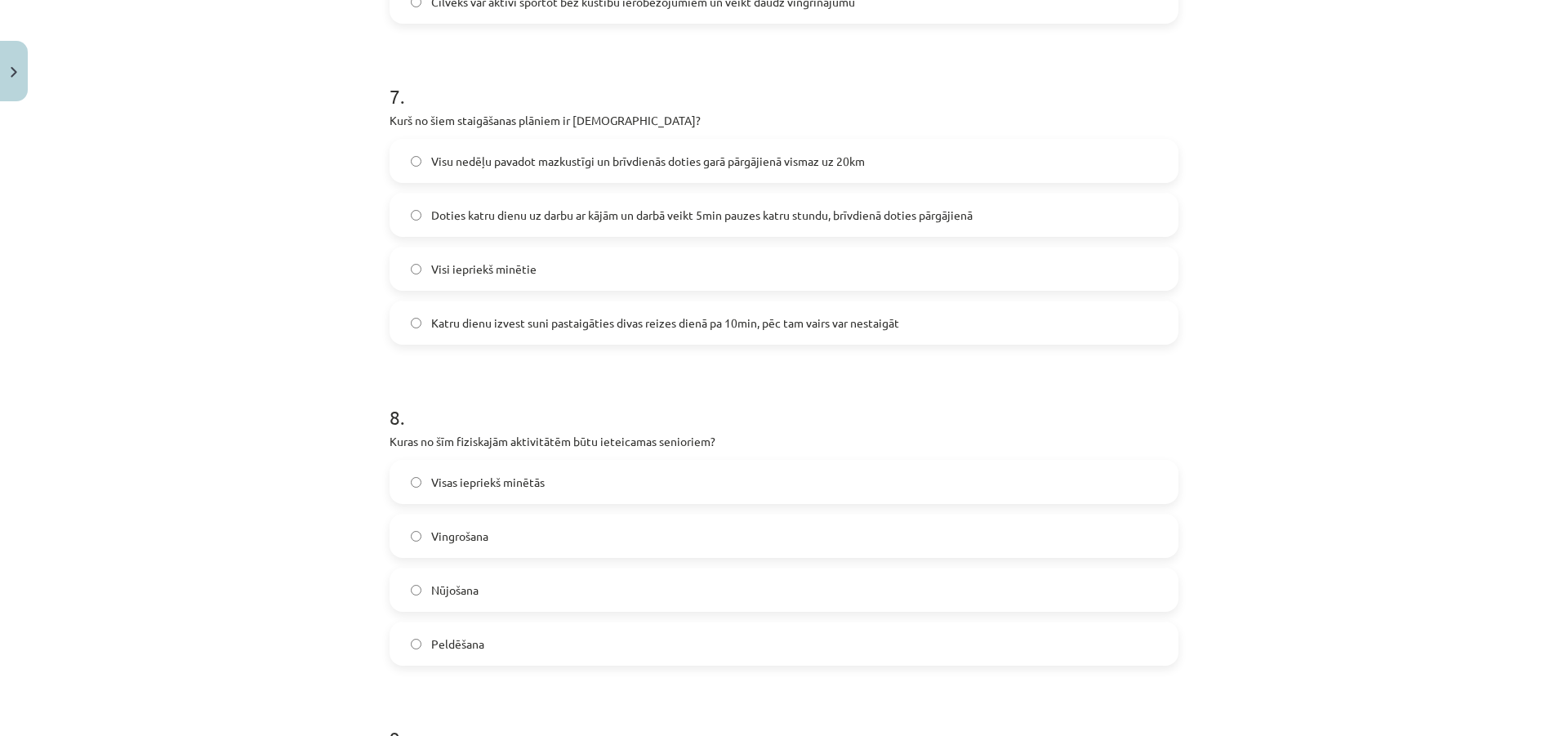
scroll to position [2220, 0]
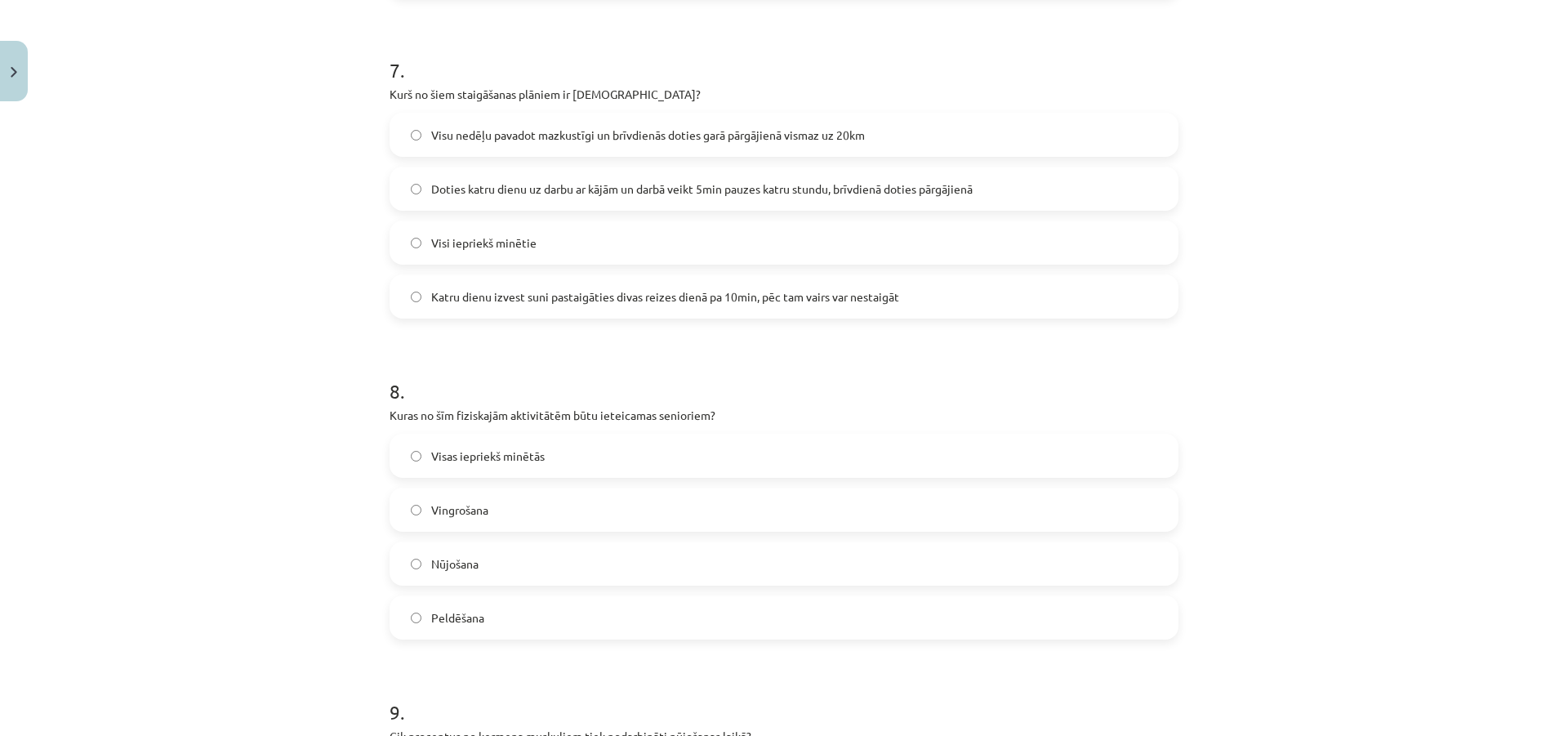
click at [488, 465] on label "Visas iepriekš minētās" at bounding box center [784, 455] width 785 height 41
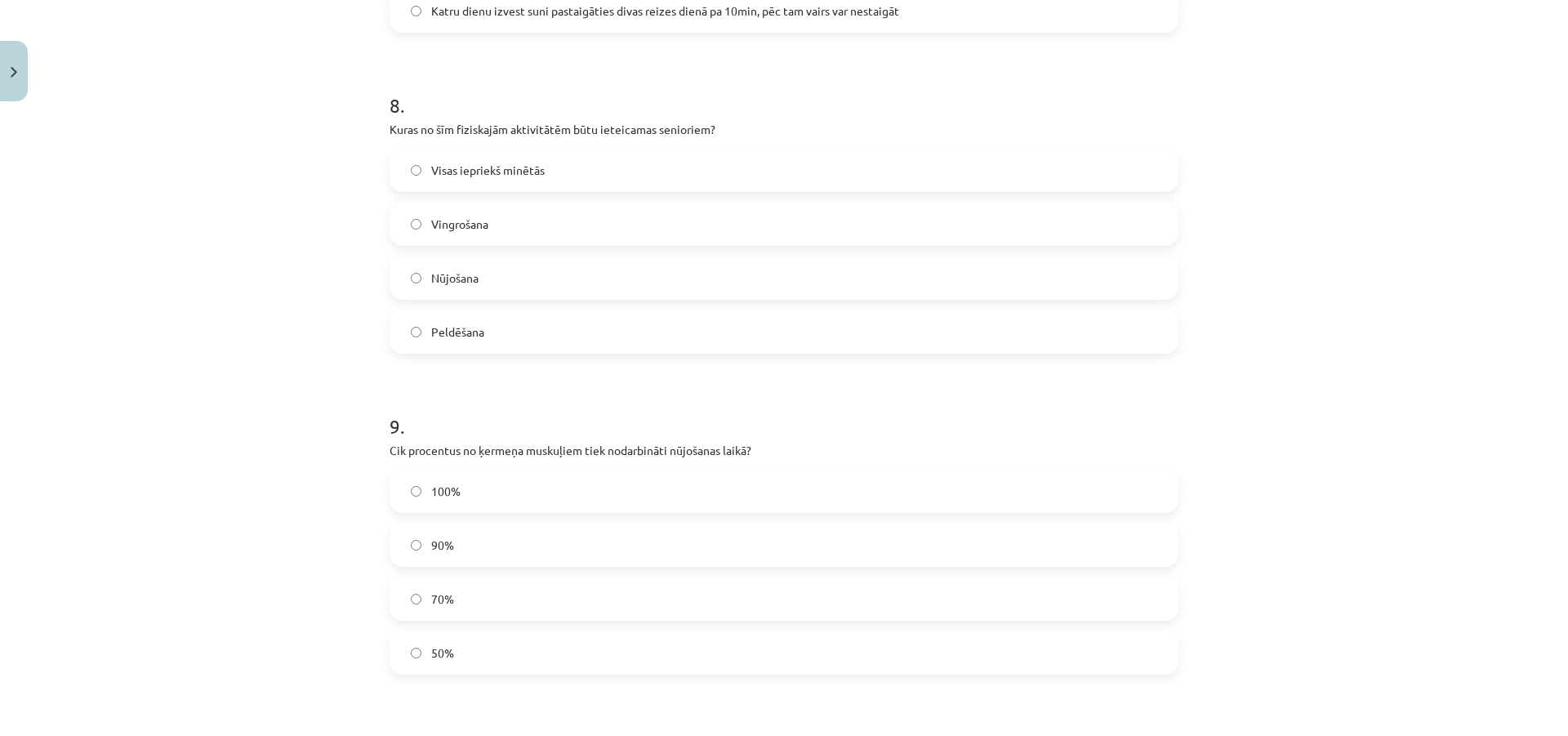
scroll to position [2547, 0]
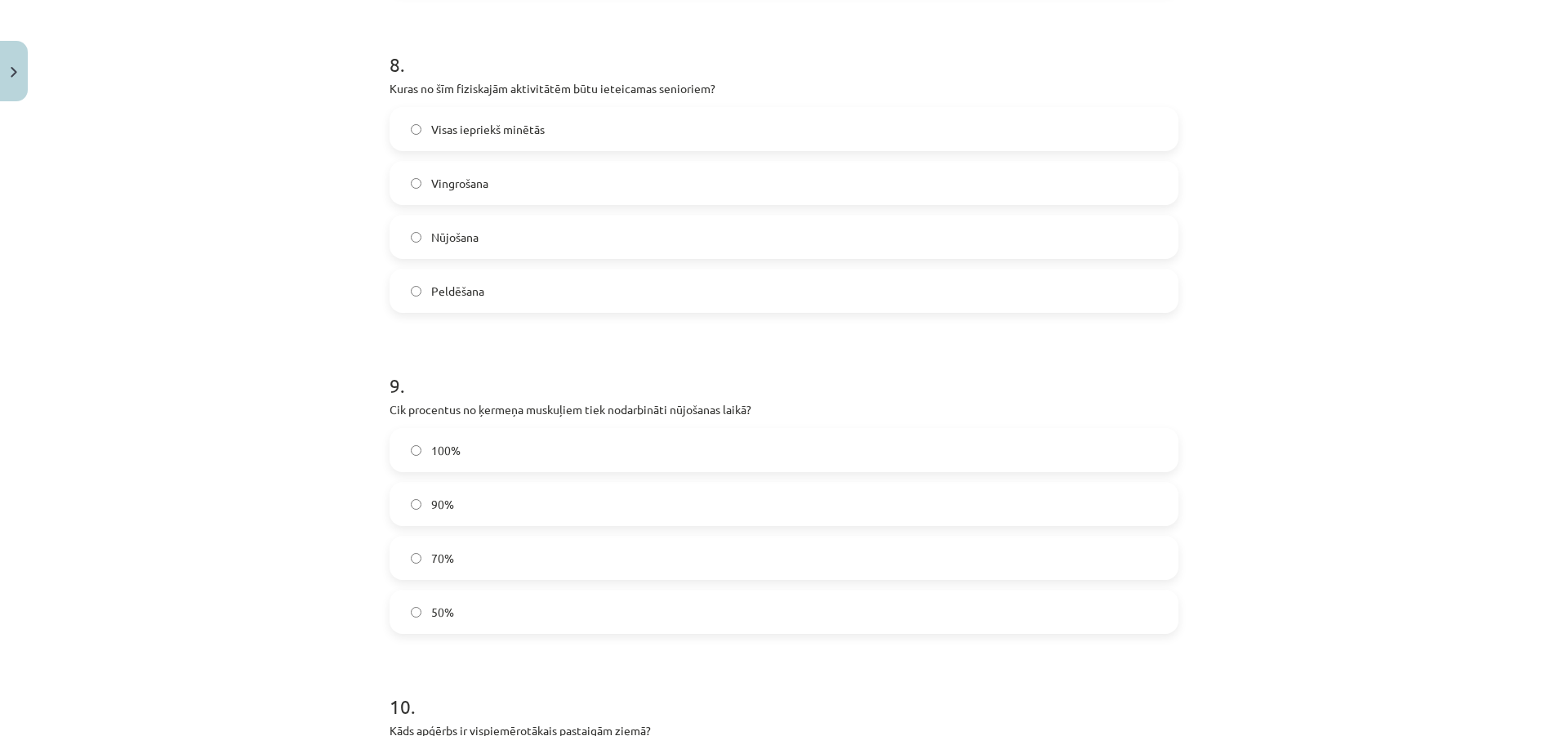
click at [453, 609] on label "50%" at bounding box center [784, 611] width 785 height 41
click at [489, 517] on label "90%" at bounding box center [784, 504] width 785 height 41
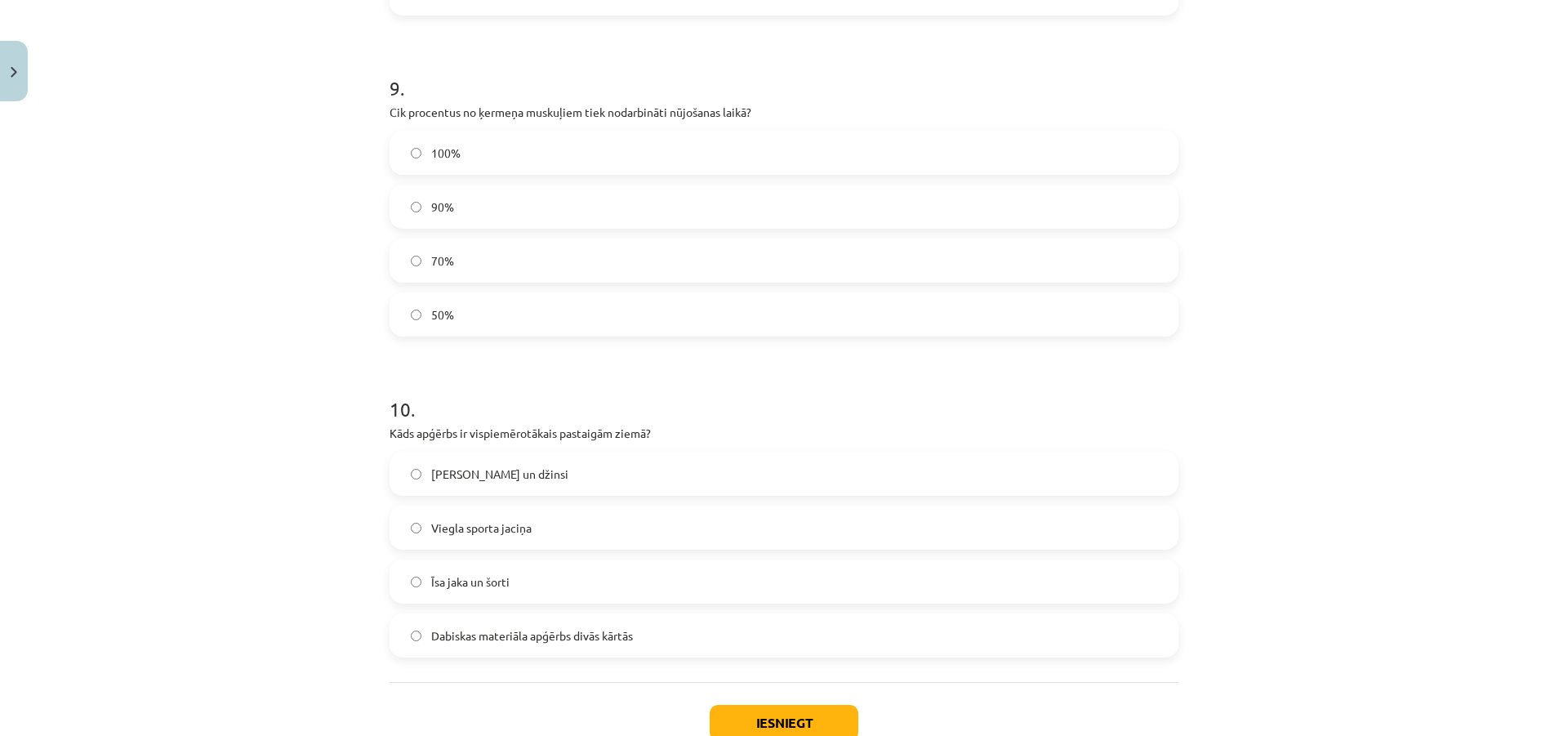
scroll to position [2873, 0]
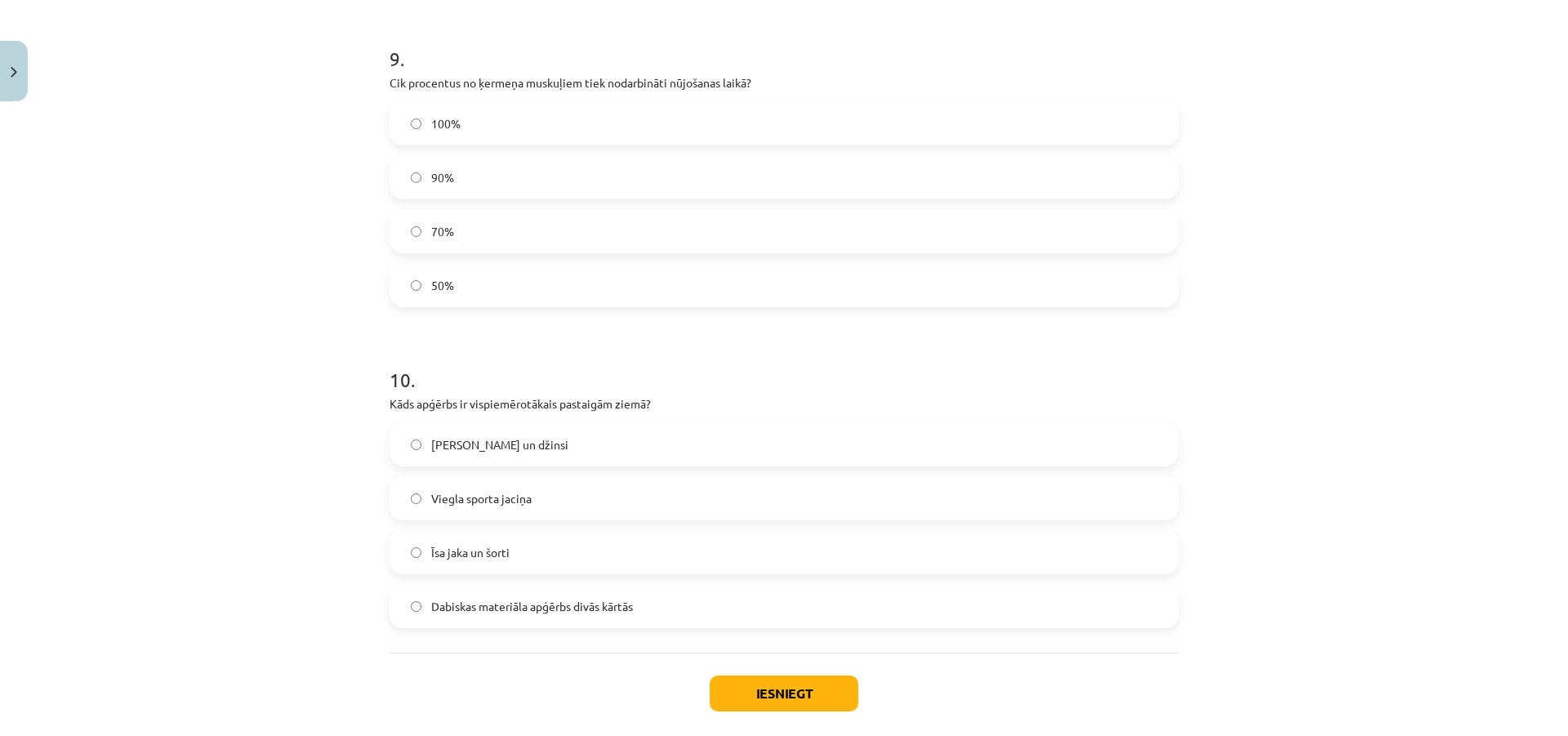
click at [434, 605] on span "Dabiskas materiāla apģērbs divās kārtās" at bounding box center [531, 605] width 201 height 17
click at [727, 695] on button "Iesniegt" at bounding box center [784, 693] width 148 height 36
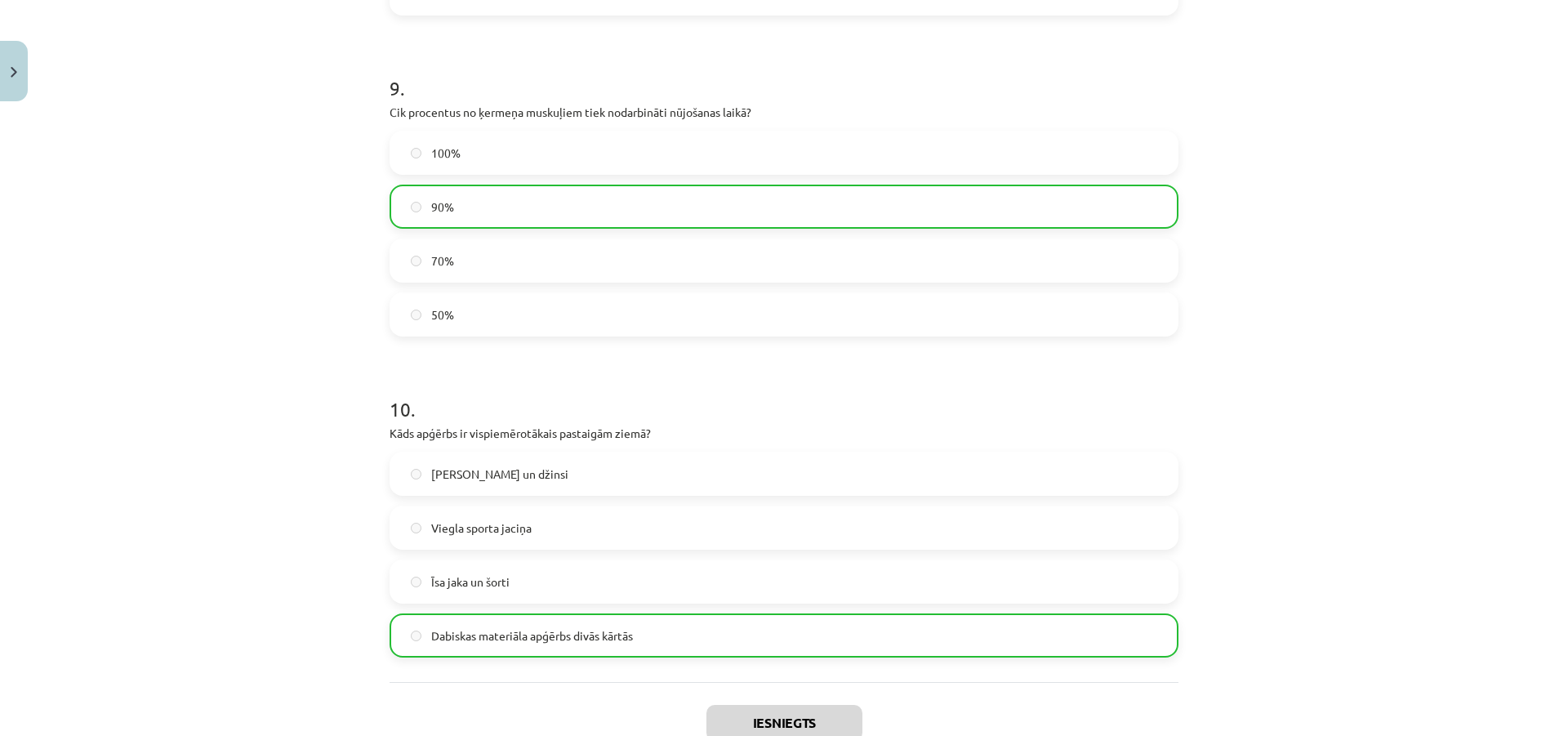
scroll to position [3007, 0]
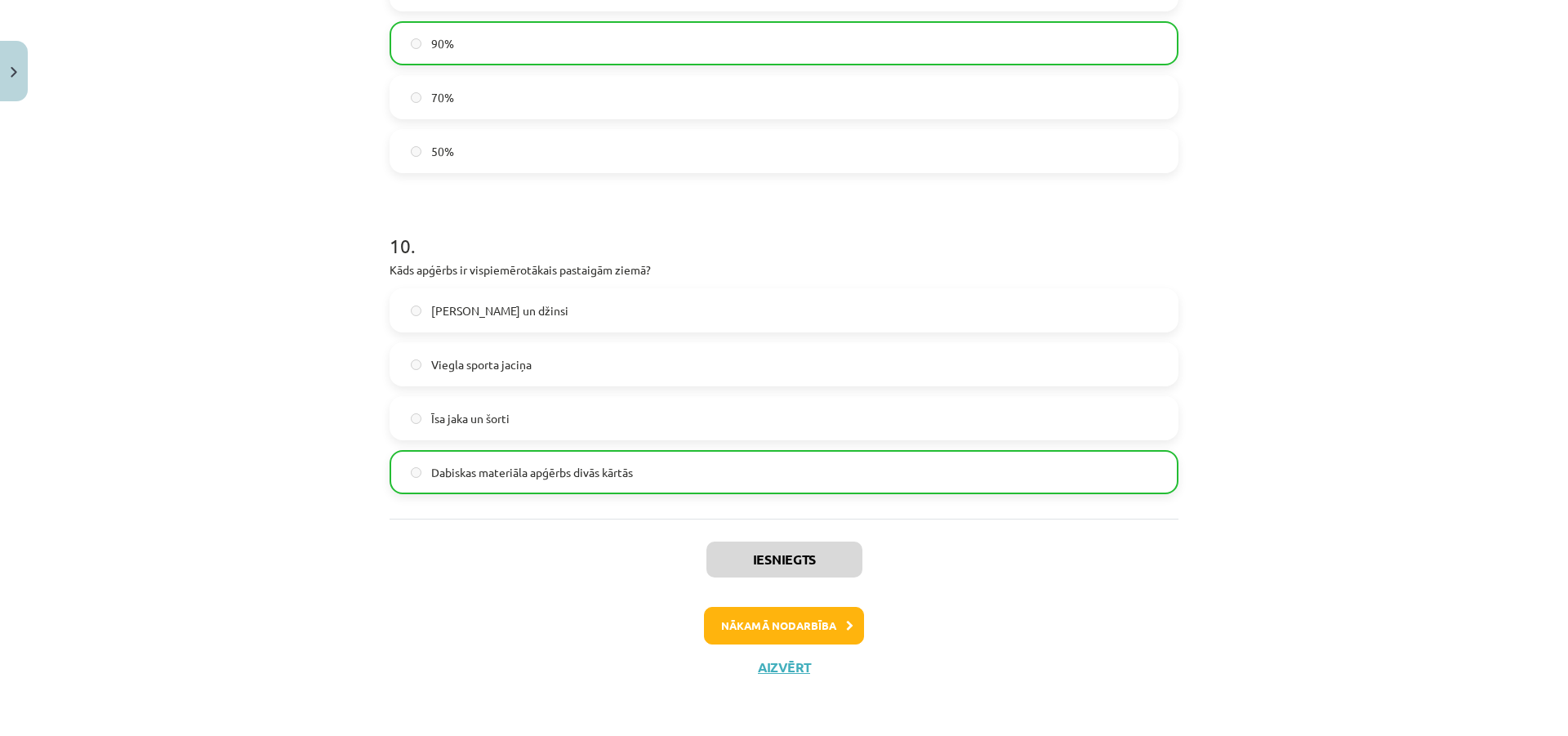
click at [695, 617] on div "Nākamā nodarbība" at bounding box center [784, 625] width 770 height 37
click at [707, 632] on button "Nākamā nodarbība" at bounding box center [784, 625] width 160 height 37
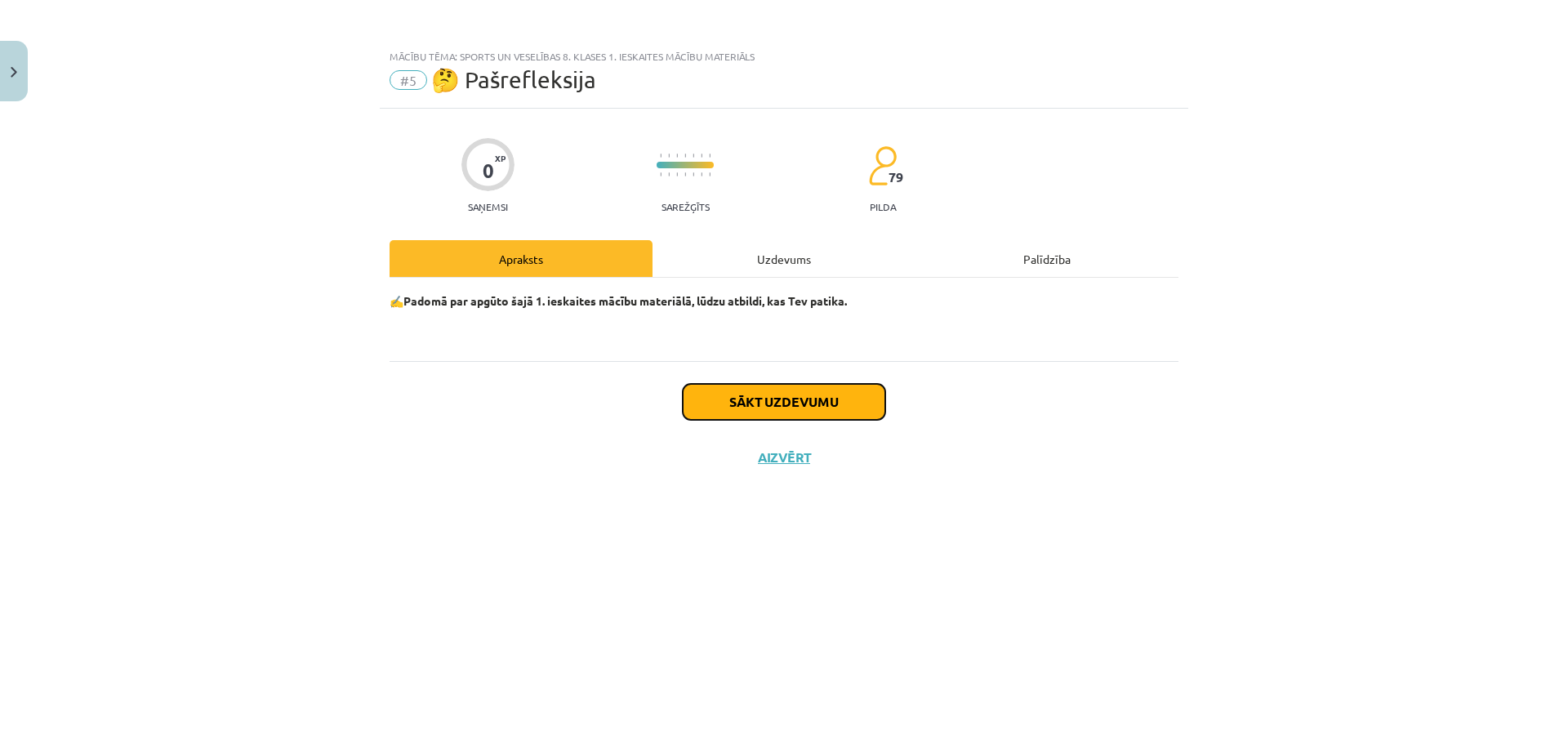
click at [755, 390] on button "Sākt uzdevumu" at bounding box center [784, 401] width 202 height 36
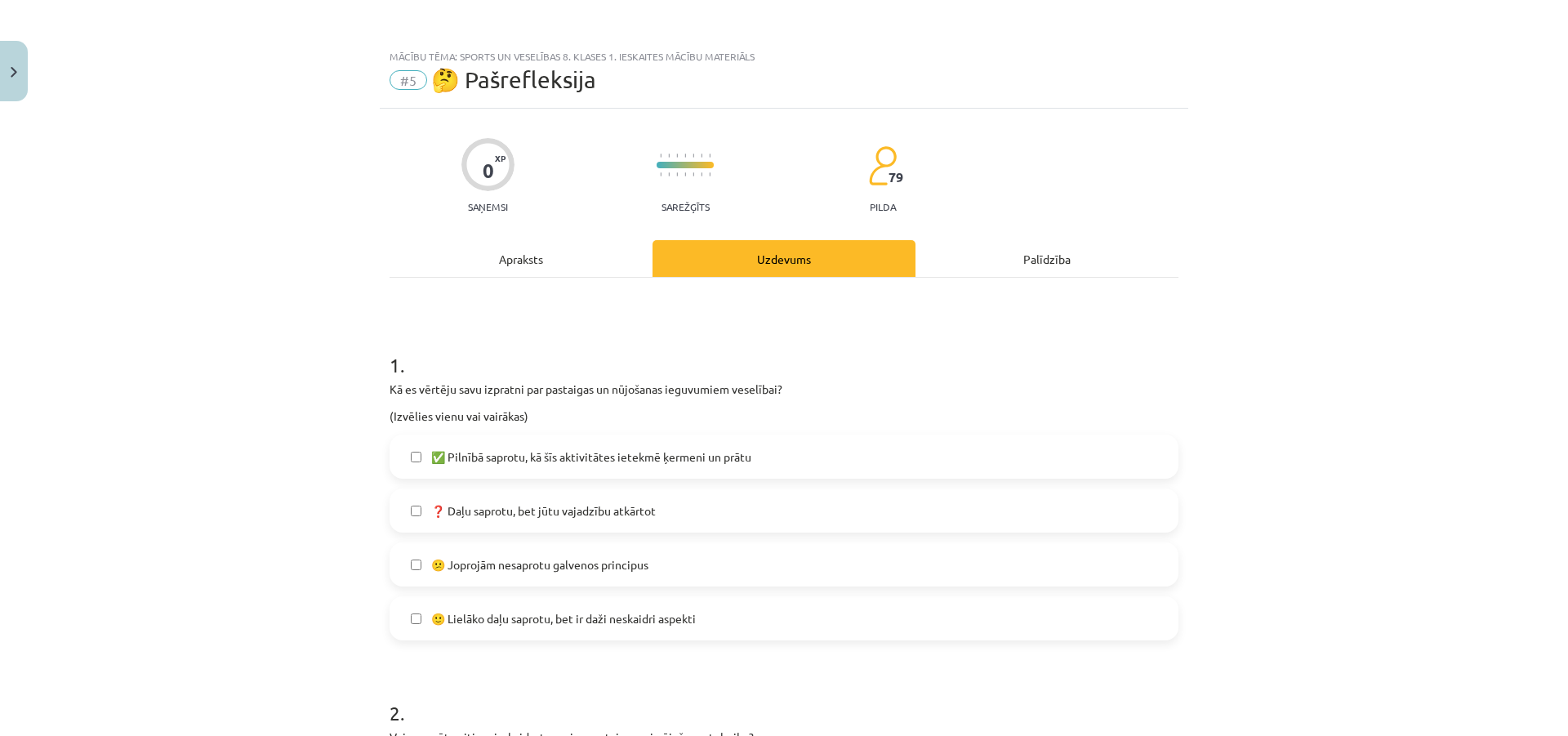
click at [638, 474] on label "✅ Pilnībā saprotu, kā šīs aktivitātes ietekmē ķermeni un prātu" at bounding box center [784, 456] width 785 height 41
click at [642, 631] on label "🙂 Lielāko daļu saprotu, bet ir daži neskaidri aspekti" at bounding box center [784, 618] width 785 height 41
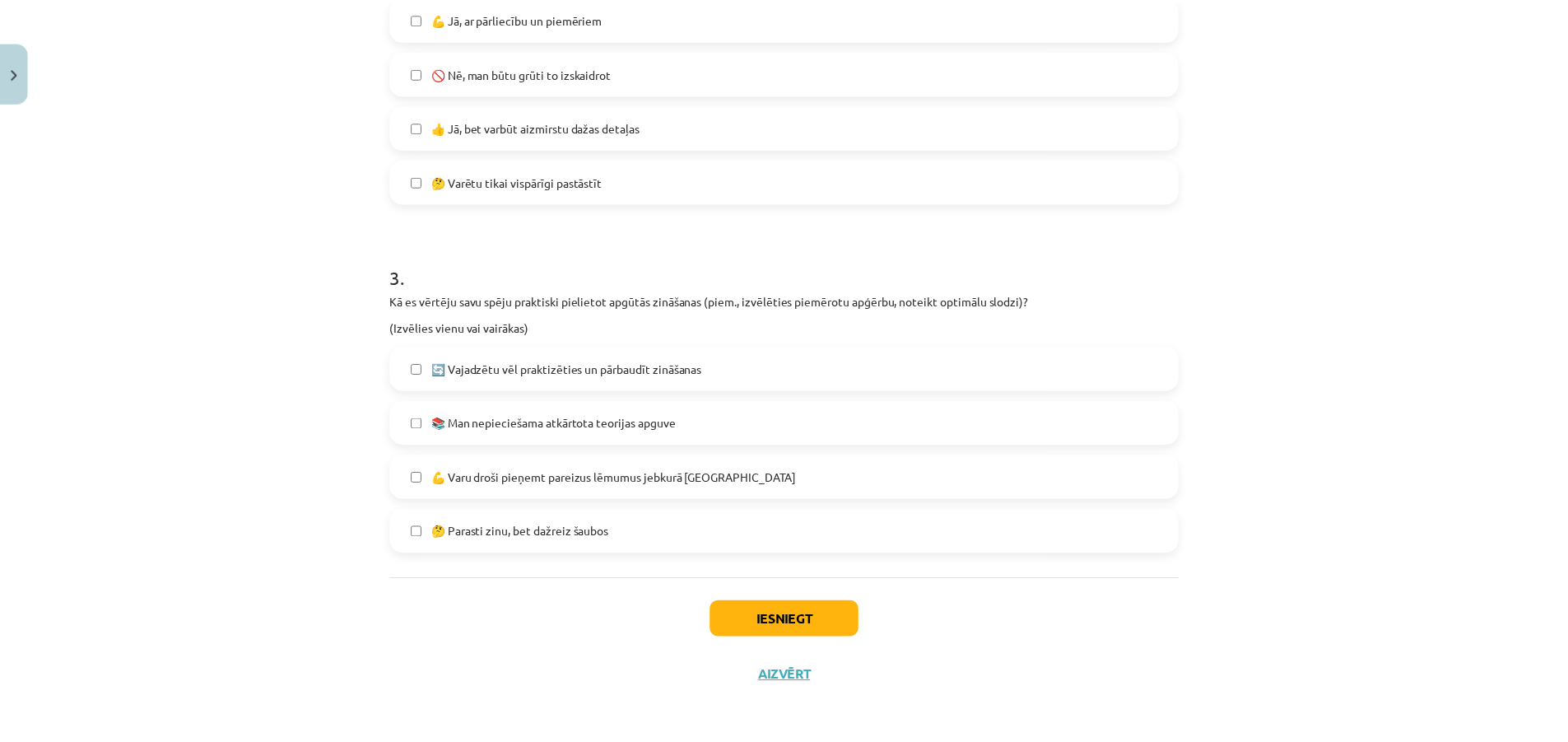
scroll to position [795, 0]
click at [735, 542] on label "🤔 Parasti zinu, bet dažreiz šaubos" at bounding box center [789, 528] width 791 height 42
click at [734, 604] on button "Iesniegt" at bounding box center [789, 616] width 149 height 37
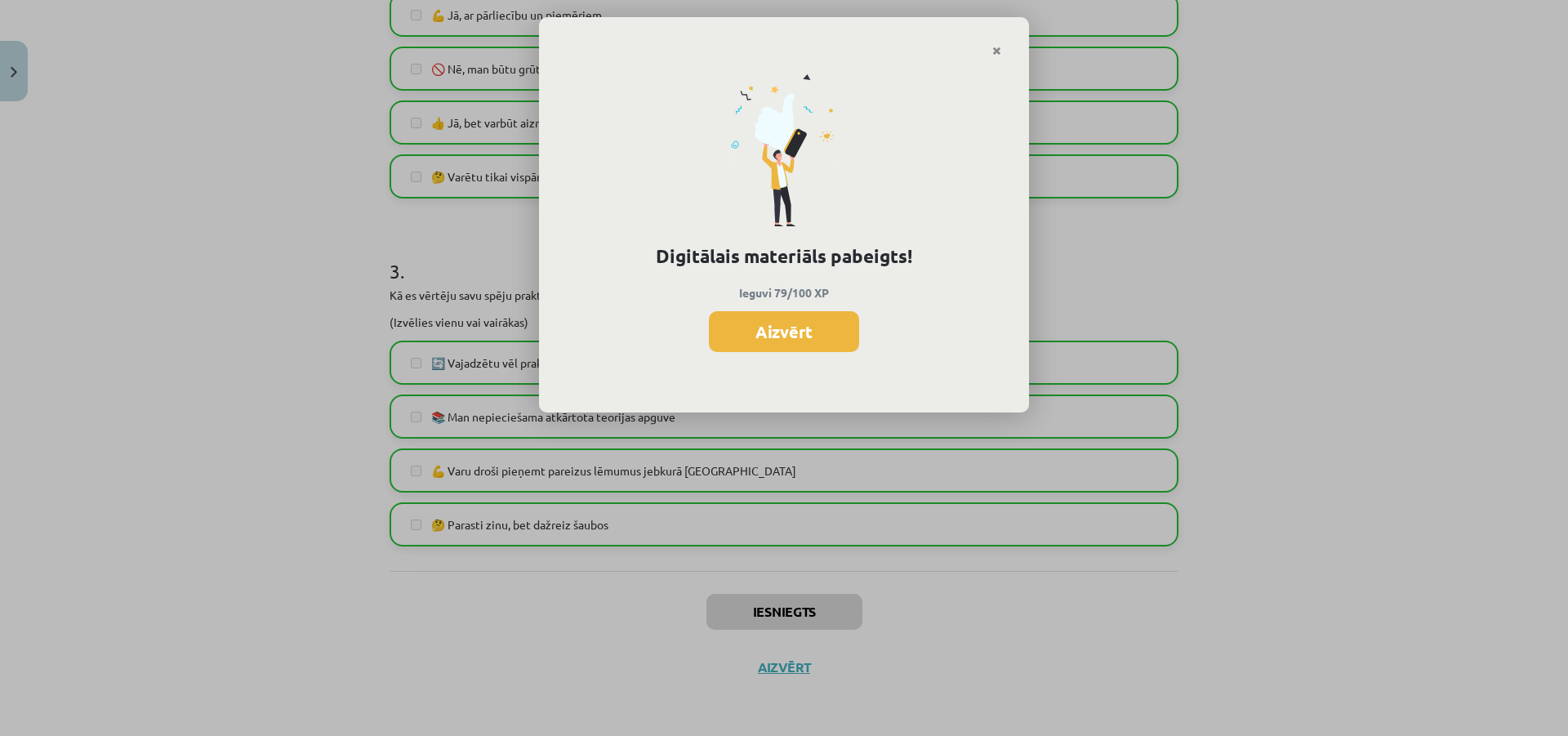
click at [660, 293] on p "Ieguvi 79/100 XP" at bounding box center [784, 292] width 435 height 17
click at [742, 333] on button "Aizvērt" at bounding box center [784, 332] width 150 height 41
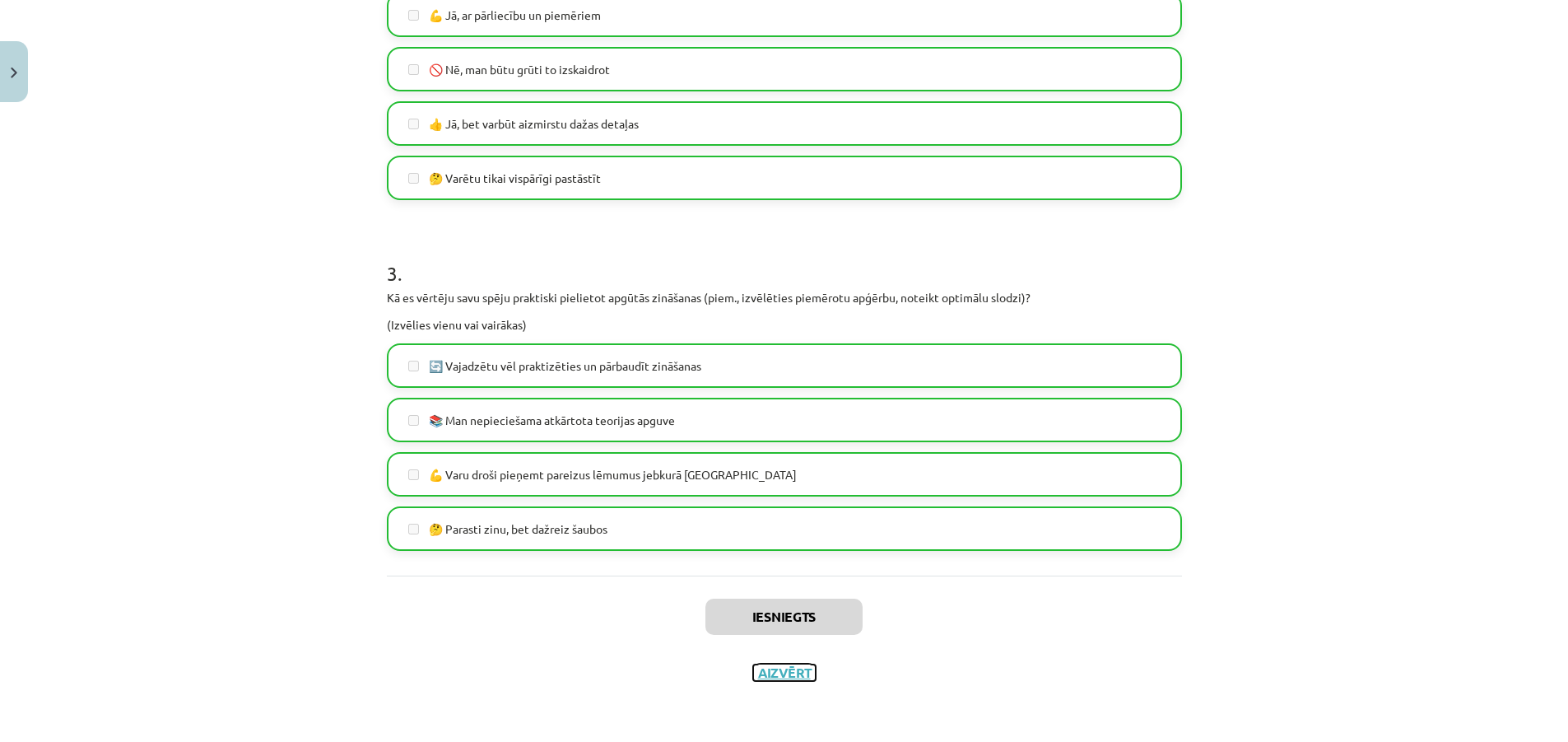
click at [777, 670] on button "Aizvērt" at bounding box center [784, 672] width 62 height 17
